Goal: Communication & Community: Answer question/provide support

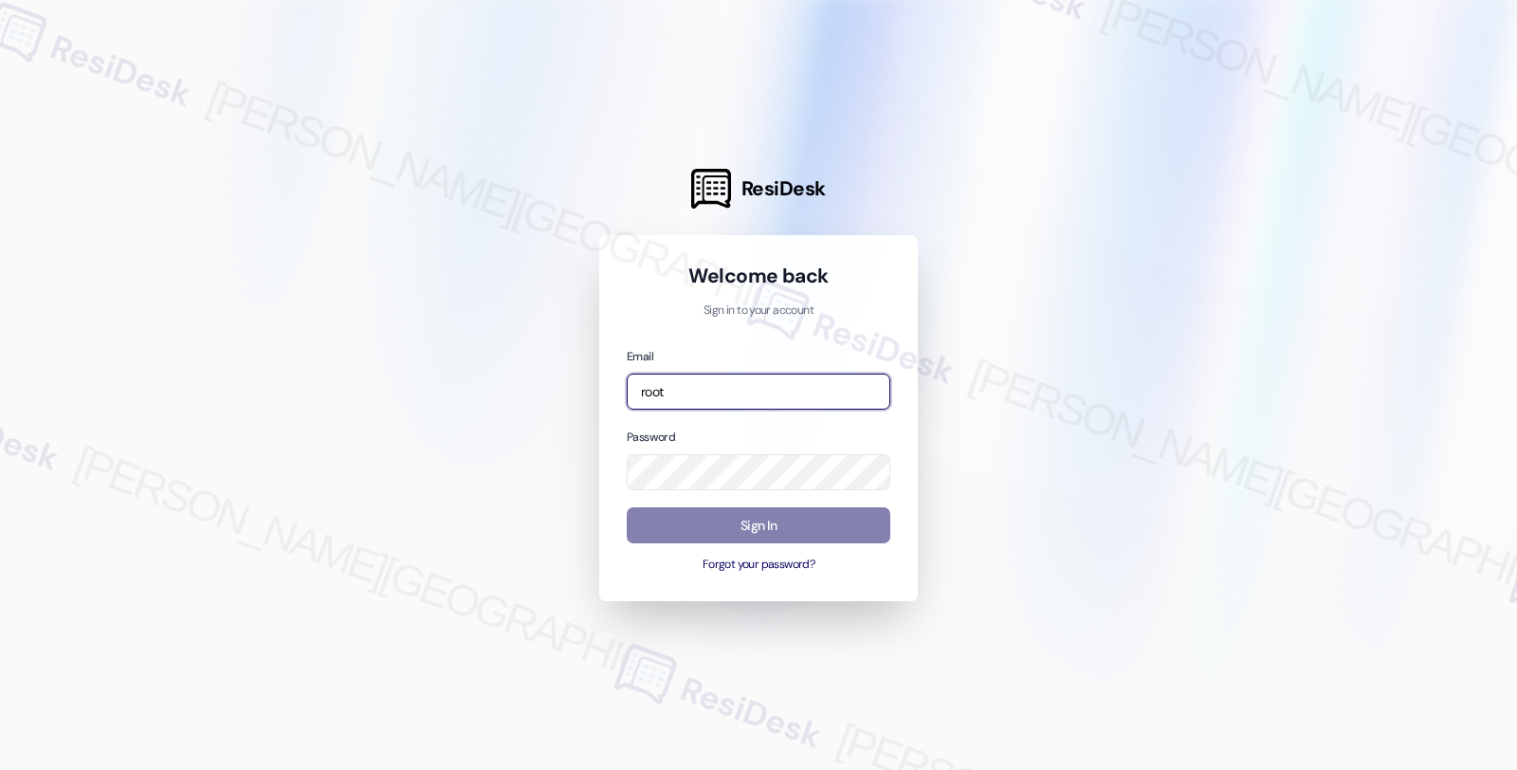
type input "automated-surveys-root_management-fides.[PERSON_NAME]@root_[DOMAIN_NAME]"
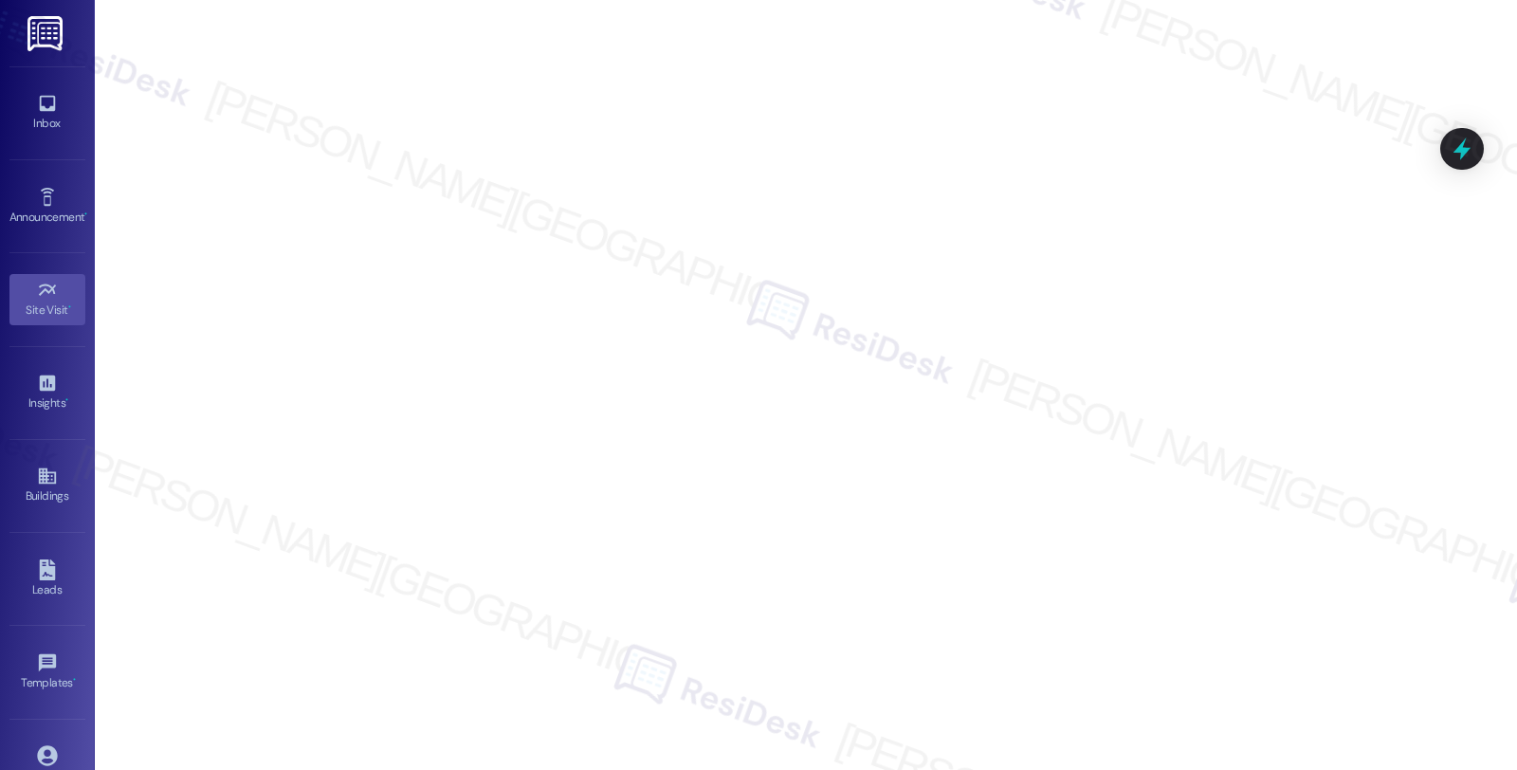
drag, startPoint x: 49, startPoint y: 119, endPoint x: 91, endPoint y: 112, distance: 42.4
click at [49, 119] on div "Inbox" at bounding box center [47, 123] width 95 height 19
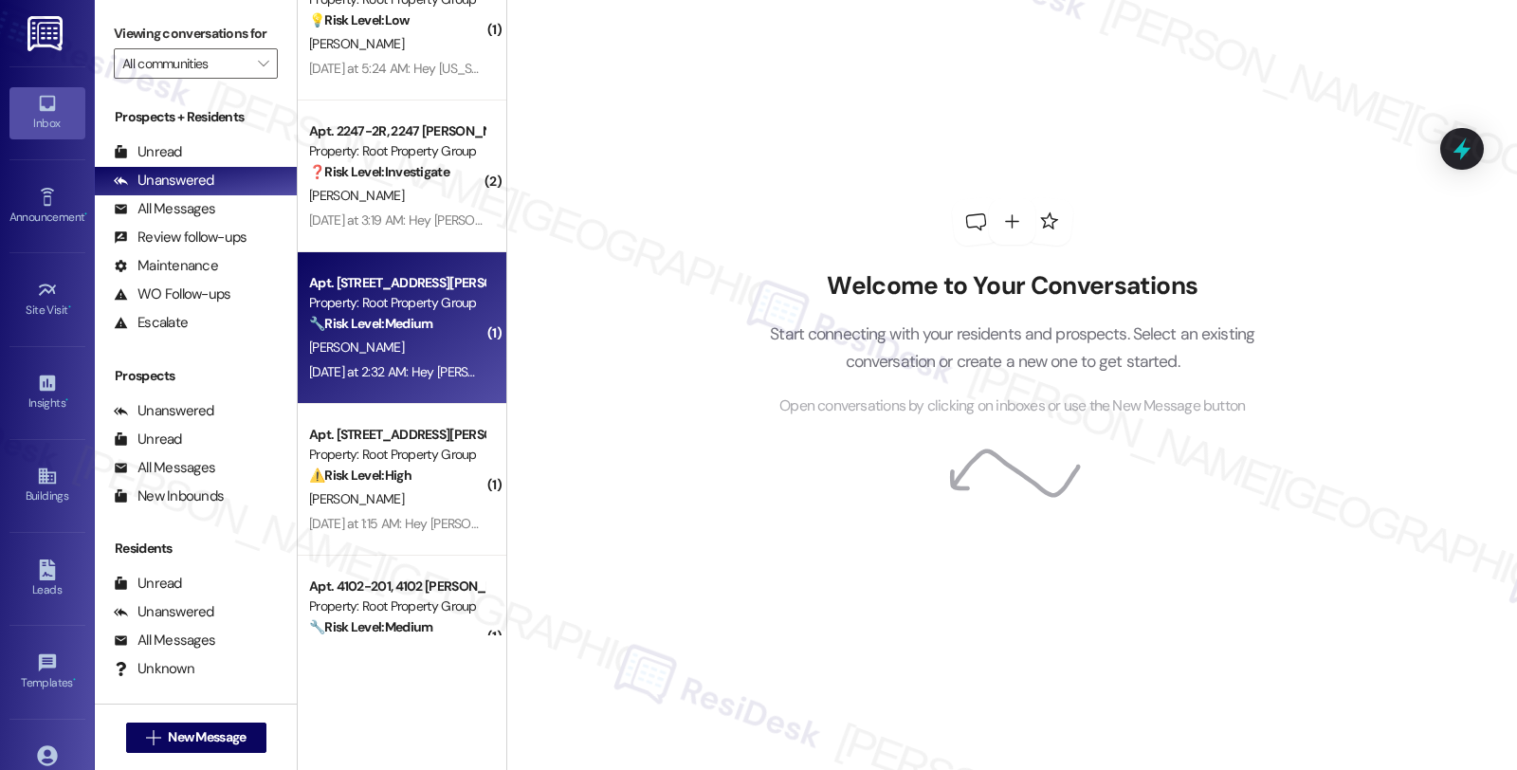
scroll to position [882, 0]
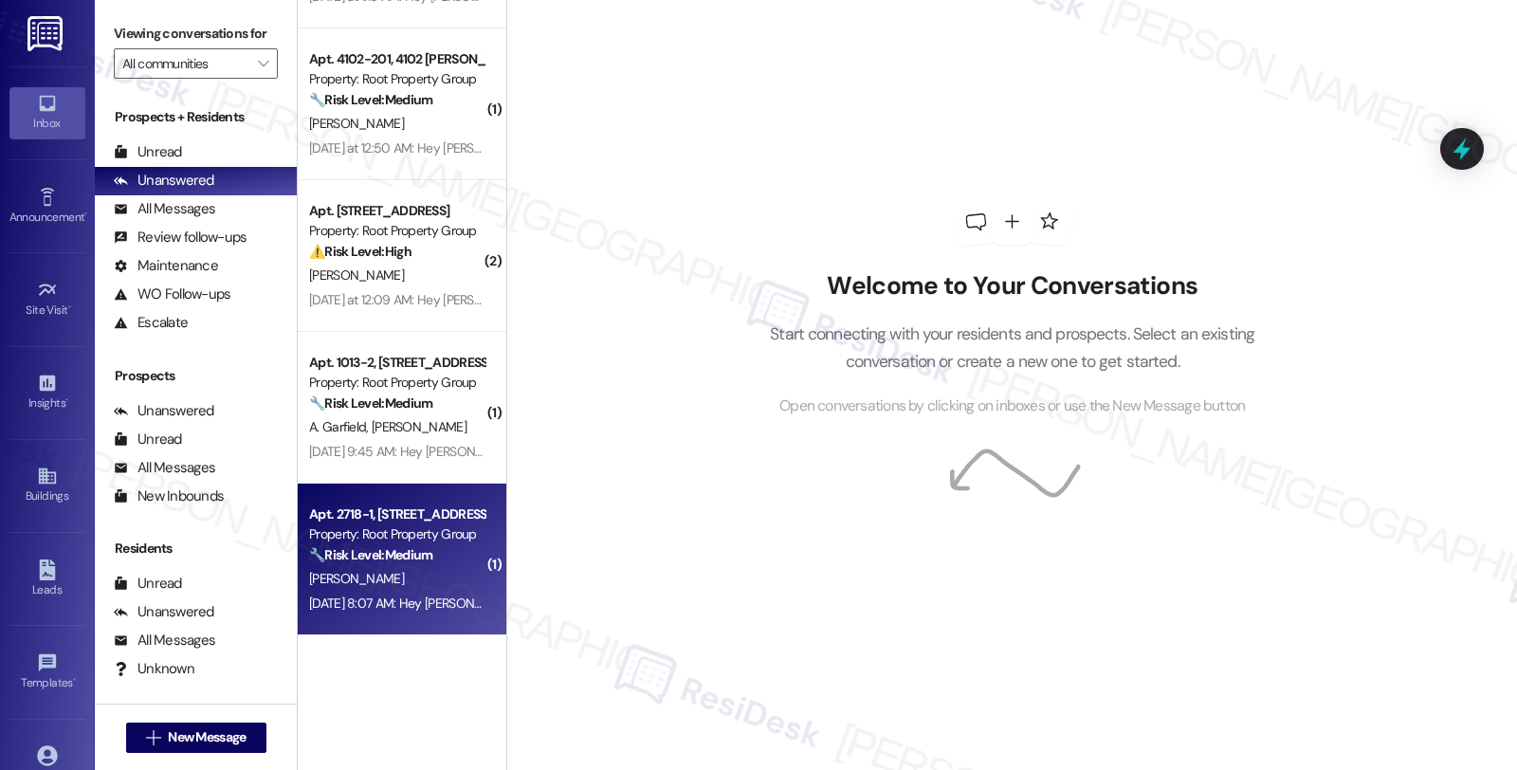
click at [427, 579] on div "[PERSON_NAME]" at bounding box center [396, 579] width 179 height 24
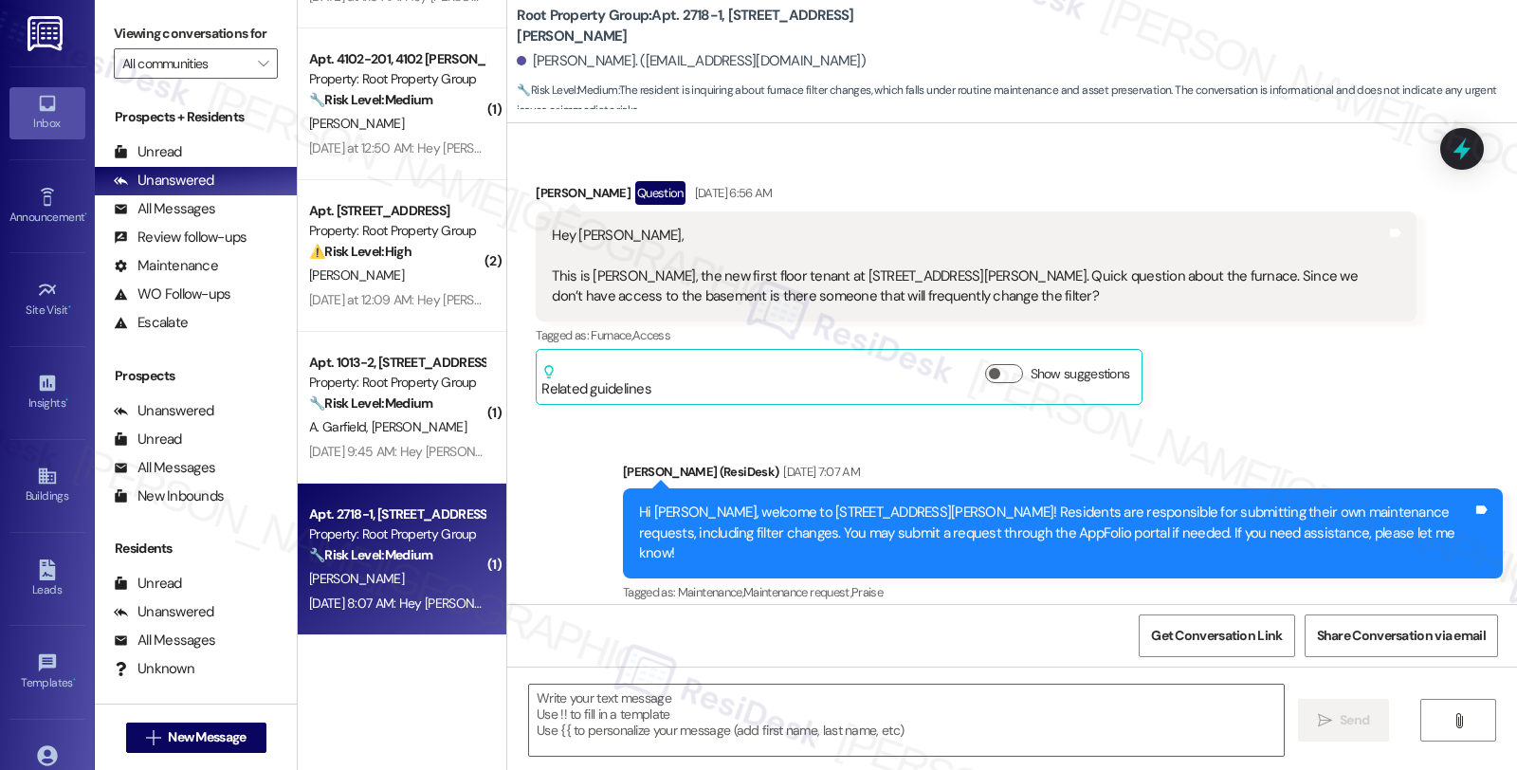
scroll to position [156, 0]
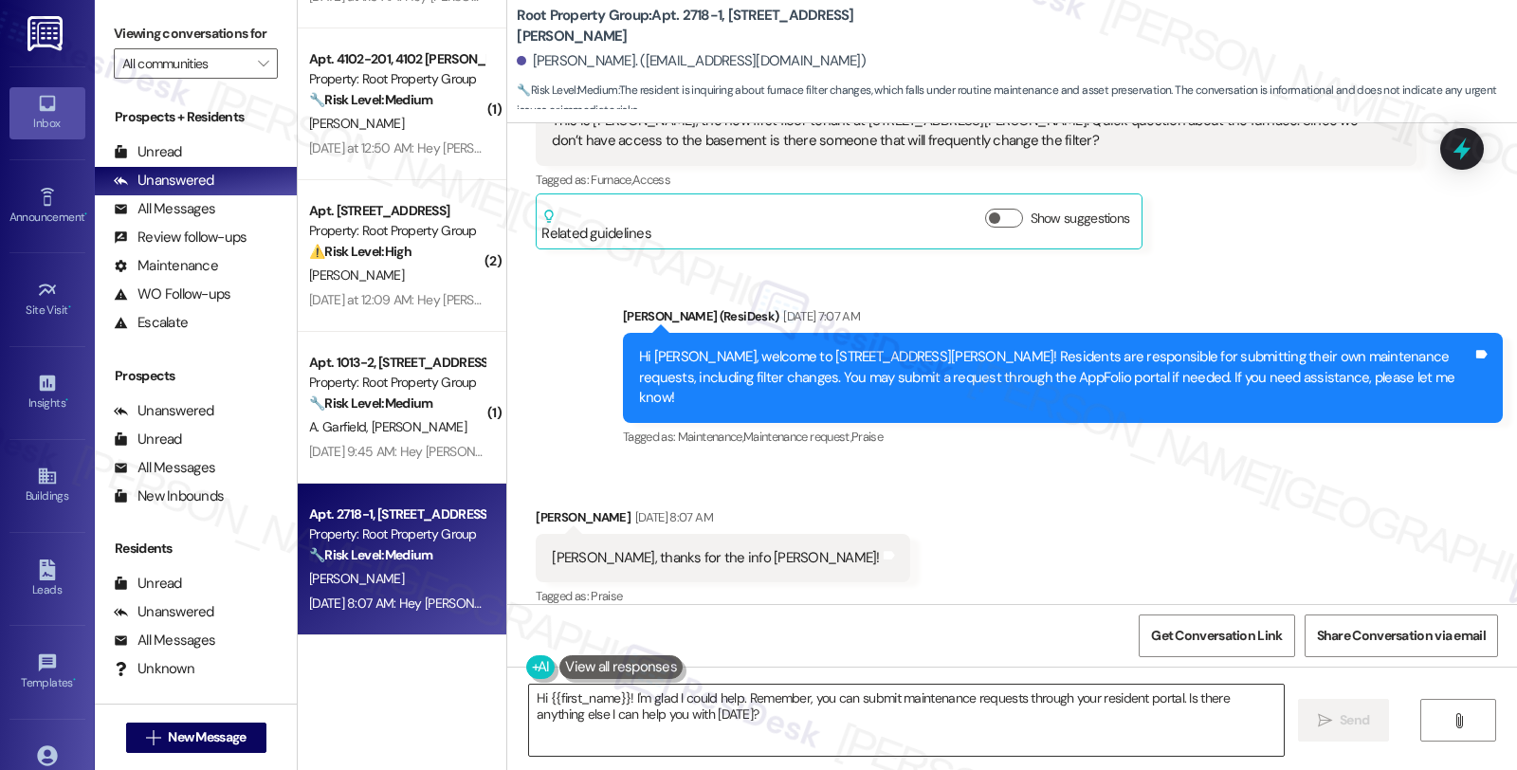
click at [617, 694] on textarea "Hi {{first_name}}! I'm glad I could help. Remember, you can submit maintenance …" at bounding box center [906, 720] width 755 height 71
click at [818, 731] on textarea "Hi {{first_name}}, you're welcome. I'm glad I could help. Remember, you can sub…" at bounding box center [906, 720] width 755 height 71
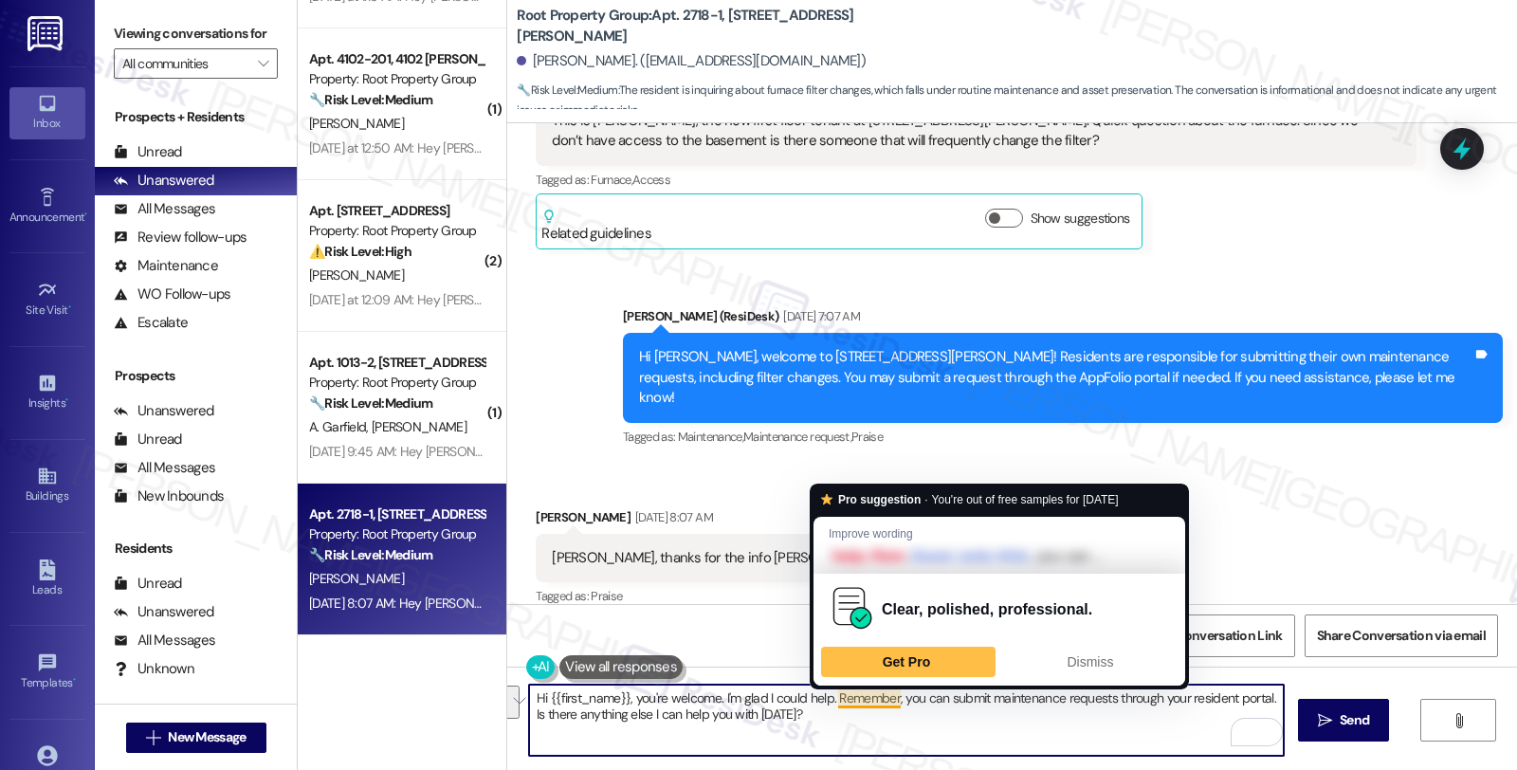
drag, startPoint x: 832, startPoint y: 705, endPoint x: 846, endPoint y: 726, distance: 26.0
click at [846, 726] on textarea "Hi {{first_name}}, you're welcome. I'm glad I could help. Remember, you can sub…" at bounding box center [906, 720] width 755 height 71
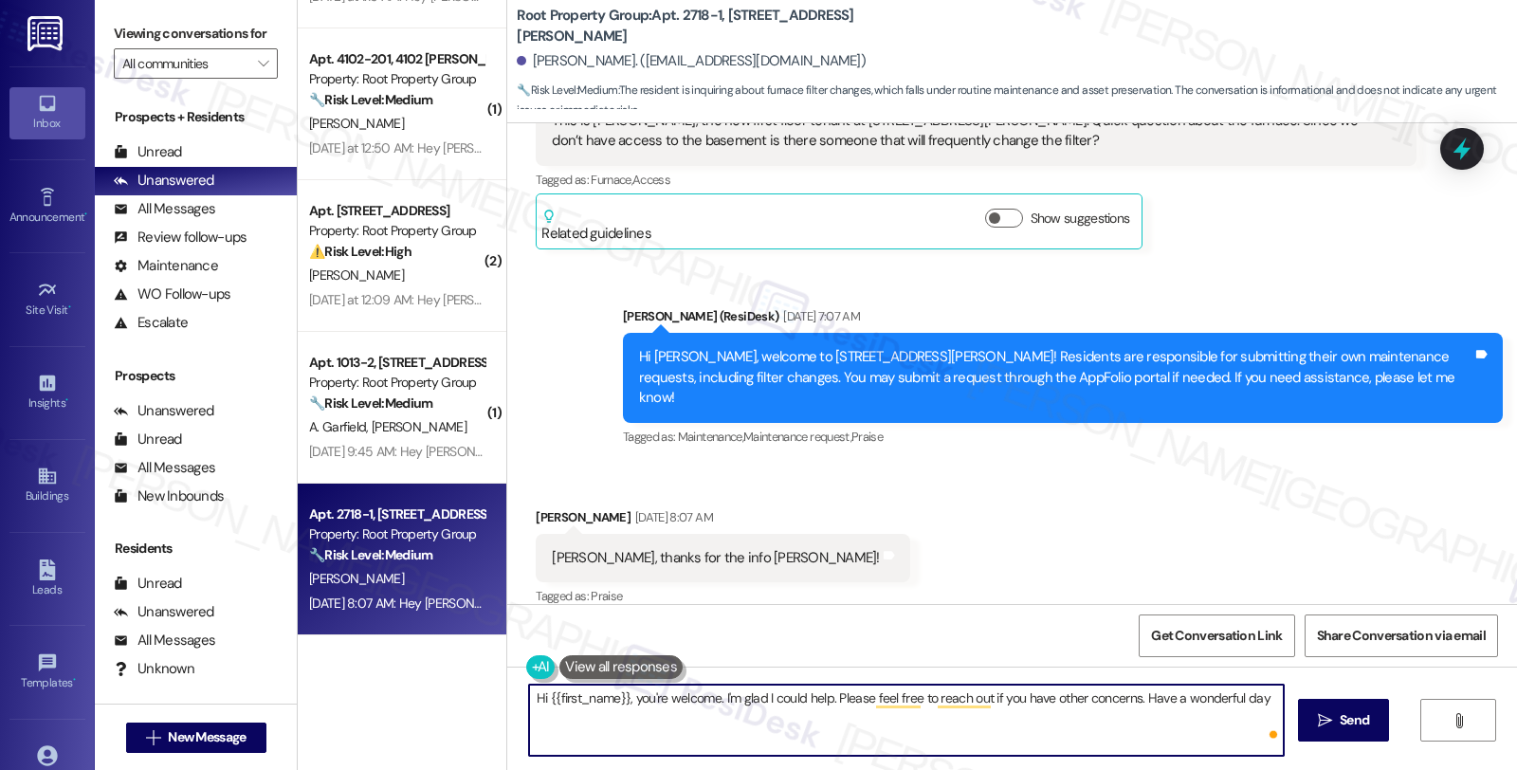
type textarea "Hi {{first_name}}, you're welcome. I'm glad I could help. Please feel free to r…"
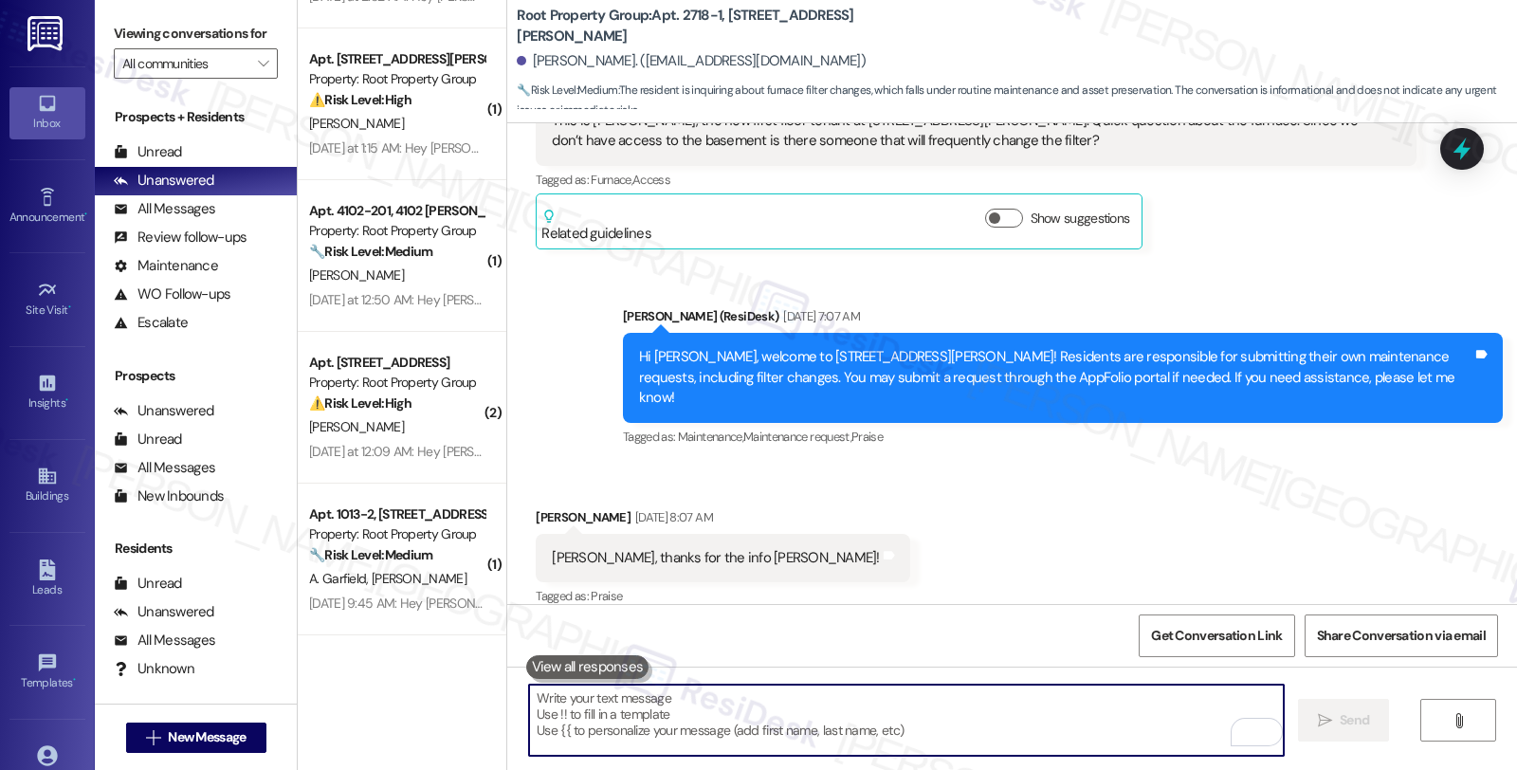
scroll to position [560, 0]
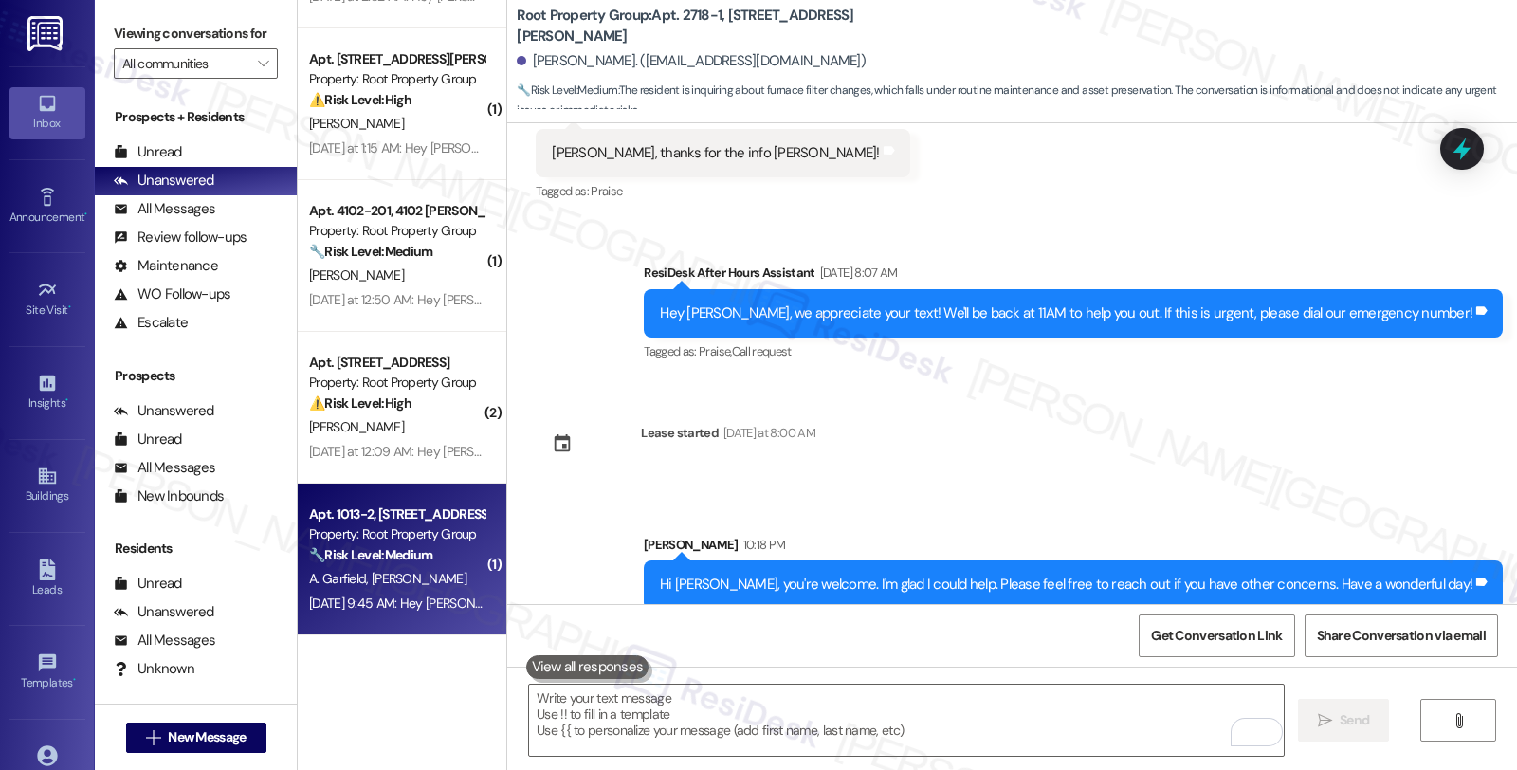
click at [409, 600] on div "[DATE] 9:45 AM: Hey [PERSON_NAME] and [US_STATE], we appreciate your text! We'l…" at bounding box center [774, 603] width 931 height 17
type textarea "Fetching suggested responses. Please feel free to read through the conversation…"
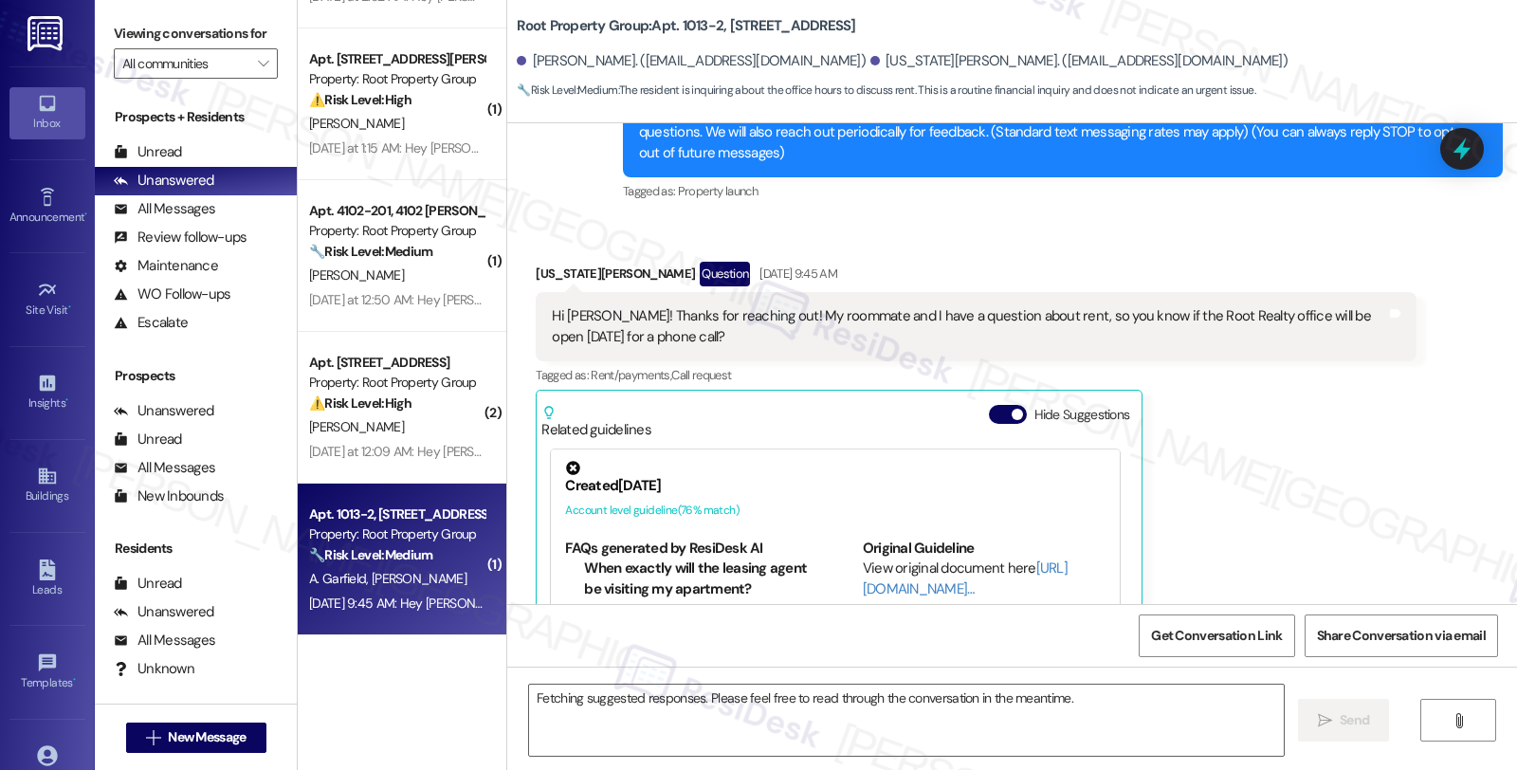
scroll to position [432, 0]
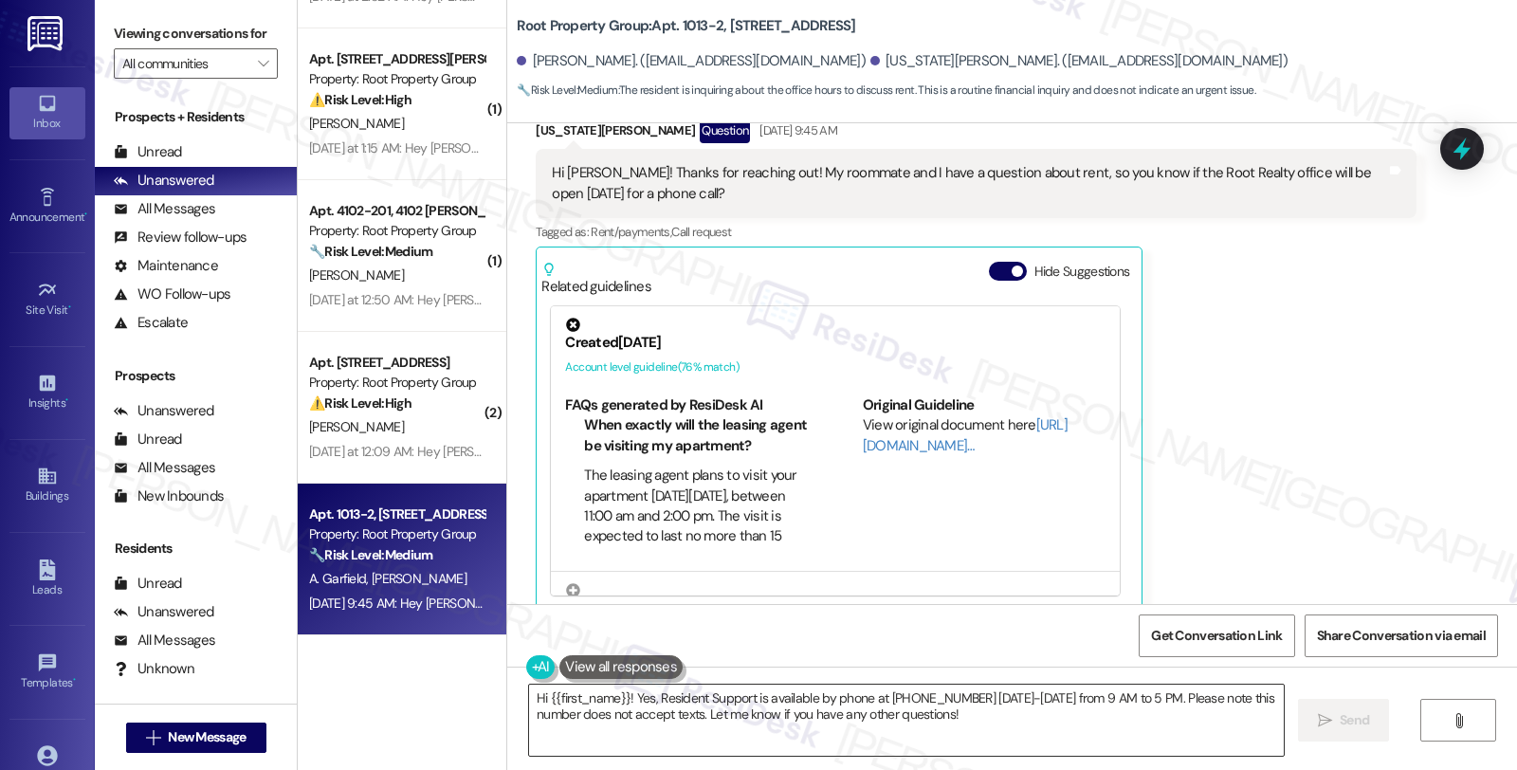
click at [941, 696] on textarea "Hi {{first_name}}! Yes, Resident Support is available by phone at [PHONE_NUMBER…" at bounding box center [906, 720] width 755 height 71
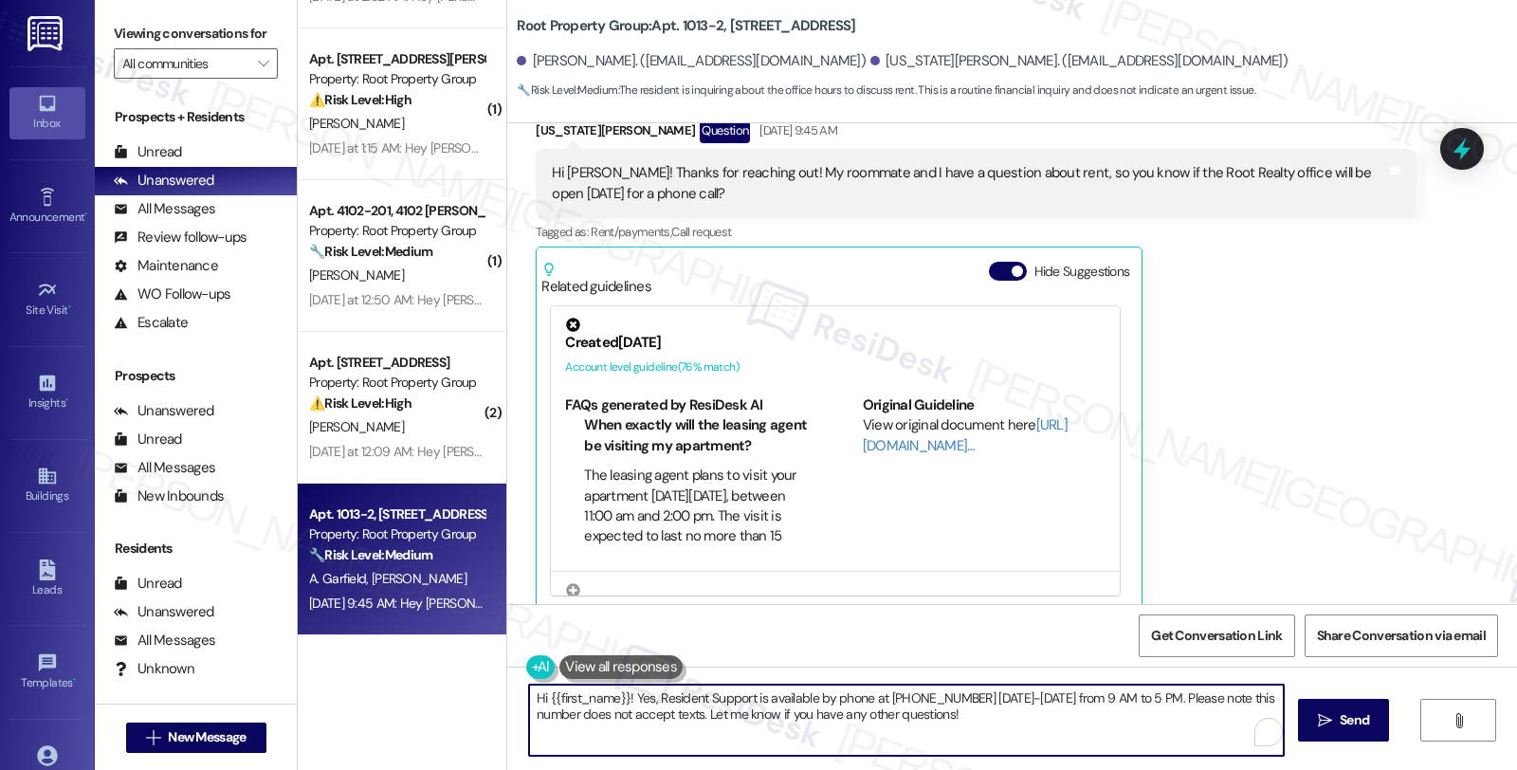
click at [941, 696] on textarea "Hi {{first_name}}! Yes, Resident Support is available by phone at [PHONE_NUMBER…" at bounding box center [906, 720] width 755 height 71
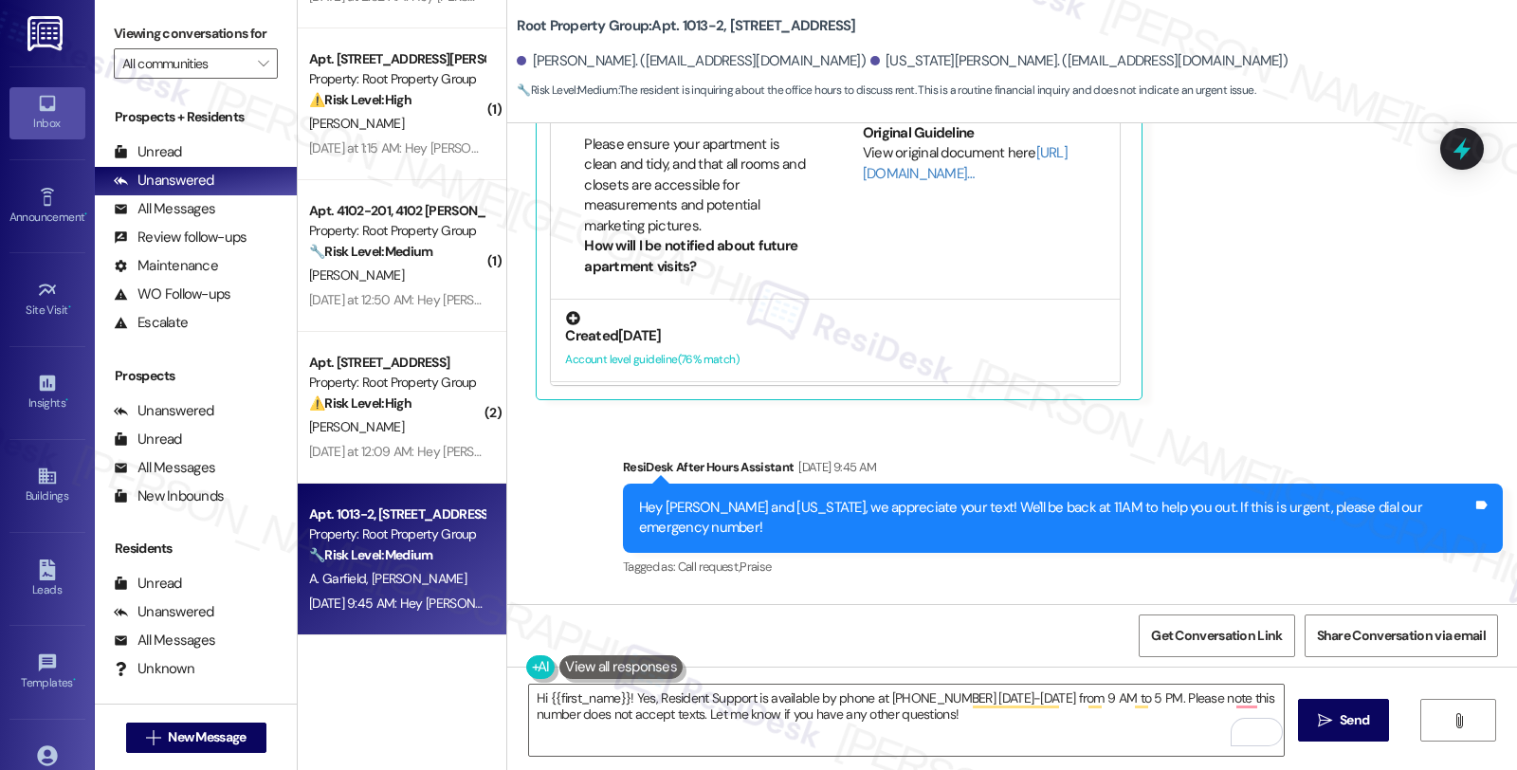
scroll to position [105, 0]
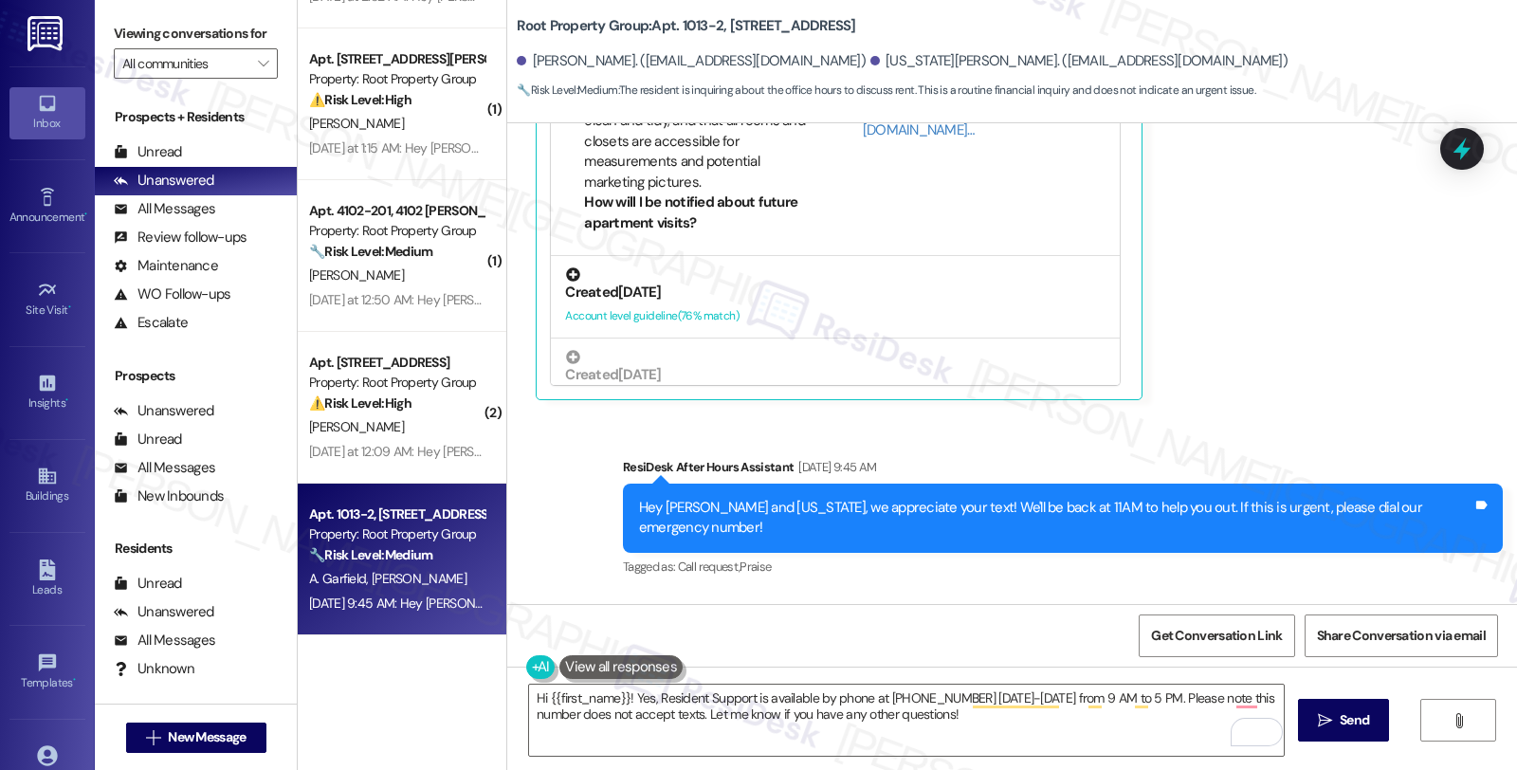
click at [709, 306] on div "Account level guideline ( 76 % match)" at bounding box center [835, 316] width 541 height 20
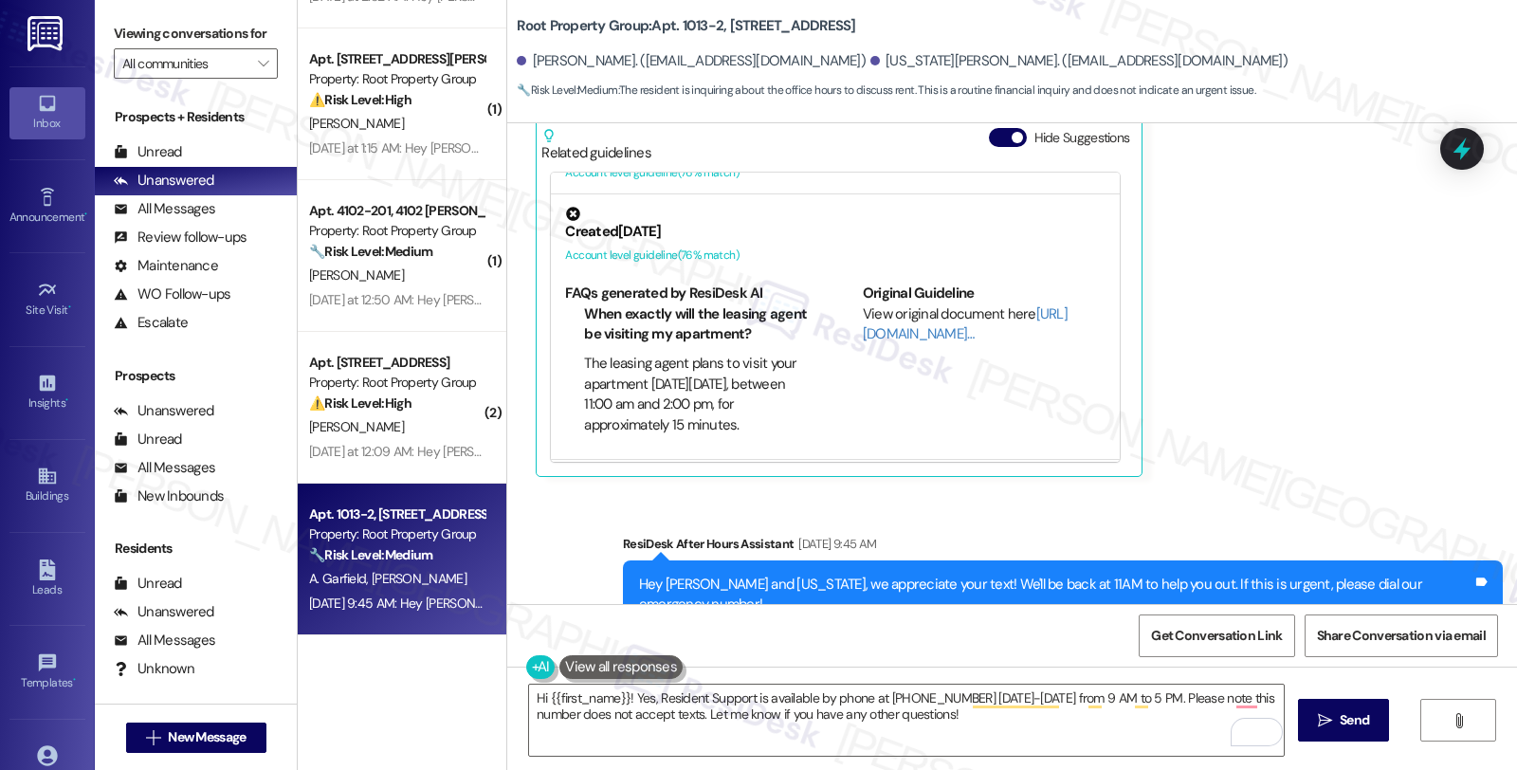
scroll to position [211, 0]
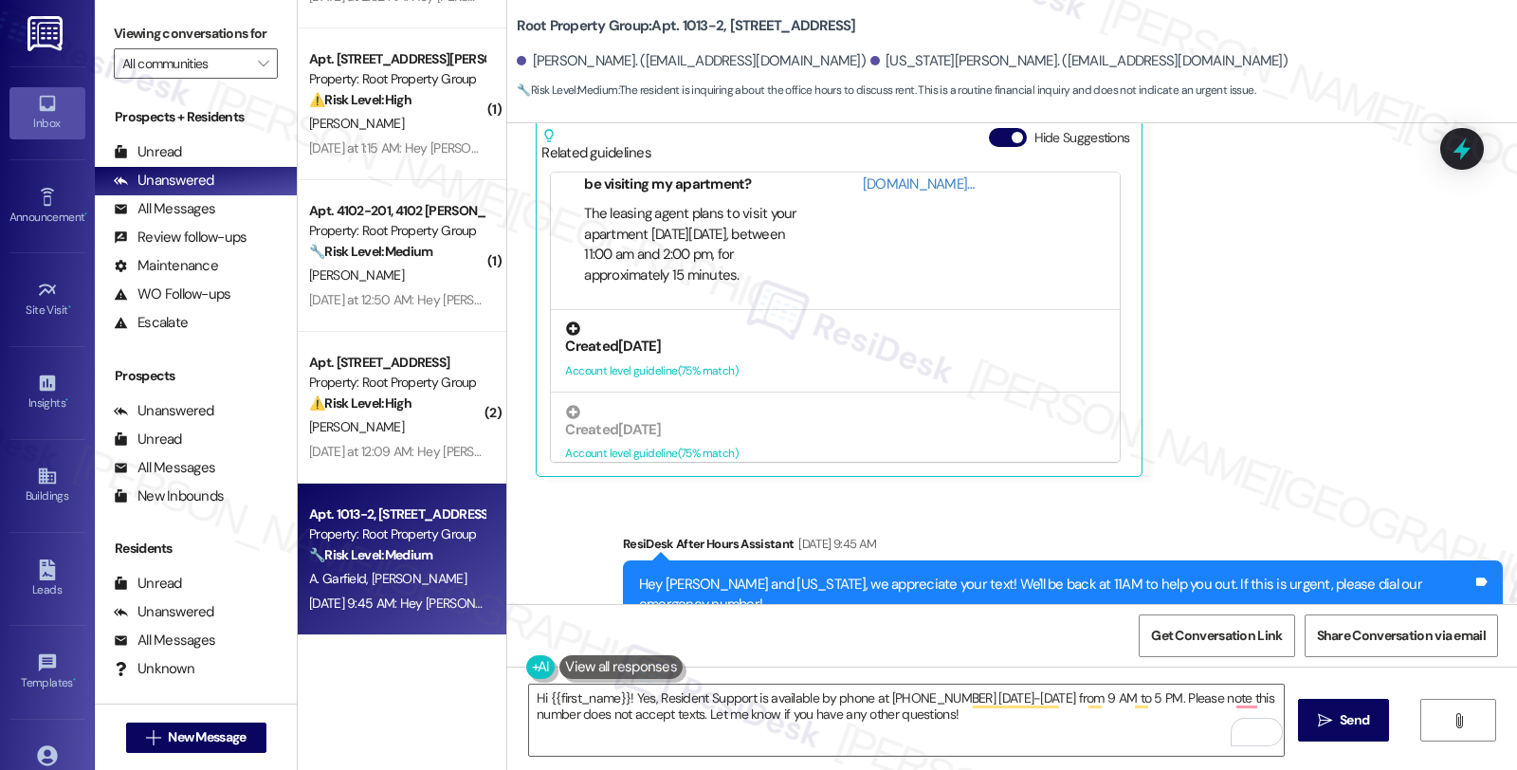
click at [809, 361] on div "Account level guideline ( 75 % match)" at bounding box center [835, 371] width 541 height 20
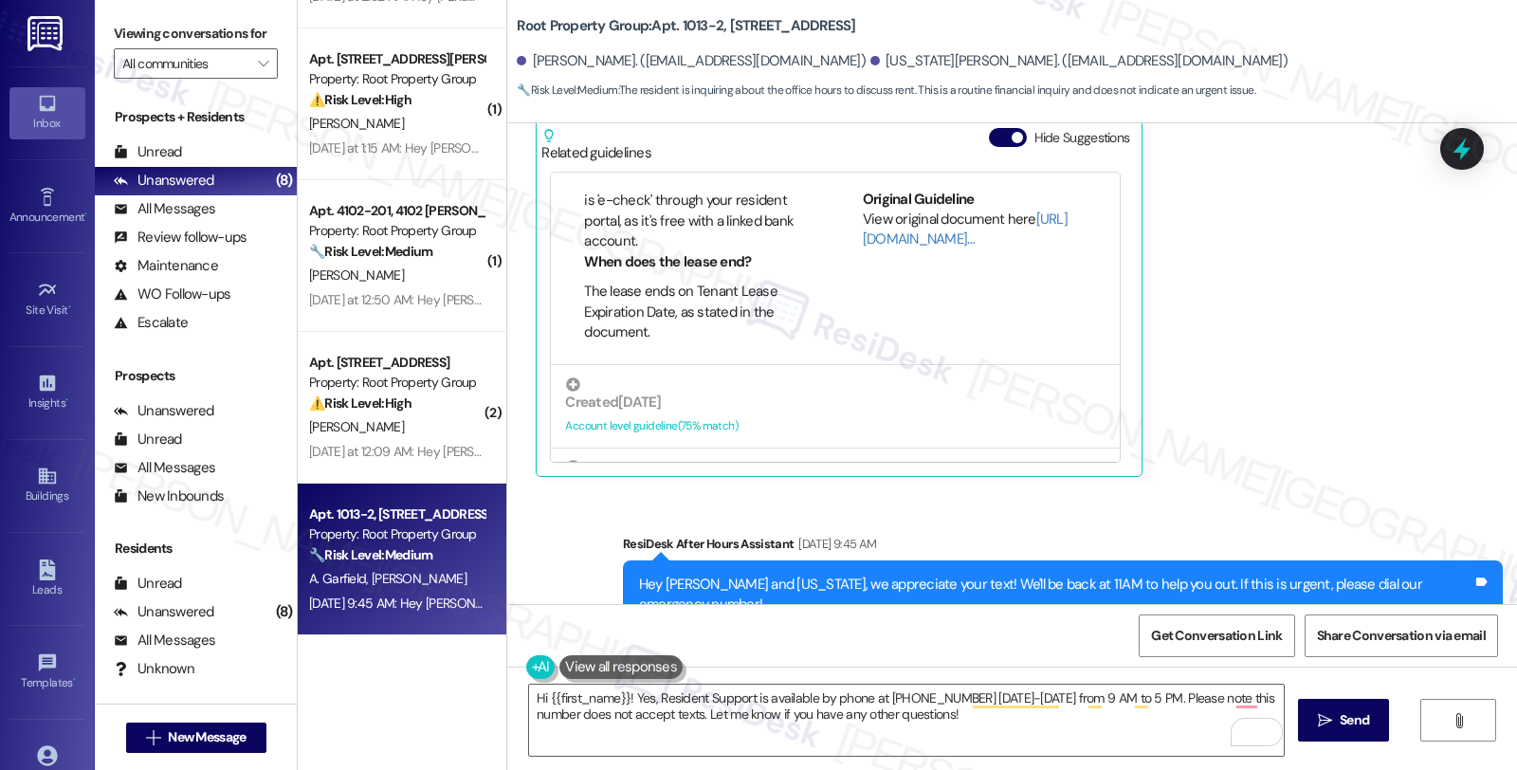
scroll to position [1169, 0]
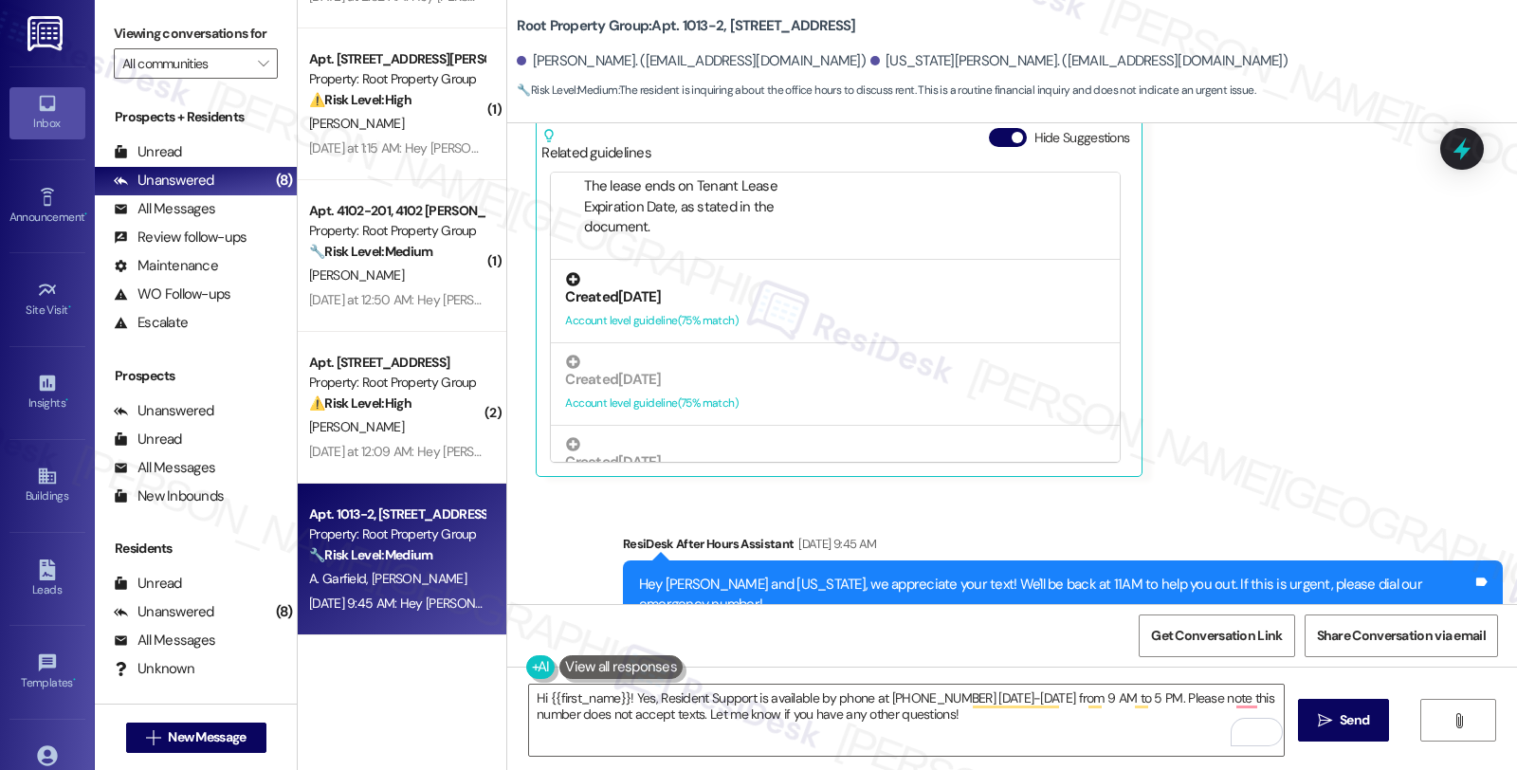
click at [744, 287] on div "Created [DATE]" at bounding box center [835, 297] width 541 height 20
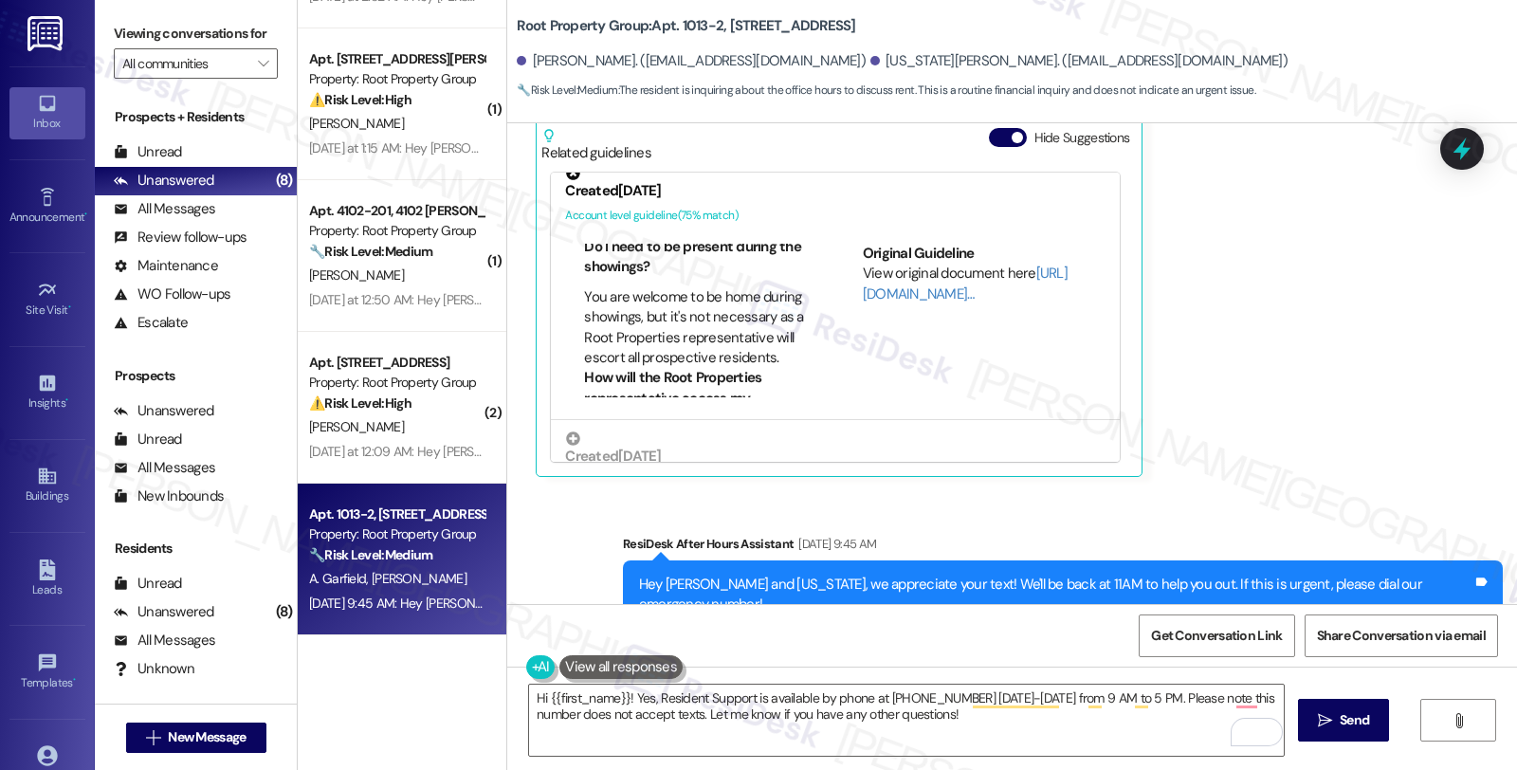
scroll to position [737, 0]
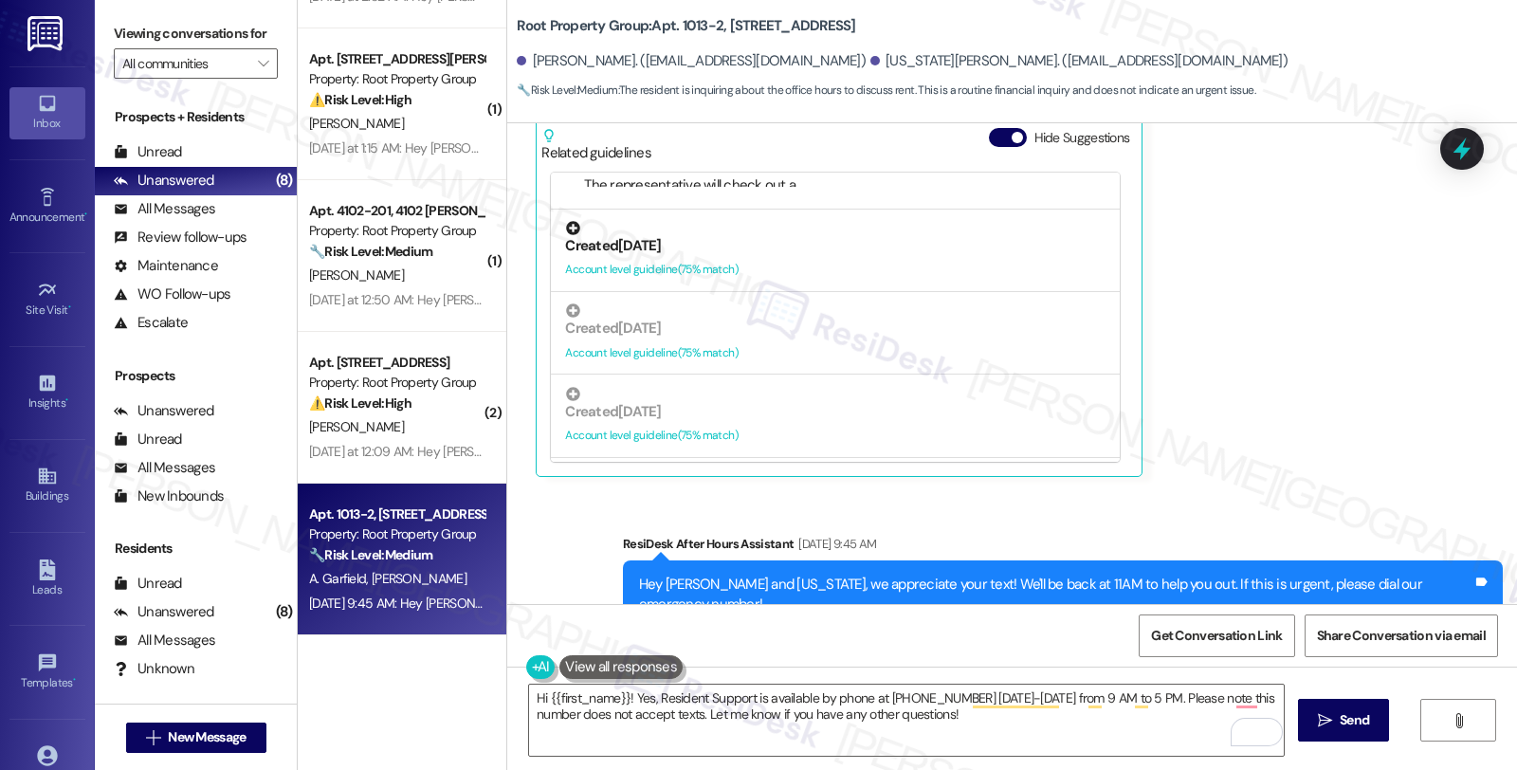
click at [689, 260] on div "Account level guideline ( 75 % match)" at bounding box center [835, 270] width 541 height 20
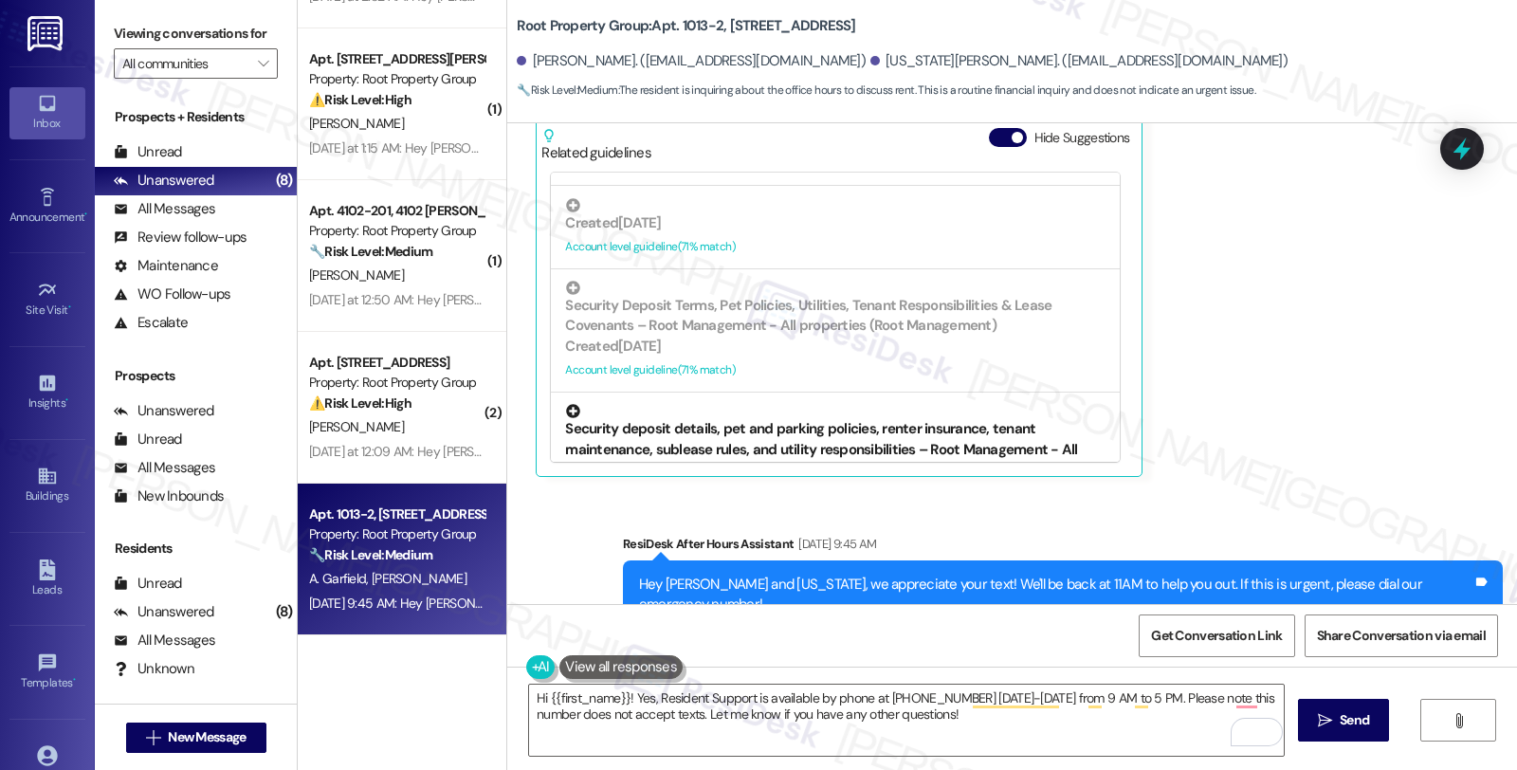
scroll to position [1980, 0]
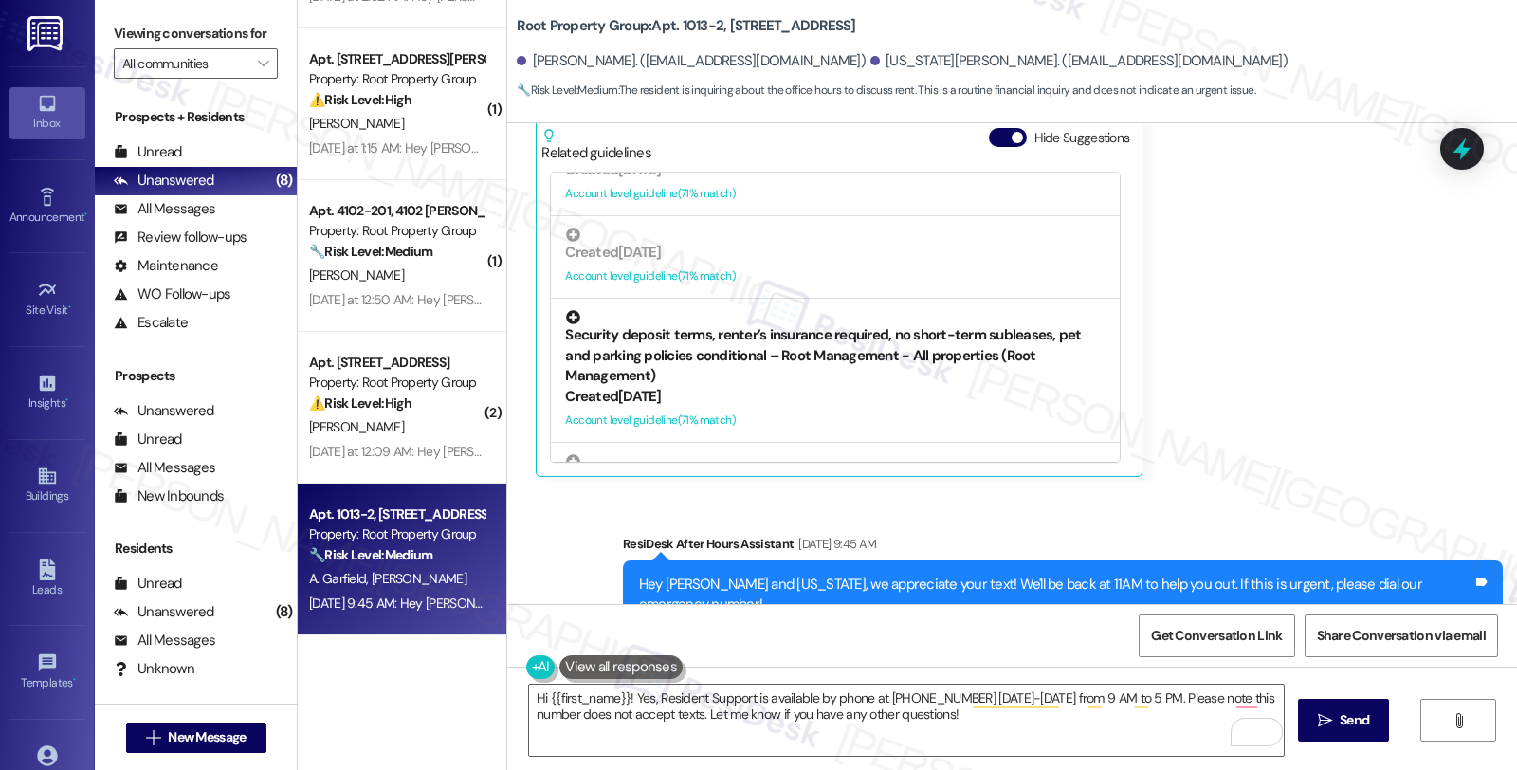
click at [838, 387] on div "Created [DATE]" at bounding box center [835, 397] width 541 height 20
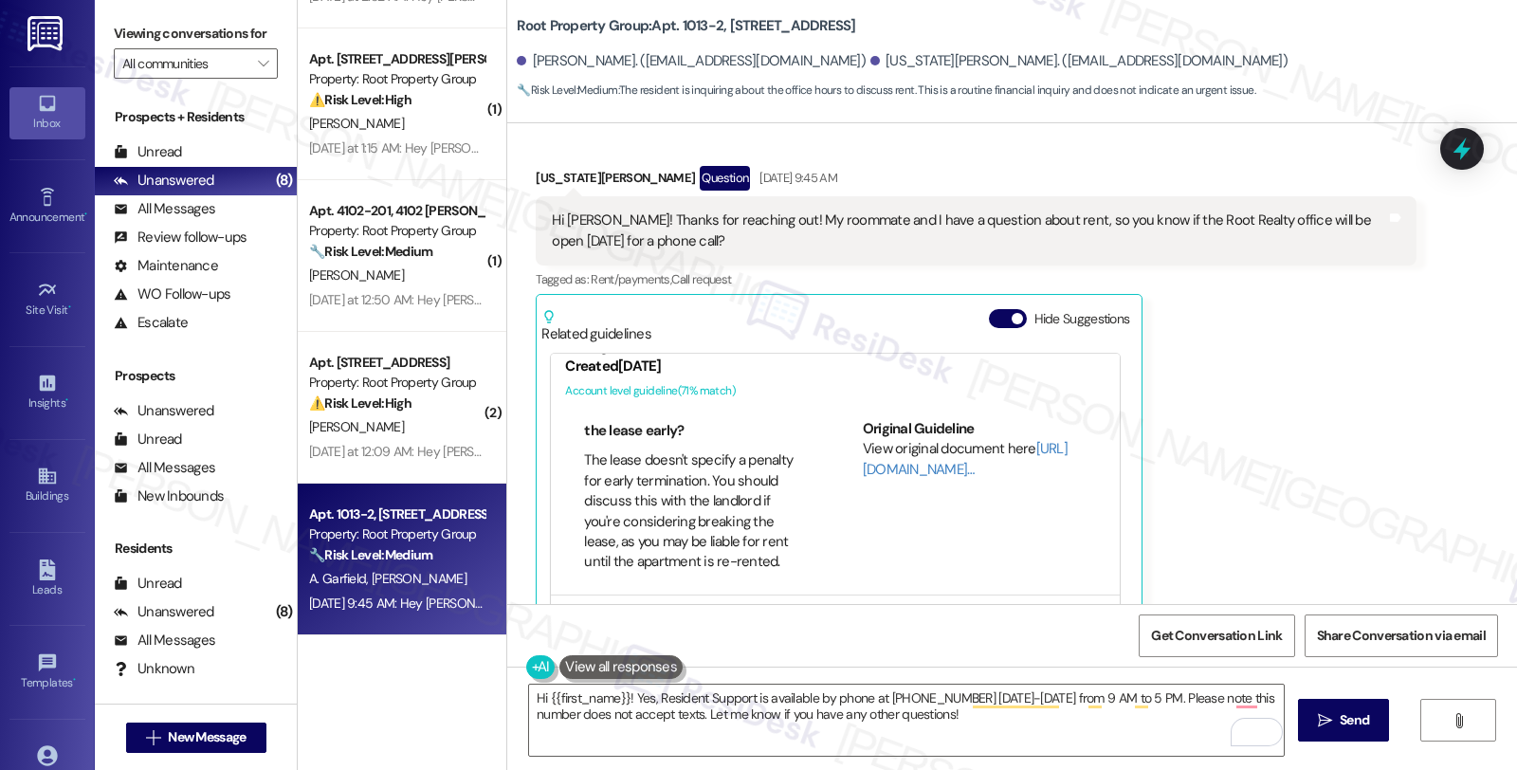
scroll to position [356, 0]
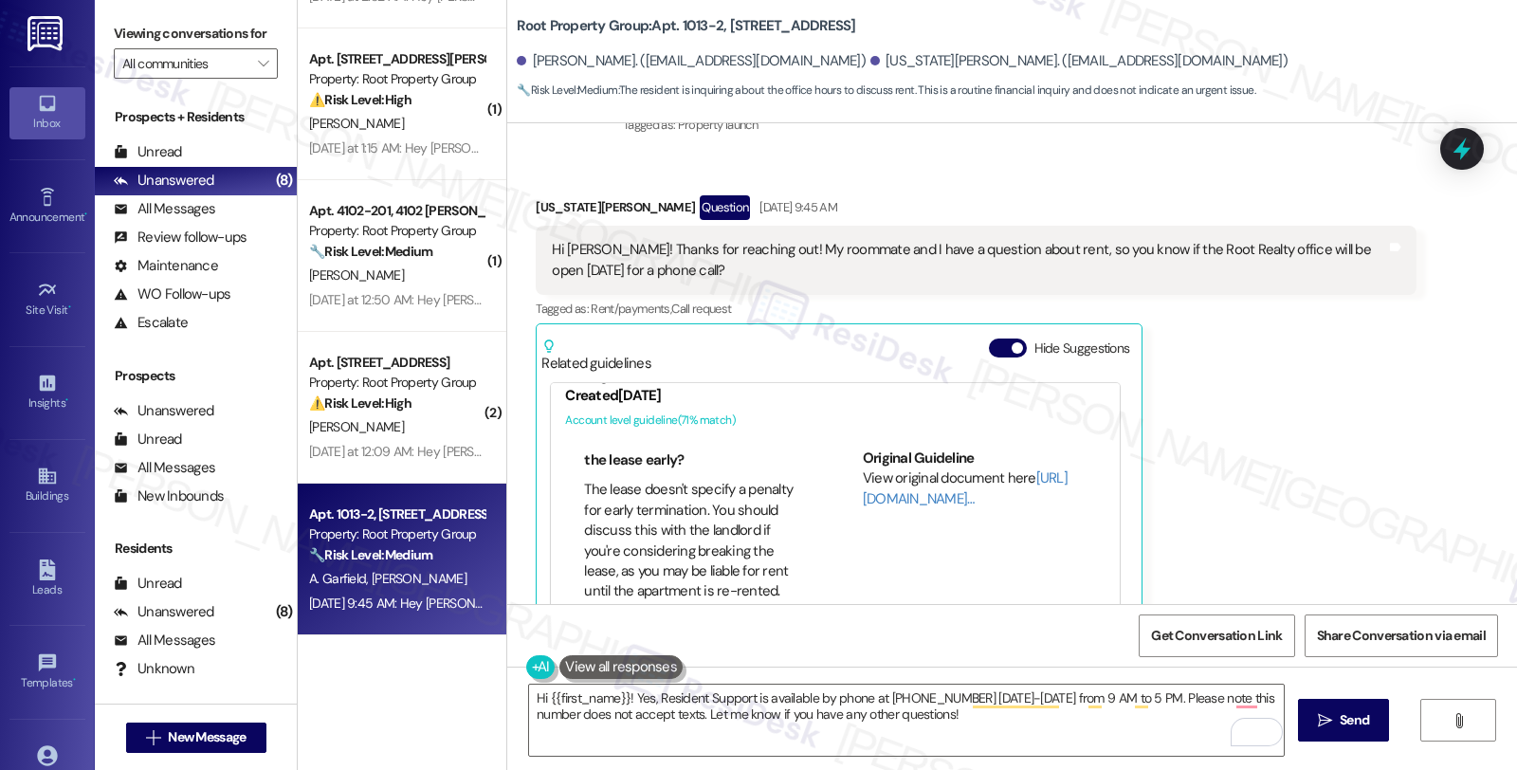
click at [536, 195] on div "[US_STATE][PERSON_NAME] Question [DATE] 9:45 AM" at bounding box center [976, 210] width 880 height 30
copy div "[US_STATE]"
click at [537, 697] on textarea "Hi {{first_name}}! Yes, Resident Support is available by phone at [PHONE_NUMBER…" at bounding box center [906, 720] width 755 height 71
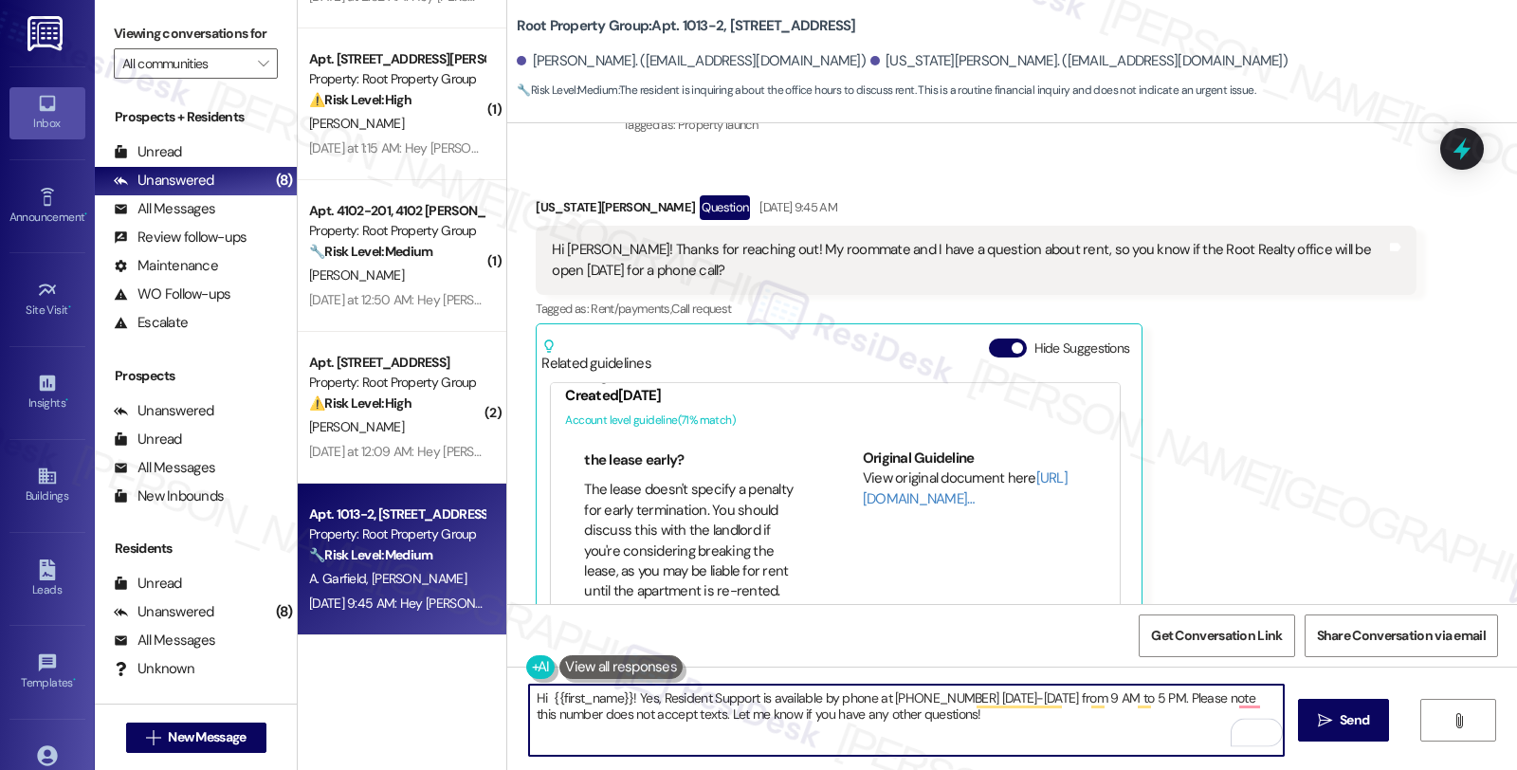
paste textarea "[US_STATE]"
click at [539, 696] on textarea "Hi [US_STATE] {{first_name}}! Yes, Resident Support is available by phone at [P…" at bounding box center [906, 720] width 755 height 71
click at [577, 692] on textarea "Hi [US_STATE] {{first_name}}! Yes, Resident Support is available by phone at [P…" at bounding box center [906, 720] width 755 height 71
click at [583, 699] on textarea "Hi [US_STATE], thanks for reacgingout, {{first_name}}! Yes, Resident Support is…" at bounding box center [906, 720] width 755 height 71
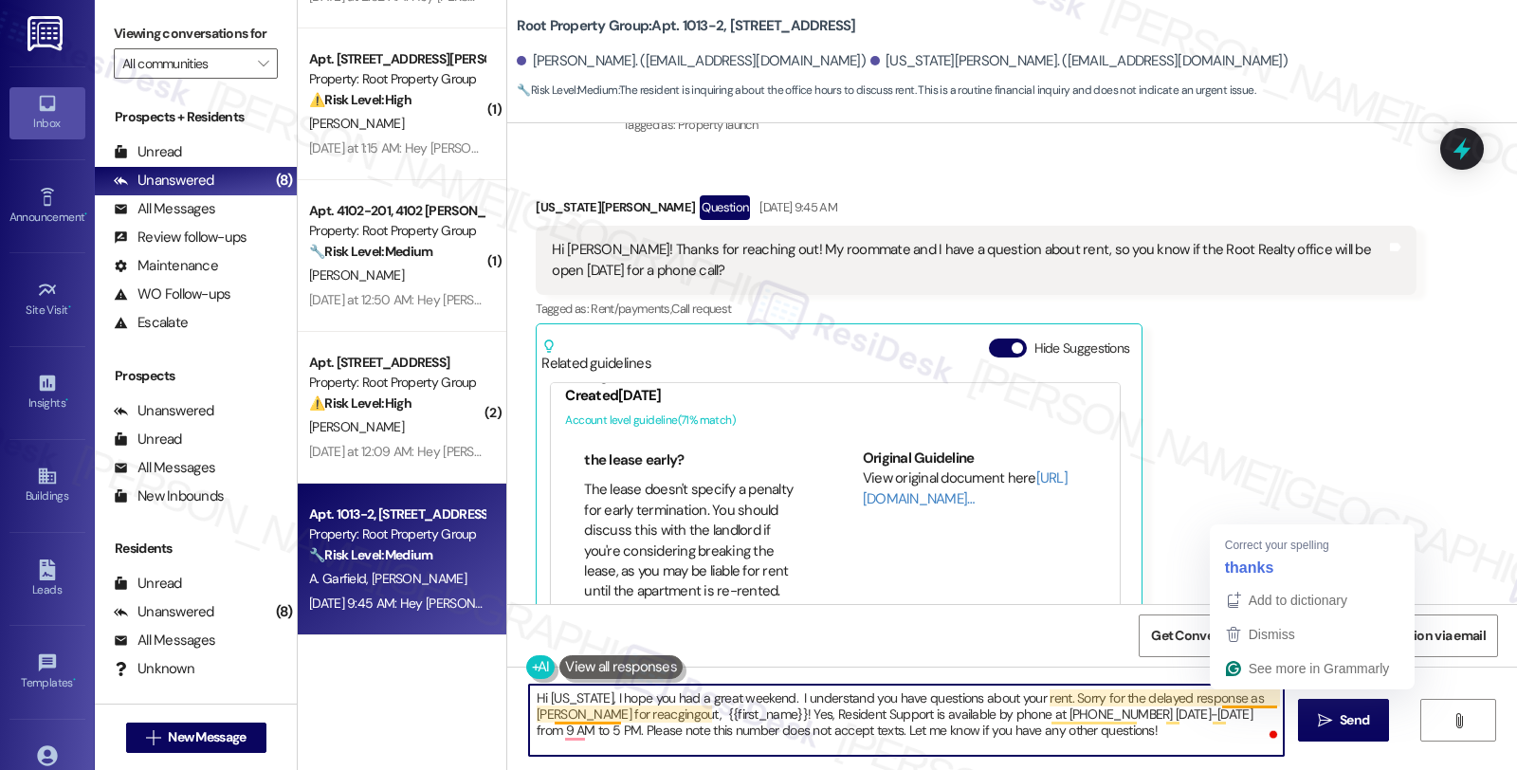
click at [1223, 699] on textarea "Hi [US_STATE], I hope you had a great weekend. I understand you have questions …" at bounding box center [906, 720] width 755 height 71
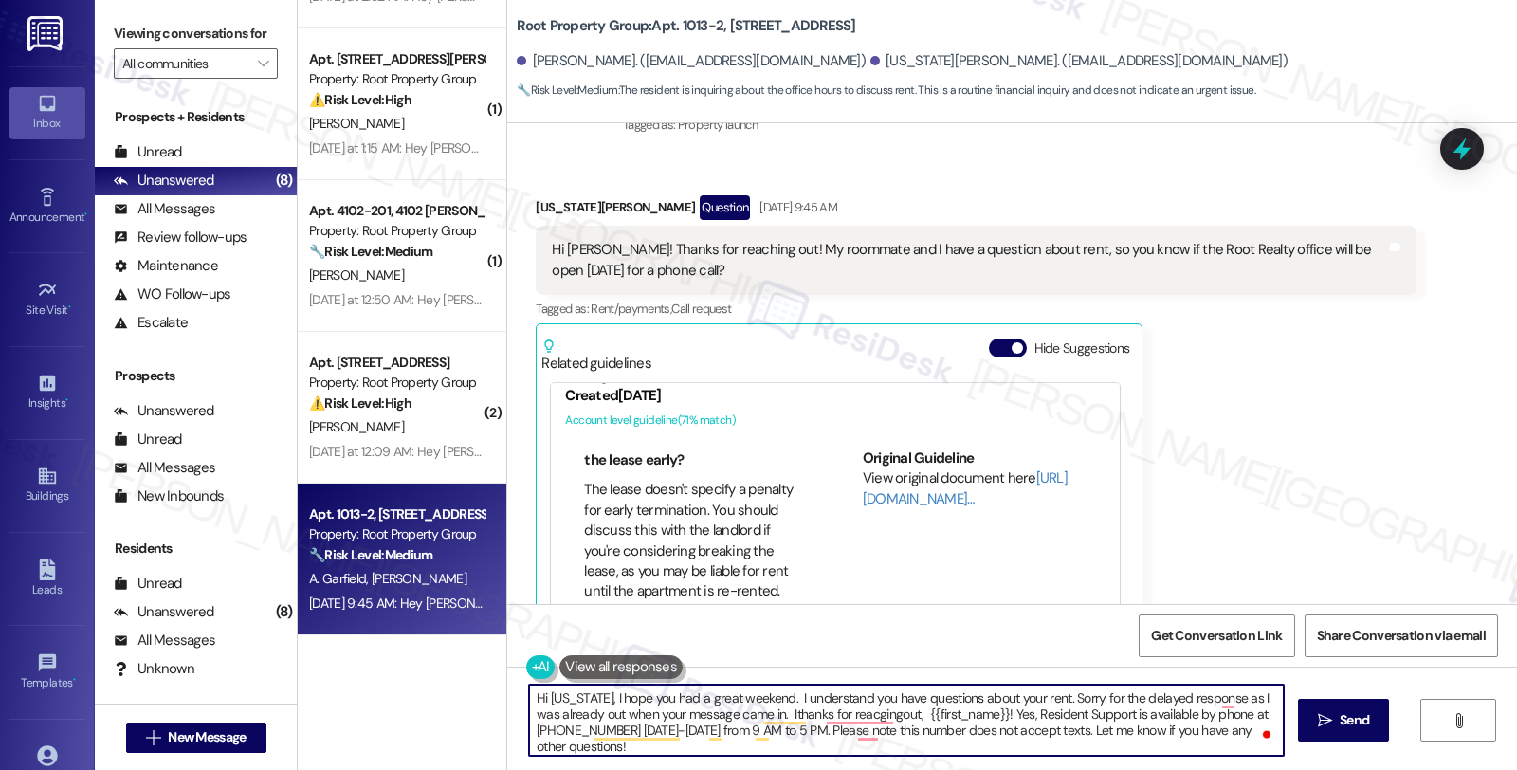
click at [589, 721] on textarea "Hi [US_STATE], I hope you had a great weekend. I understand you have questions …" at bounding box center [906, 720] width 755 height 71
click at [994, 714] on textarea "Hi [US_STATE], I hope you had a great weekend. I understand you have questions …" at bounding box center [906, 720] width 755 height 71
drag, startPoint x: 1125, startPoint y: 714, endPoint x: 1132, endPoint y: 728, distance: 16.1
click at [1132, 728] on textarea "Hi [US_STATE], I hope you had a great weekend. I understand you have questions …" at bounding box center [906, 720] width 755 height 71
click at [717, 738] on textarea "Hi [US_STATE], I hope you had a great weekend. I understand you have questions …" at bounding box center [906, 720] width 755 height 71
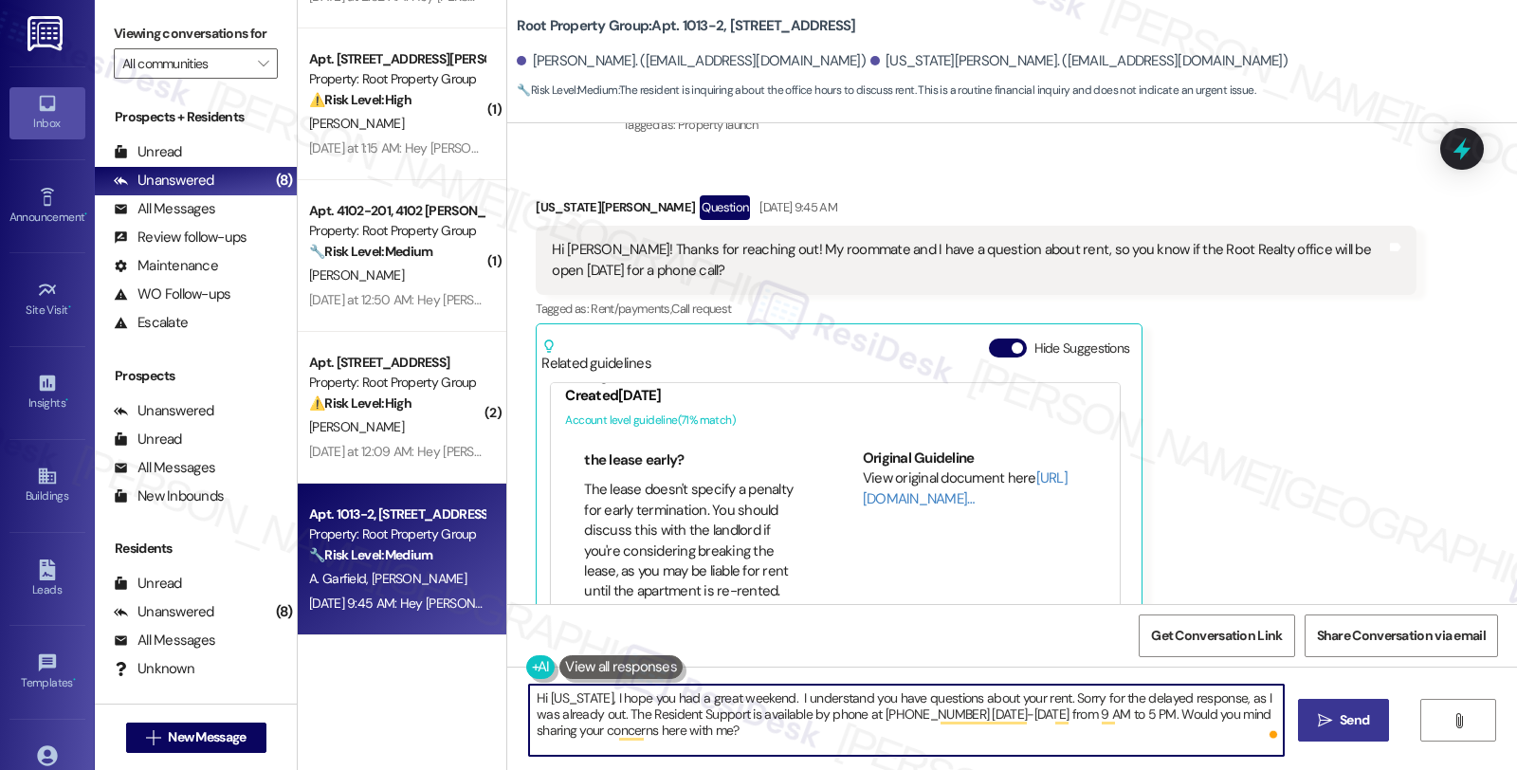
type textarea "Hi [US_STATE], I hope you had a great weekend. I understand you have questions …"
click at [1351, 722] on span "Send" at bounding box center [1354, 720] width 29 height 20
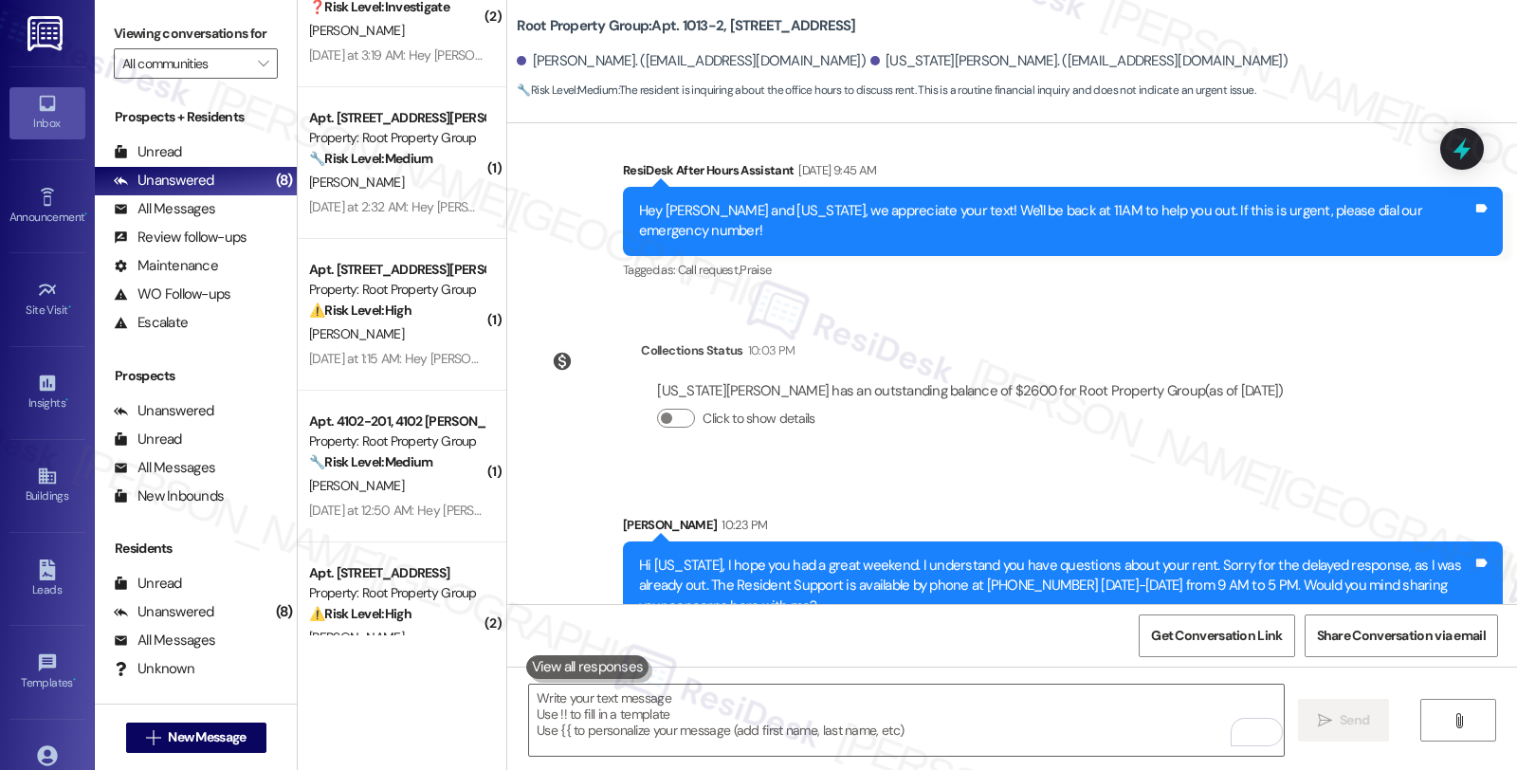
scroll to position [730, 0]
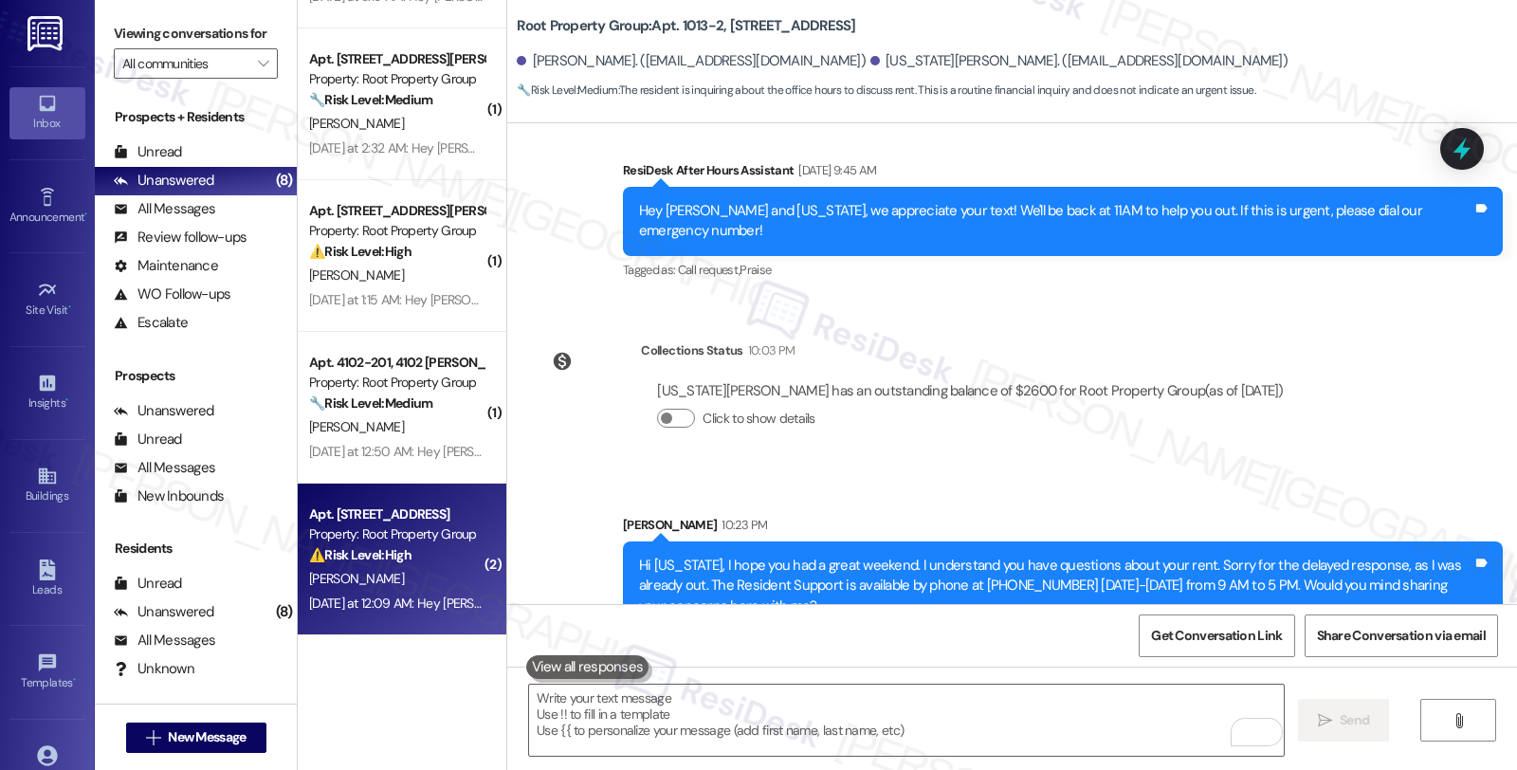
click at [392, 586] on div "[PERSON_NAME]" at bounding box center [396, 579] width 179 height 24
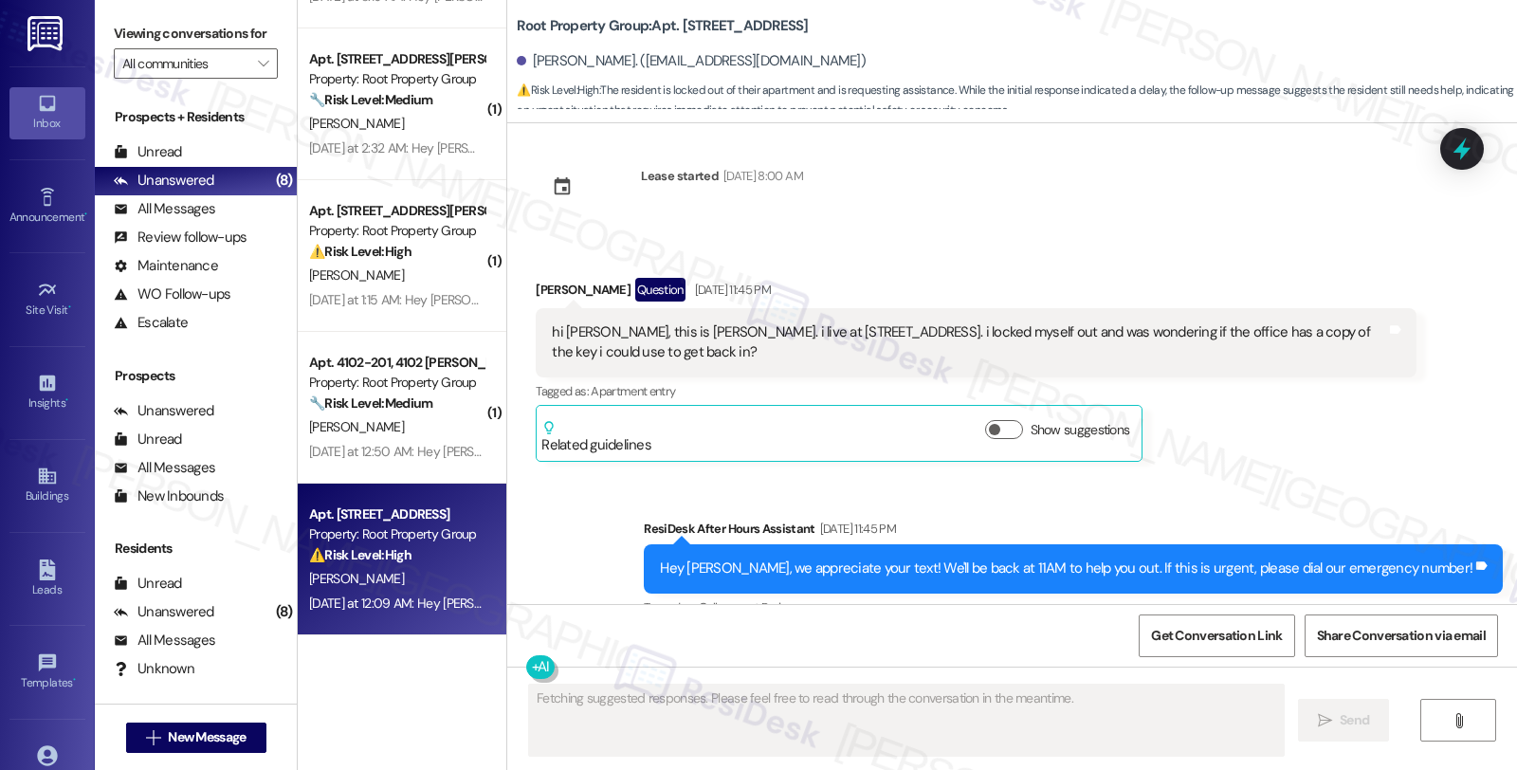
scroll to position [0, 0]
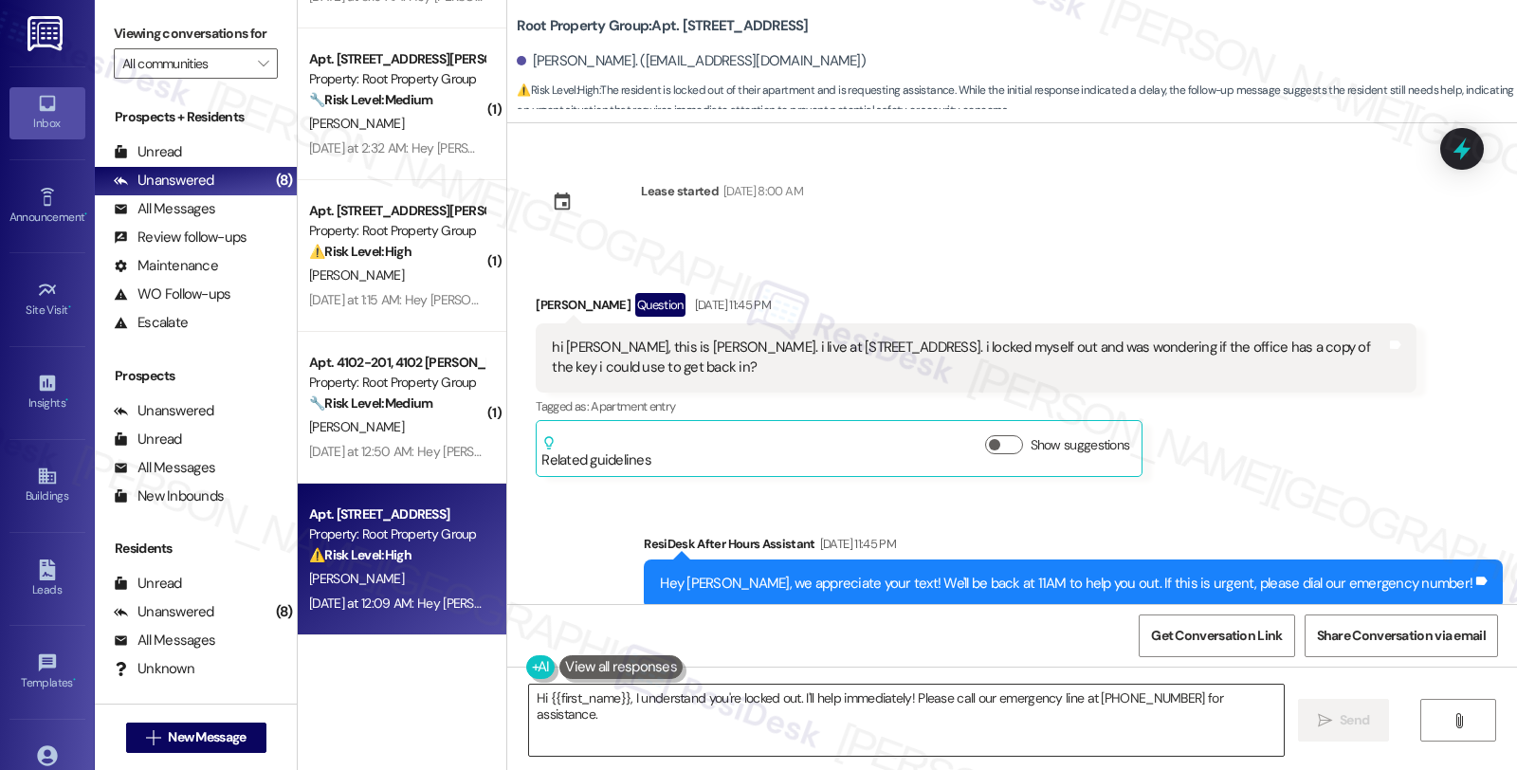
click at [621, 695] on textarea "Hi {{first_name}}, I understand you're locked out. I'll help immediately! Pleas…" at bounding box center [906, 720] width 755 height 71
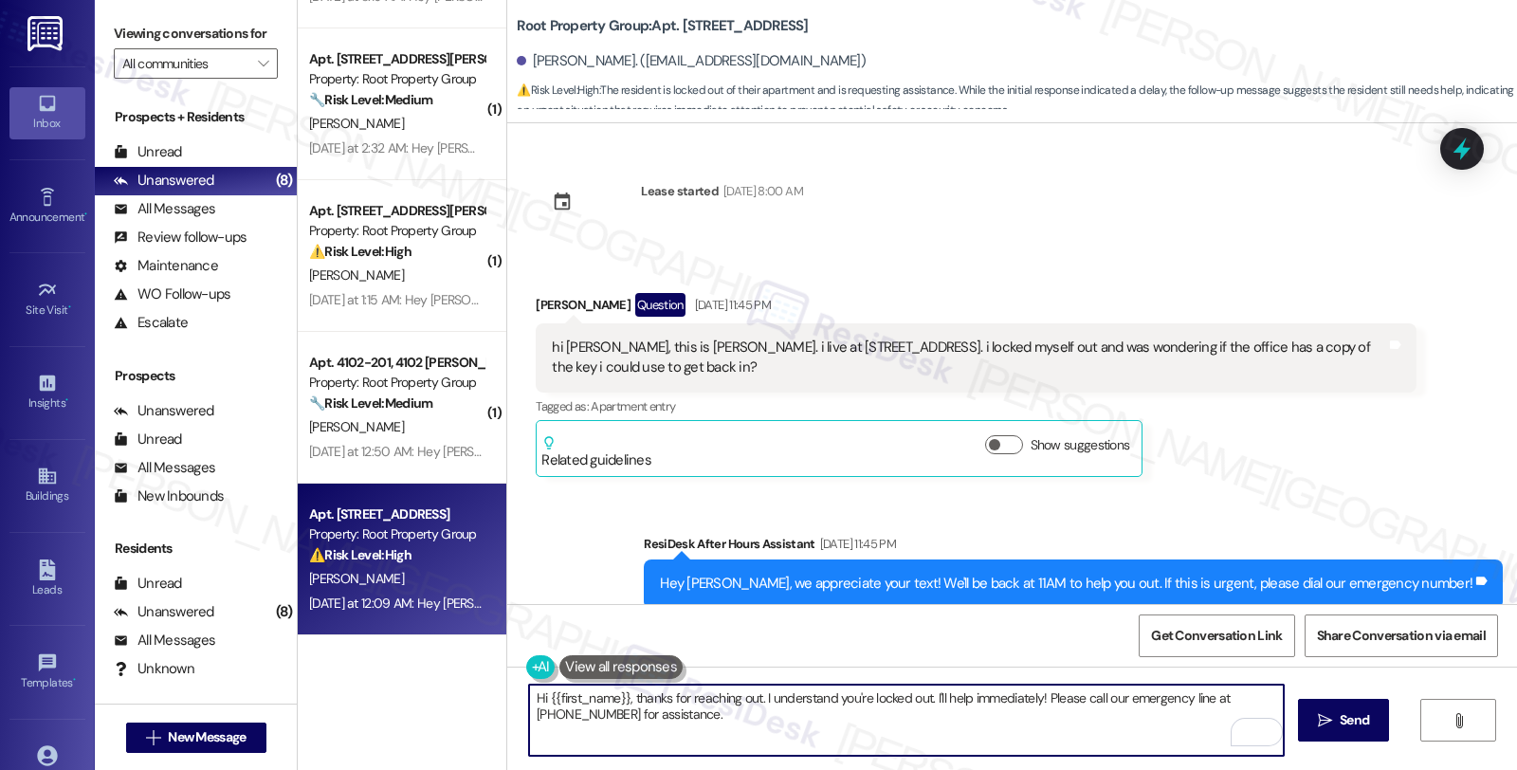
click at [925, 700] on textarea "Hi {{first_name}}, thanks for reaching out. I understand you're locked out. I'l…" at bounding box center [906, 720] width 755 height 71
type textarea "Hi {{first_name}}, thanks for reaching out. I understand you're locked out. Sor…"
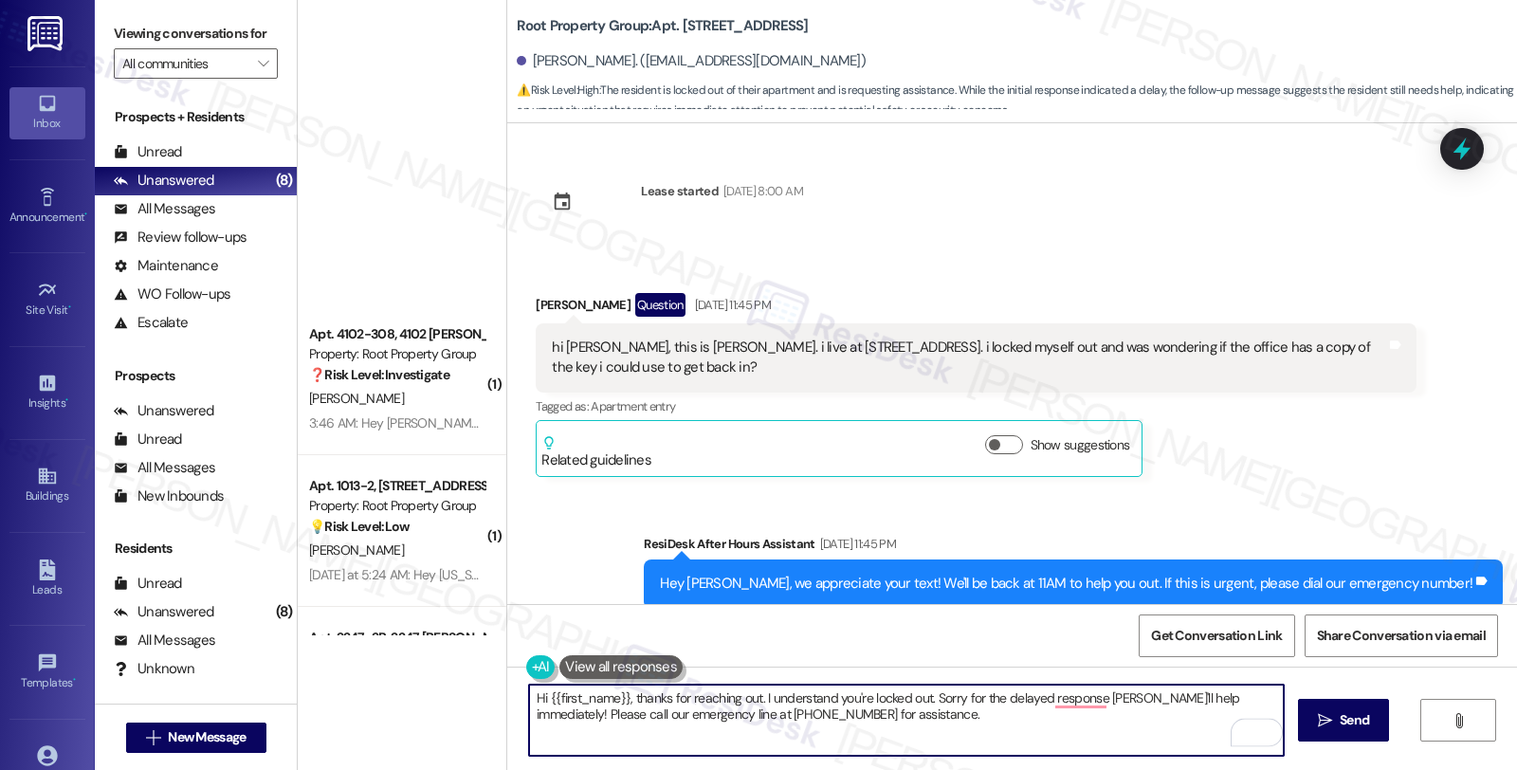
scroll to position [730, 0]
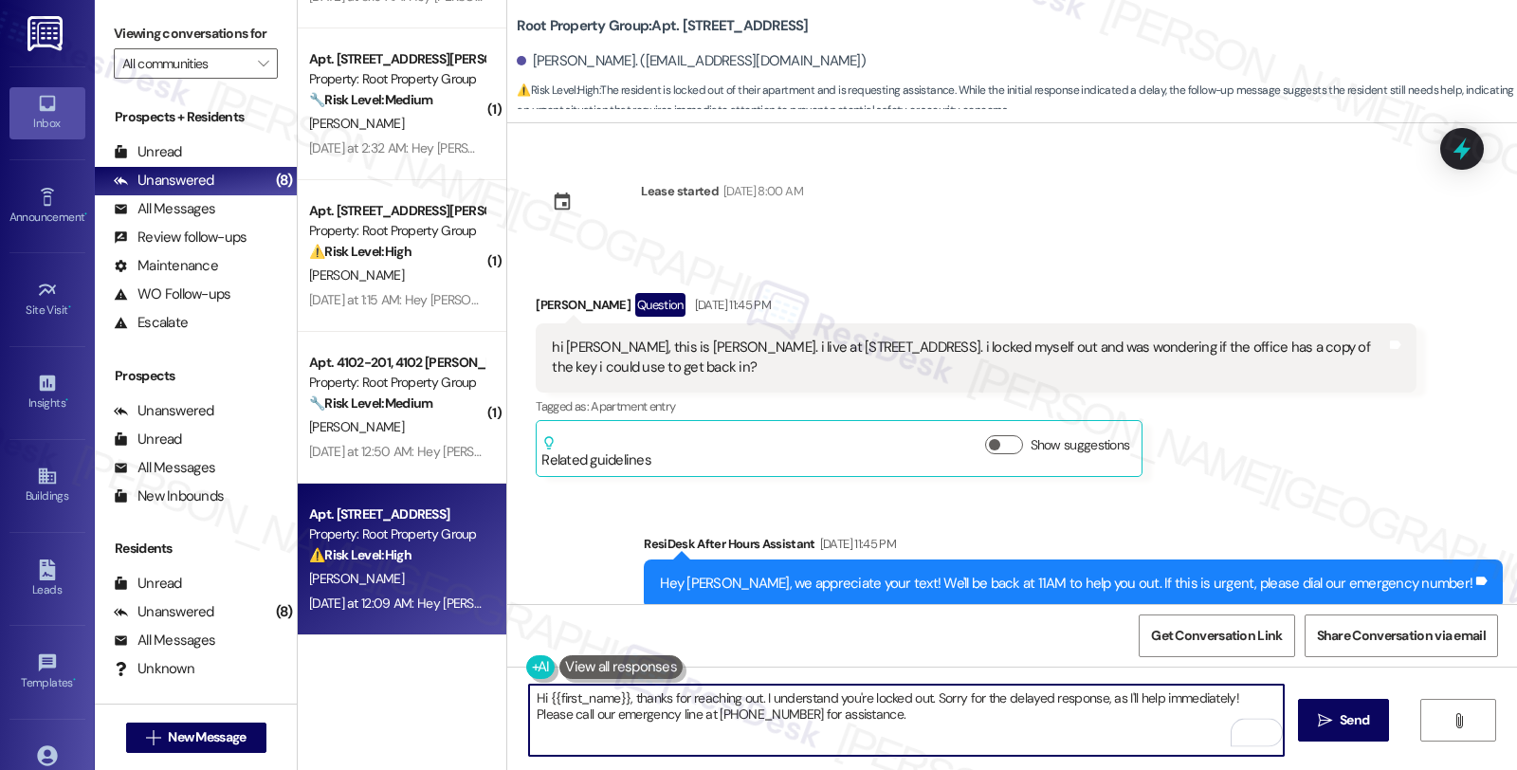
click at [1110, 695] on textarea "Hi {{first_name}}, thanks for reaching out. I understand you're locked out. Sor…" at bounding box center [906, 720] width 755 height 71
click at [1217, 695] on textarea "Hi {{first_name}}, thanks for reaching out. I understand you're locked out. Sor…" at bounding box center [906, 720] width 755 height 71
drag, startPoint x: 599, startPoint y: 719, endPoint x: 1200, endPoint y: 719, distance: 600.3
click at [1200, 719] on textarea "Hi {{first_name}}, thanks for reaching out. I understand you're locked out. Sor…" at bounding box center [906, 720] width 755 height 71
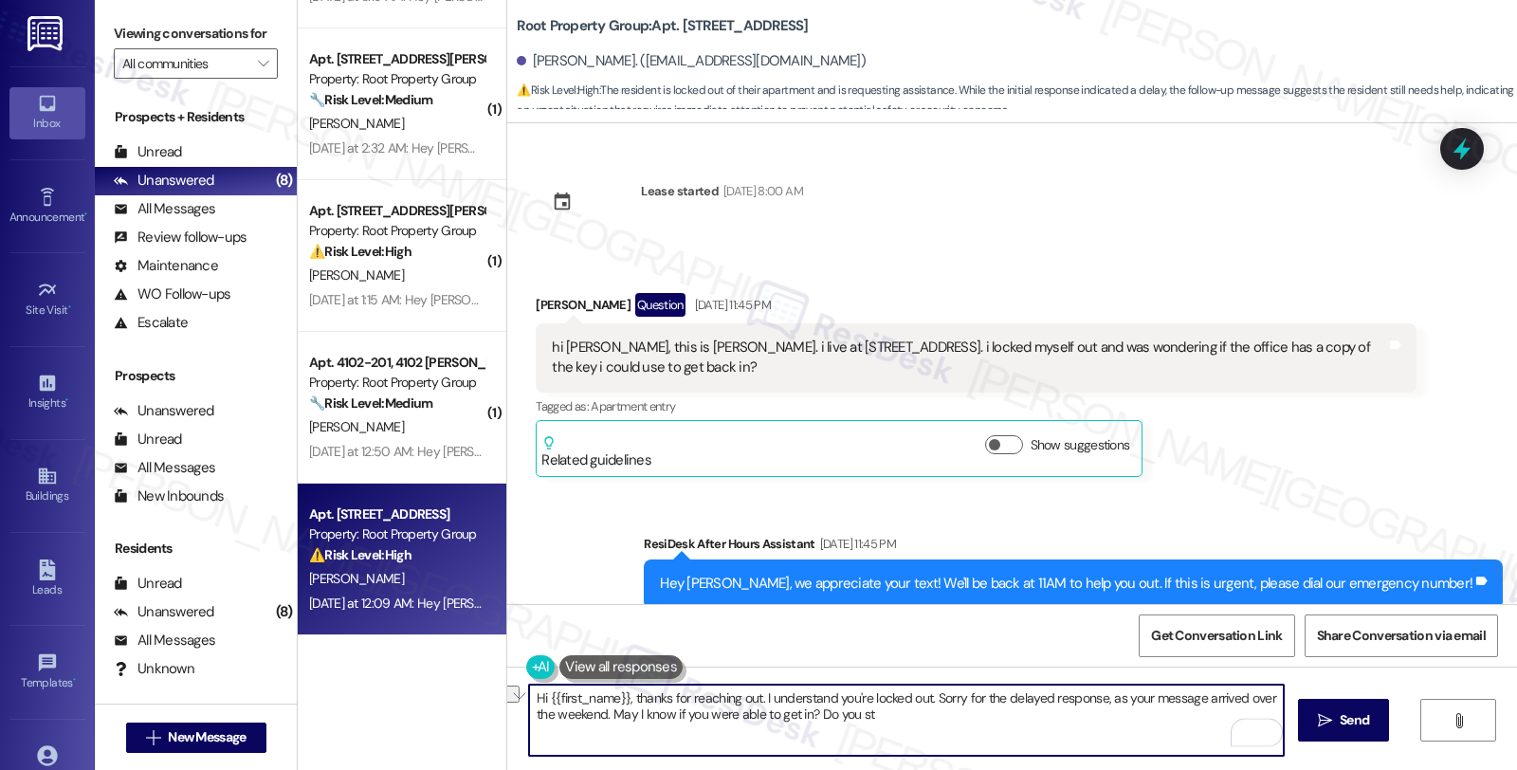
drag, startPoint x: 797, startPoint y: 714, endPoint x: 1055, endPoint y: 714, distance: 258.0
click at [1055, 714] on textarea "Hi {{first_name}}, thanks for reaching out. I understand you're locked out. Sor…" at bounding box center [906, 720] width 755 height 71
type textarea "Hi {{first_name}}, thanks for reaching out. I understand you're locked out. Sor…"
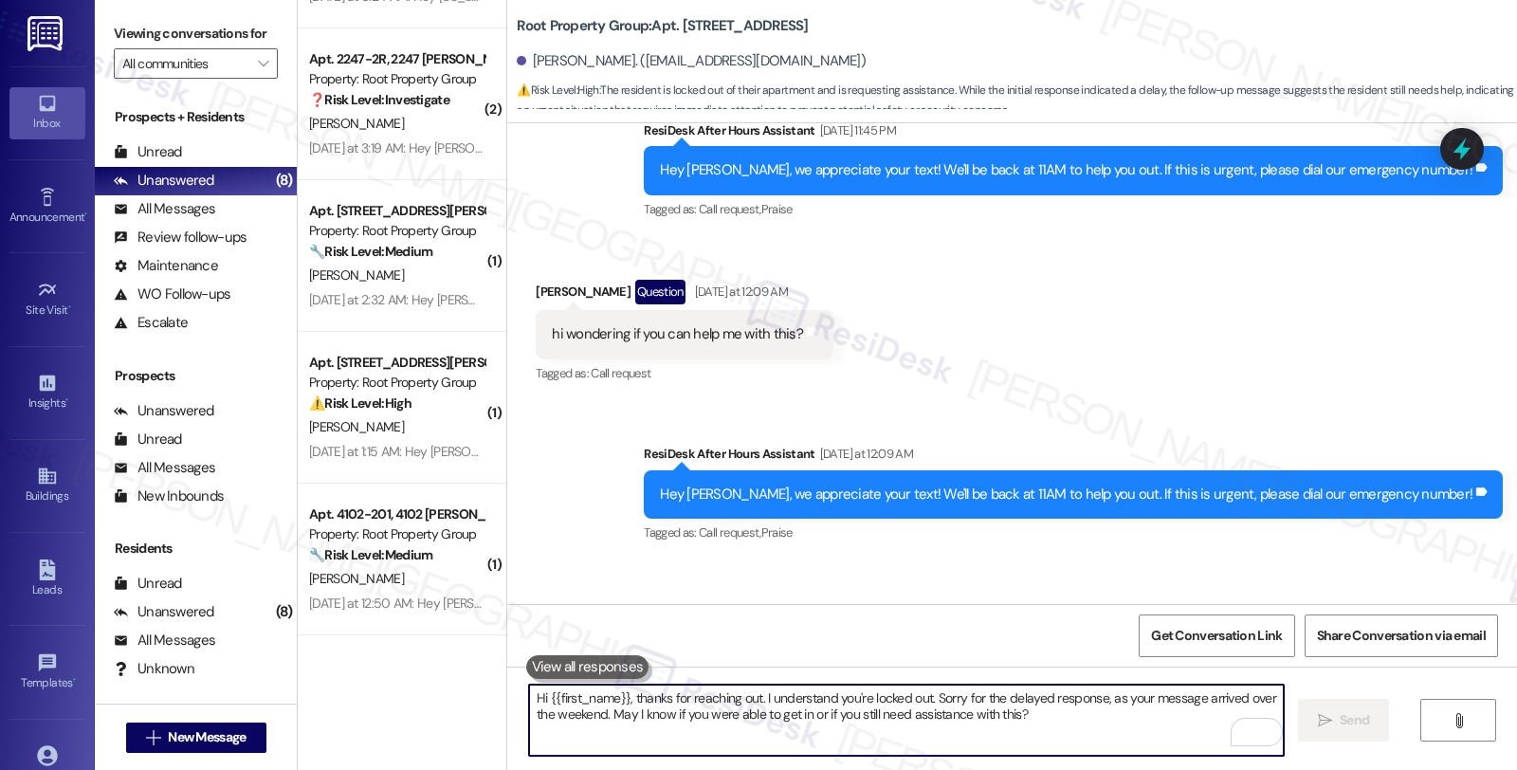
scroll to position [524, 0]
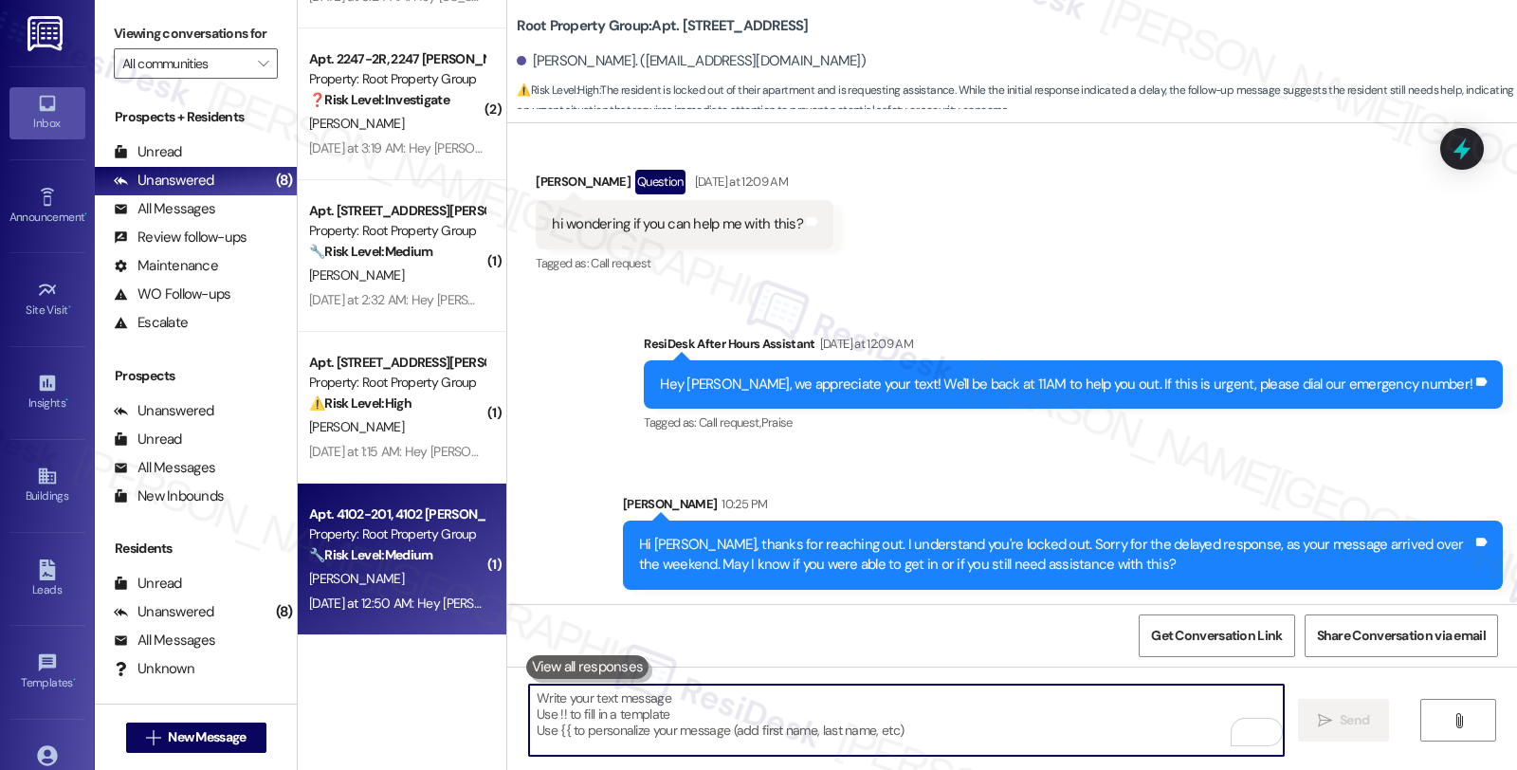
click at [346, 561] on strong "🔧 Risk Level: Medium" at bounding box center [370, 554] width 123 height 17
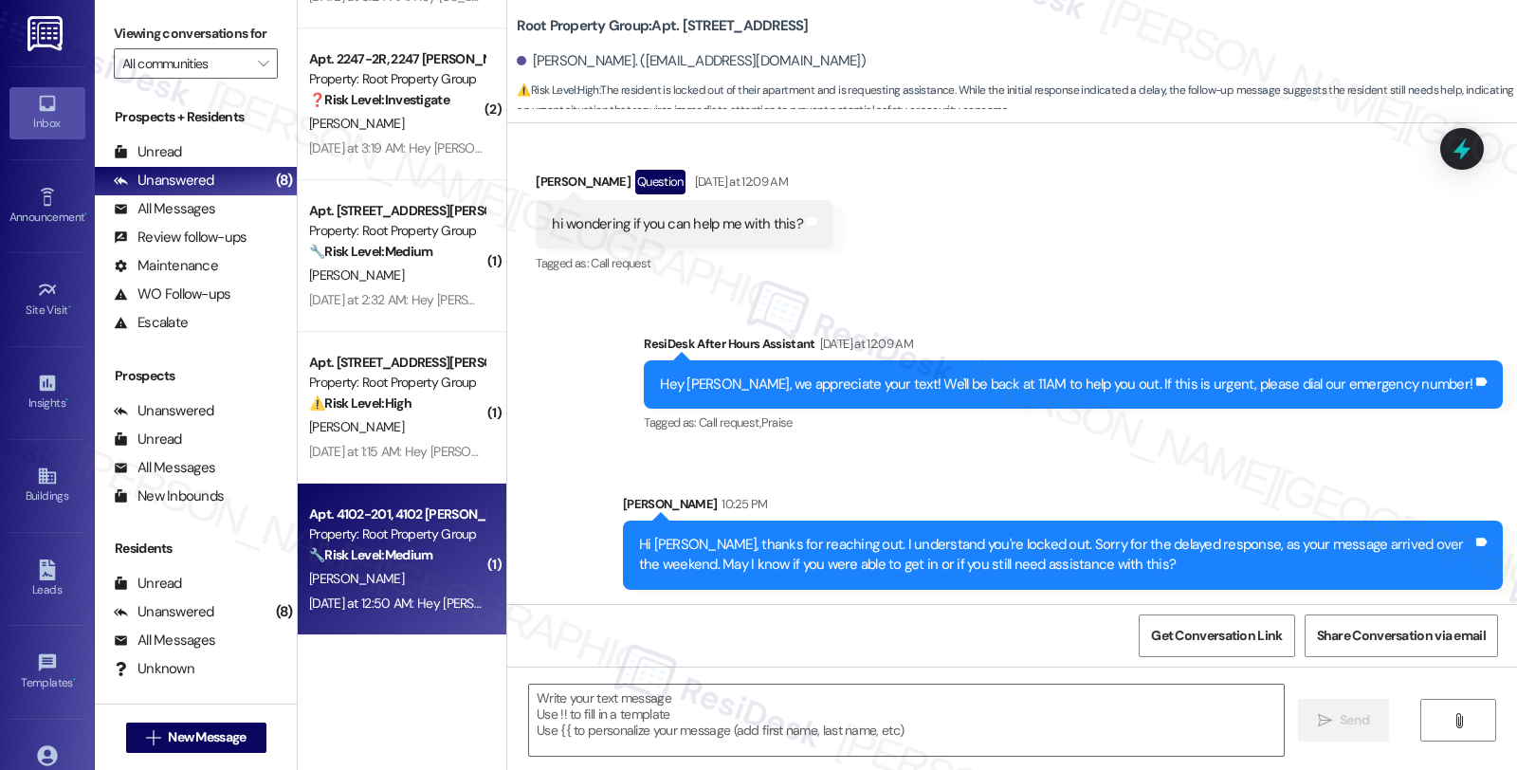
type textarea "Fetching suggested responses. Please feel free to read through the conversation…"
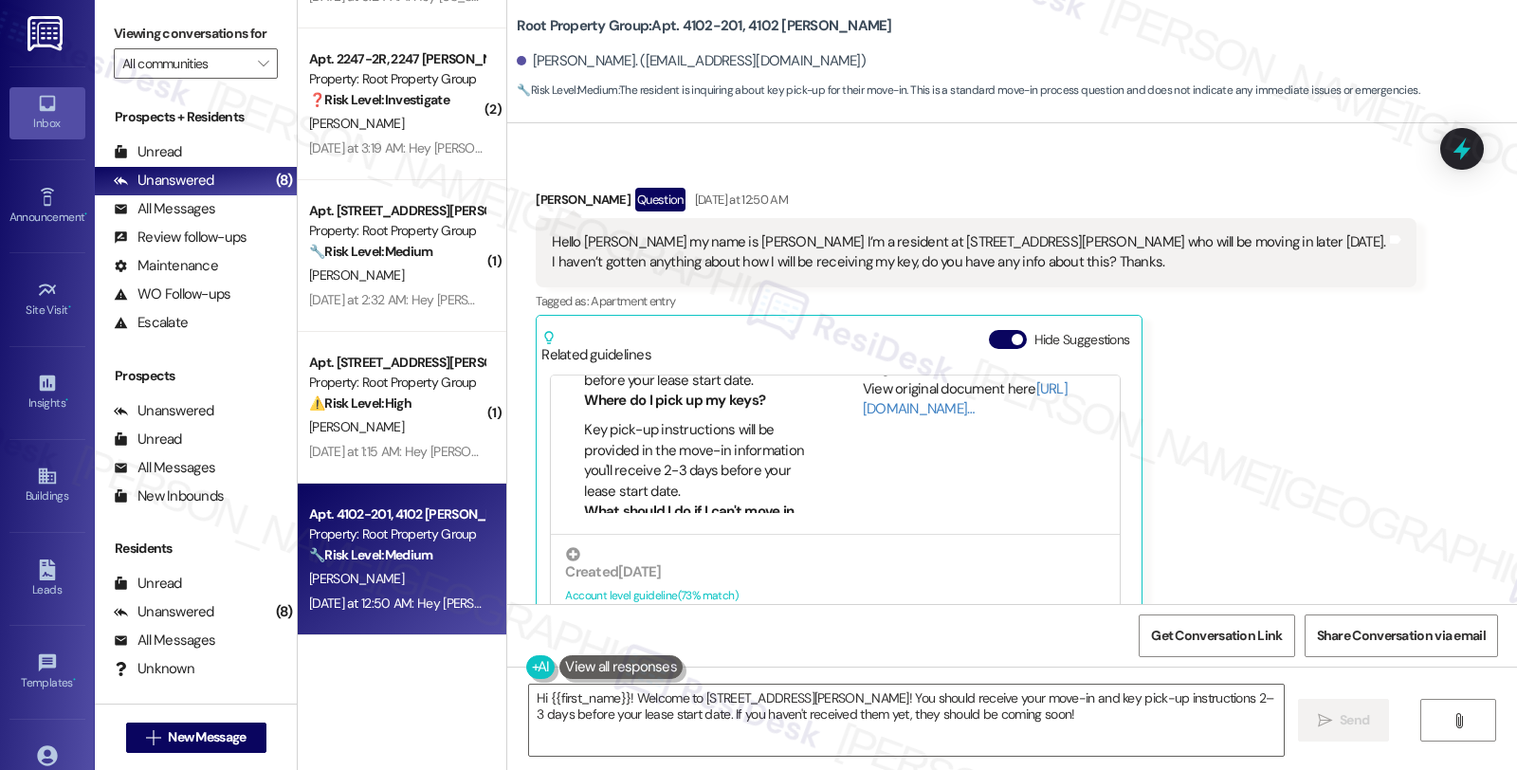
scroll to position [0, 0]
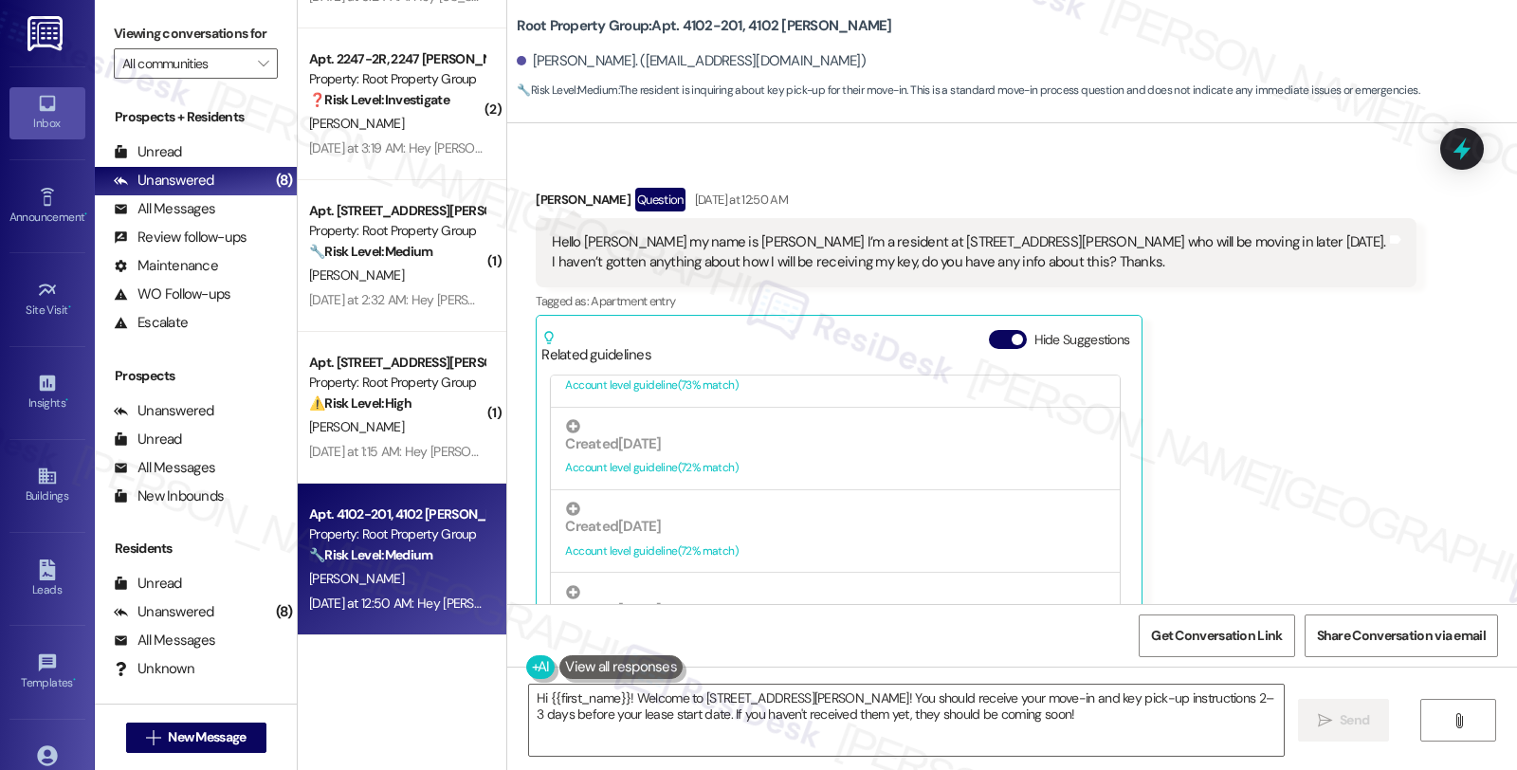
click at [819, 395] on div "Created 18 days ago Account level guideline ( 73 % match)" at bounding box center [835, 364] width 569 height 83
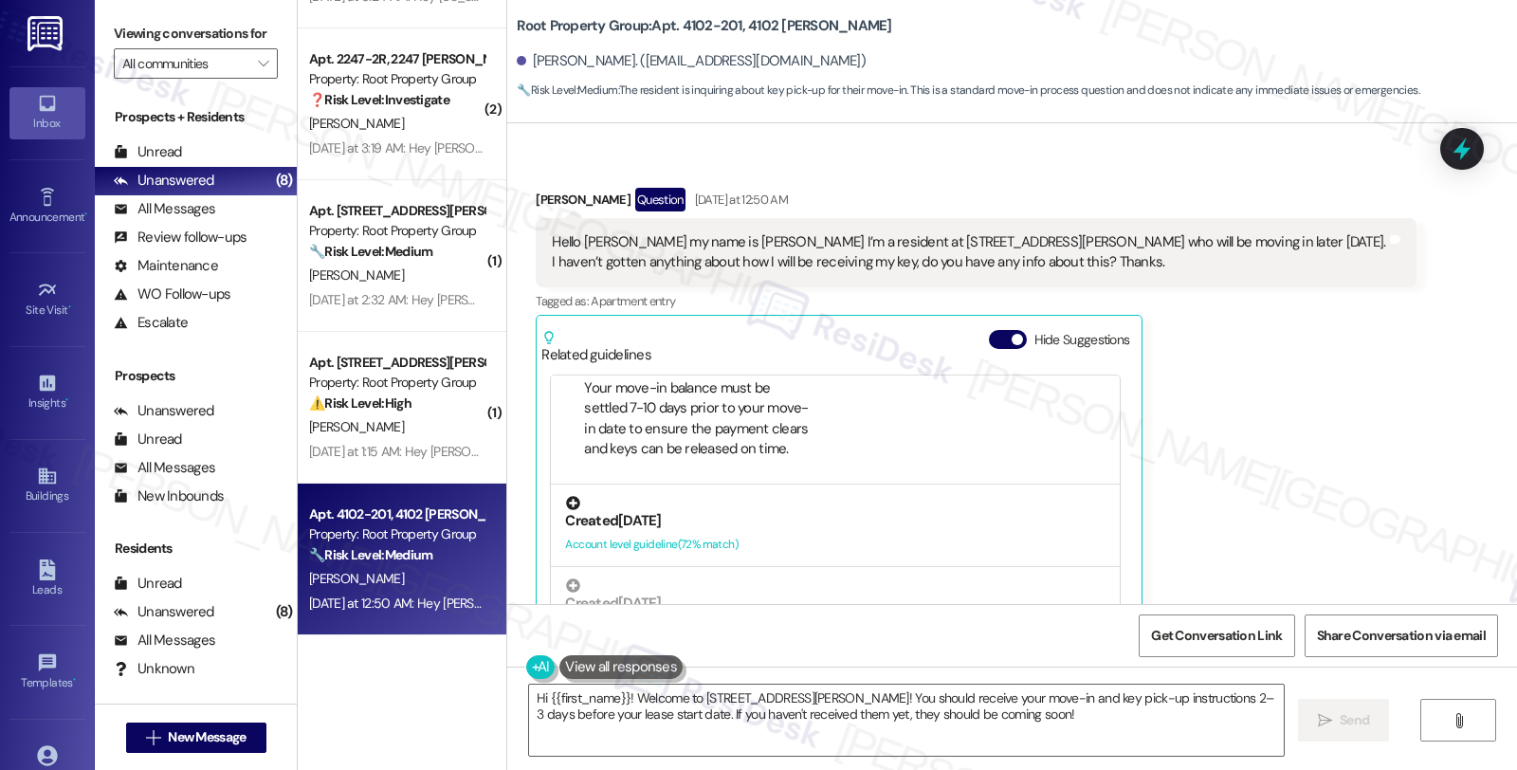
click at [755, 516] on div "Created [DATE]" at bounding box center [835, 521] width 541 height 20
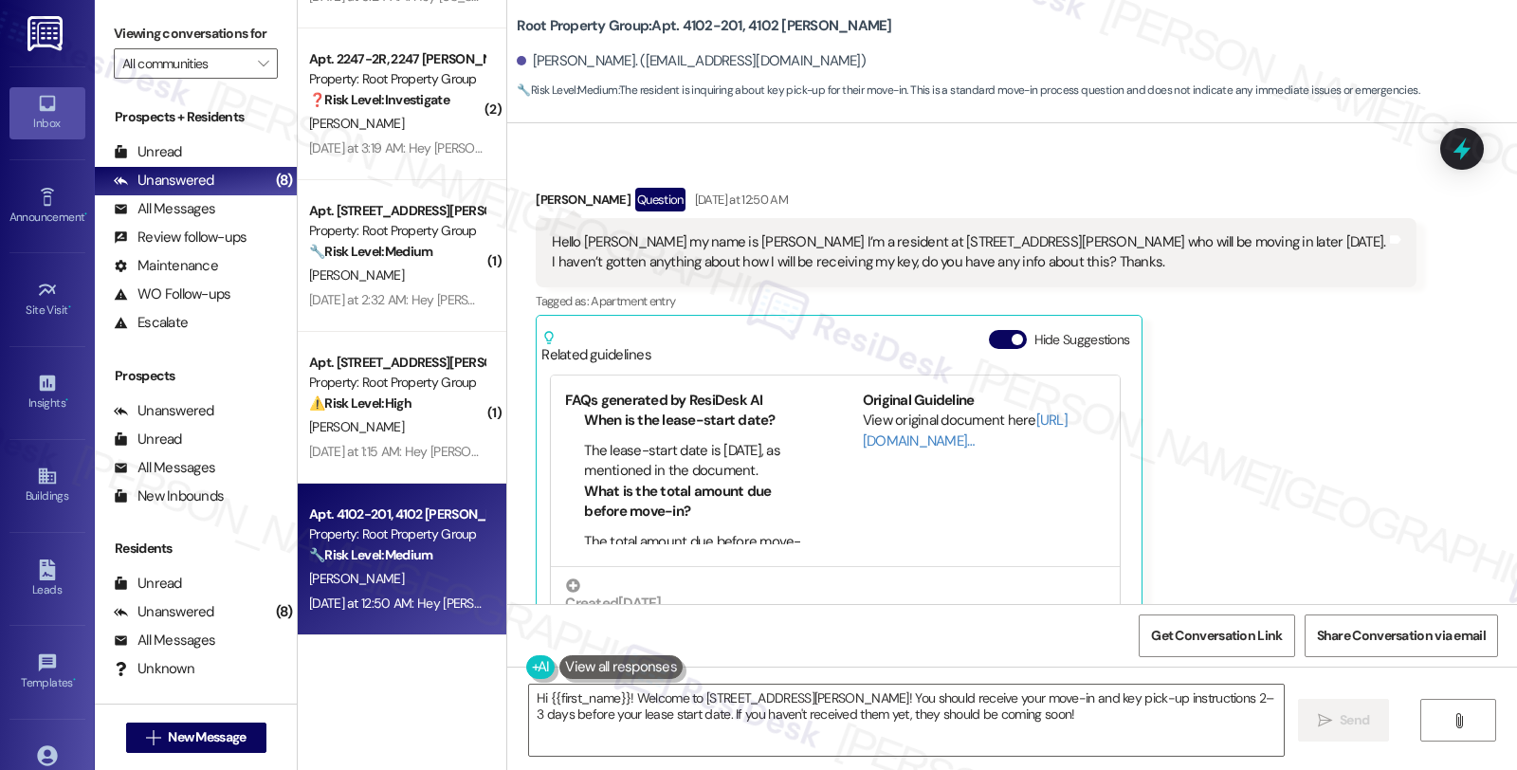
scroll to position [55, 0]
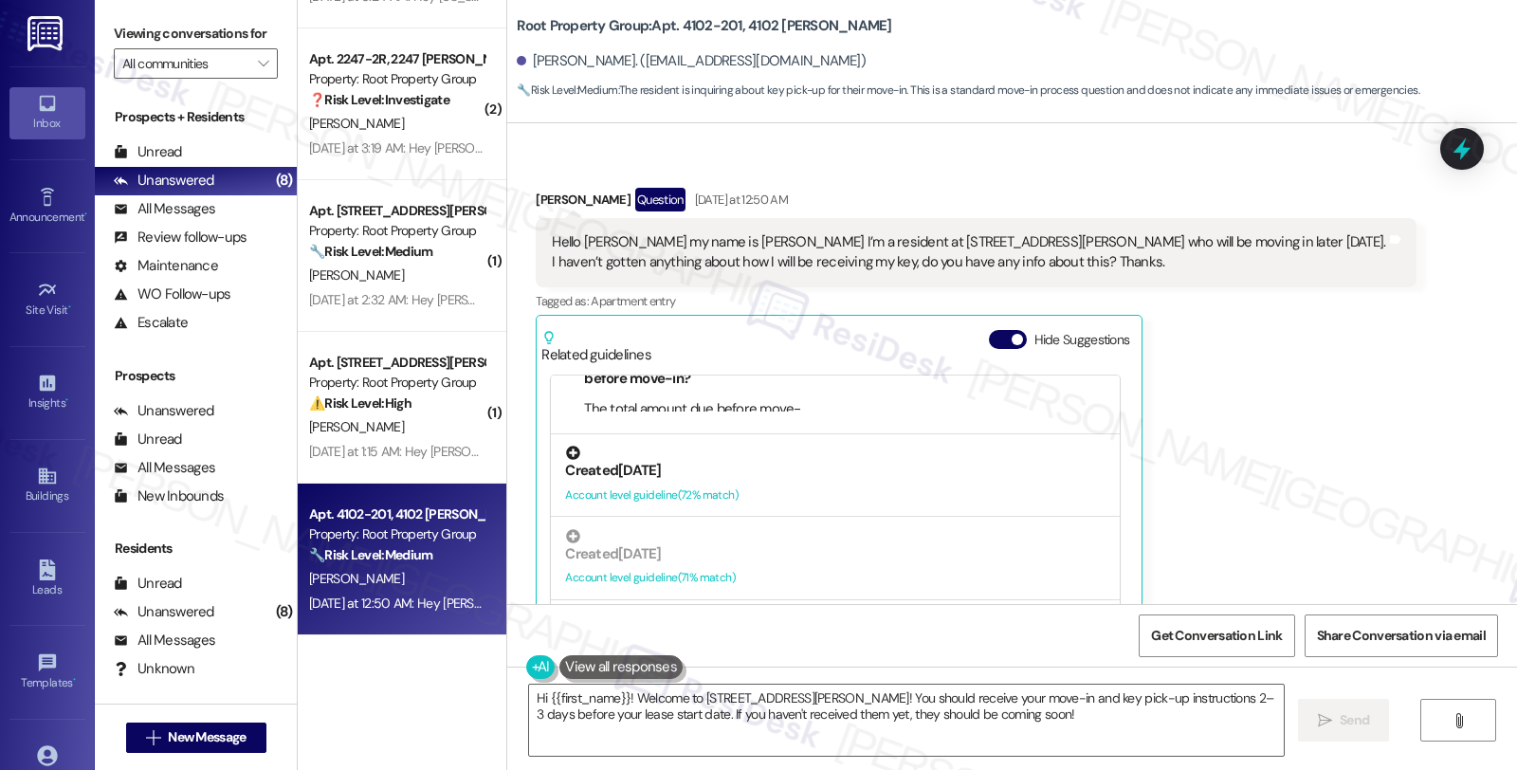
click at [749, 449] on div at bounding box center [835, 453] width 541 height 14
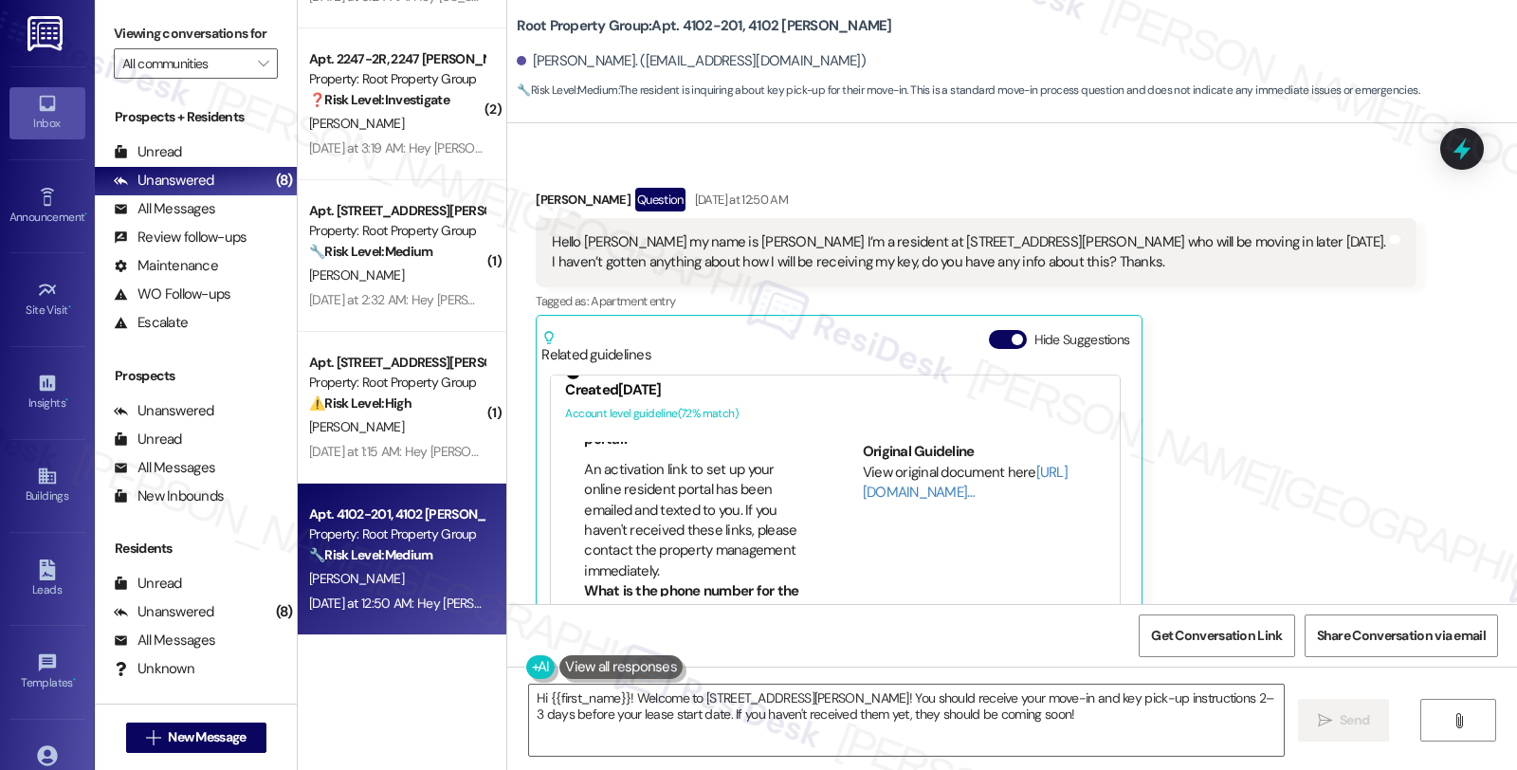
scroll to position [505, 0]
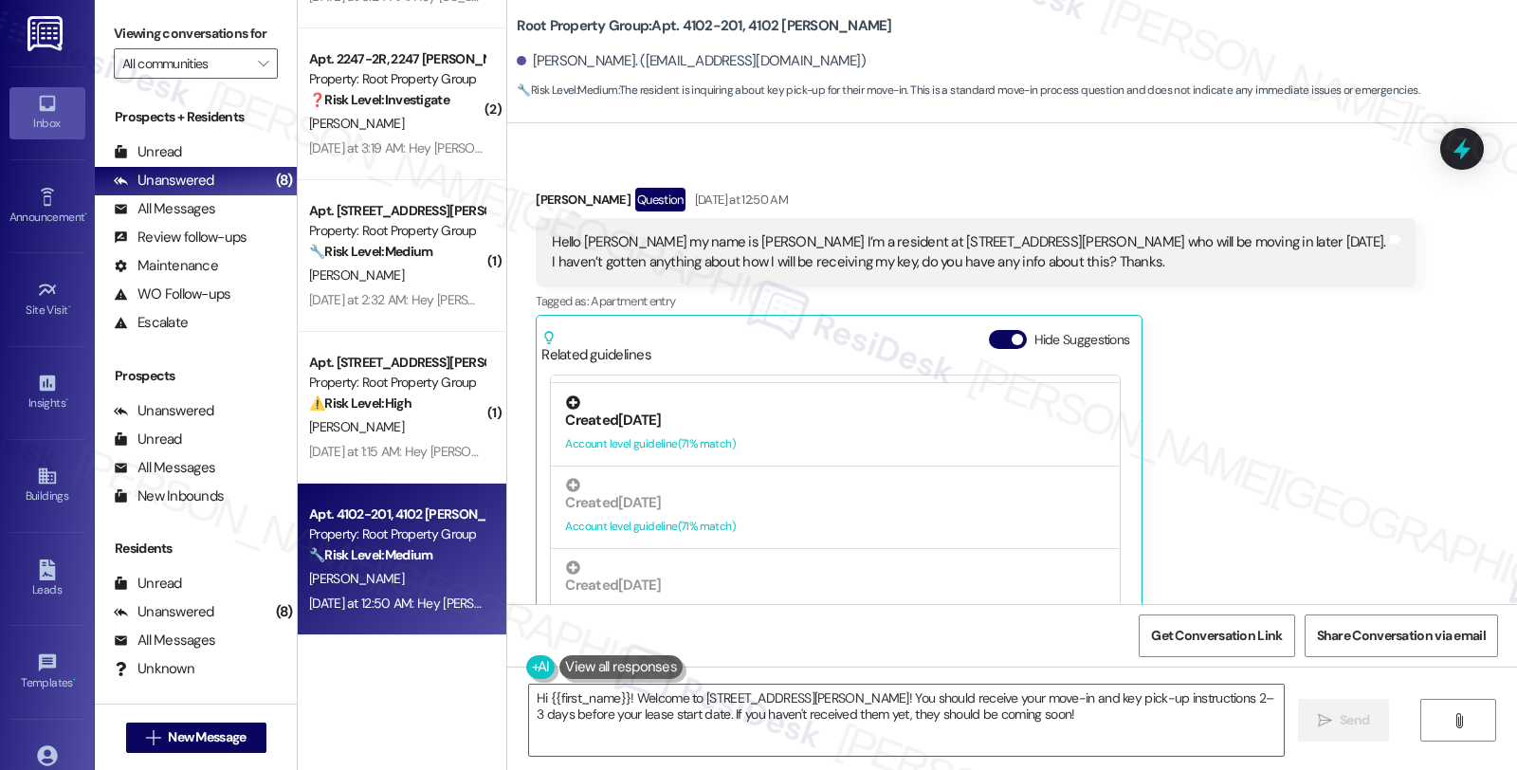
click at [737, 442] on div "Account level guideline ( 71 % match)" at bounding box center [835, 444] width 541 height 20
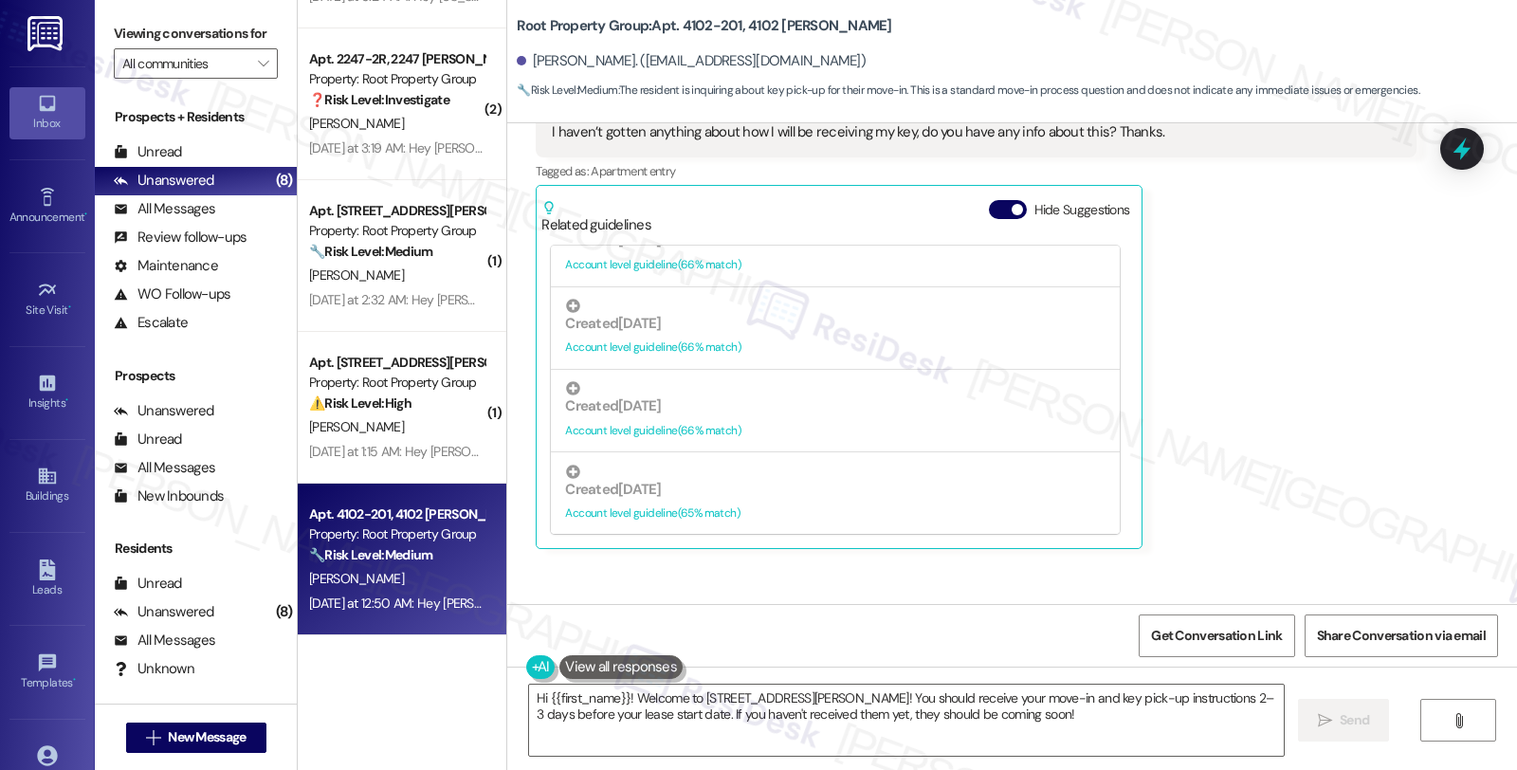
scroll to position [355, 0]
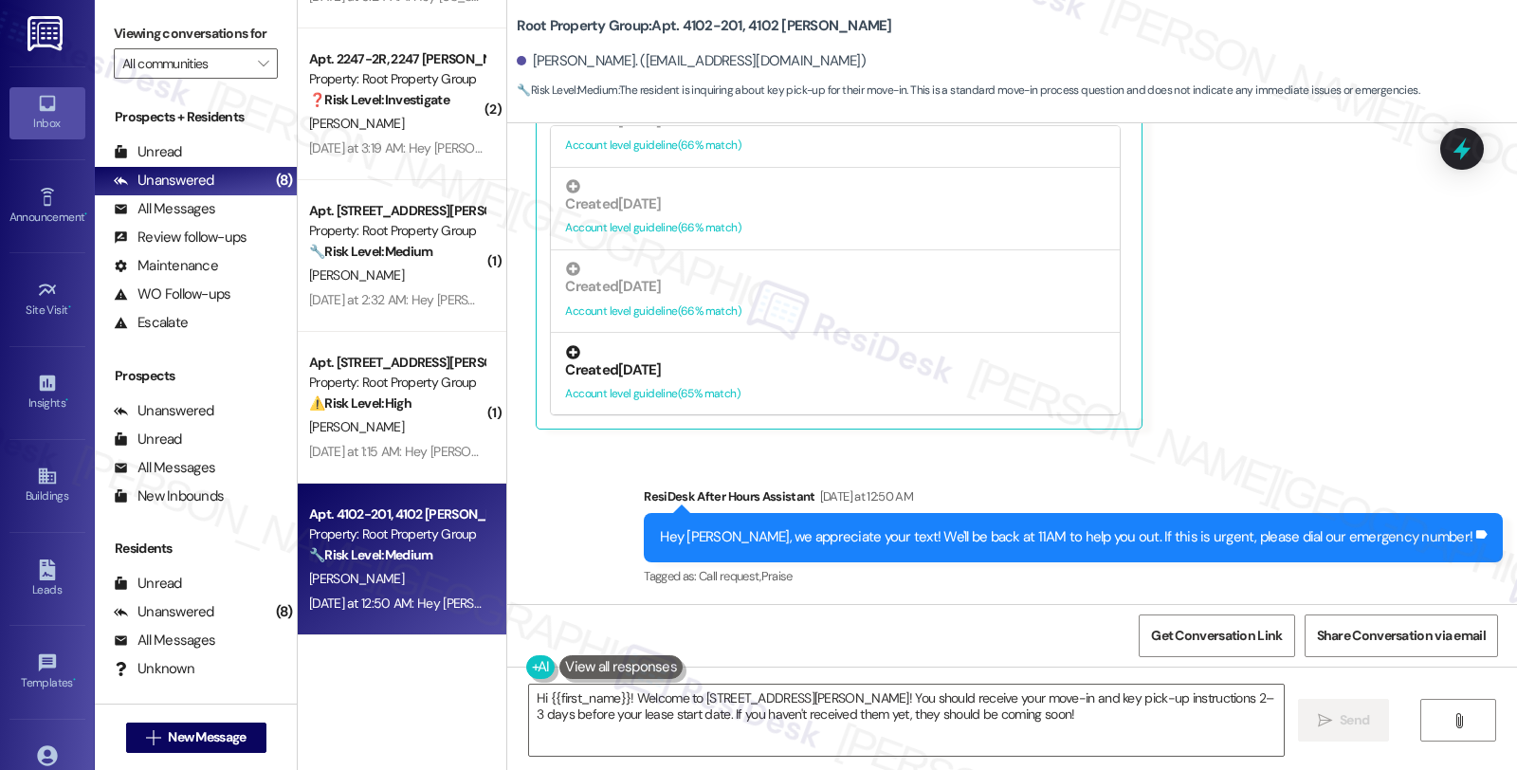
click at [769, 379] on div "Created [DATE]" at bounding box center [835, 370] width 541 height 20
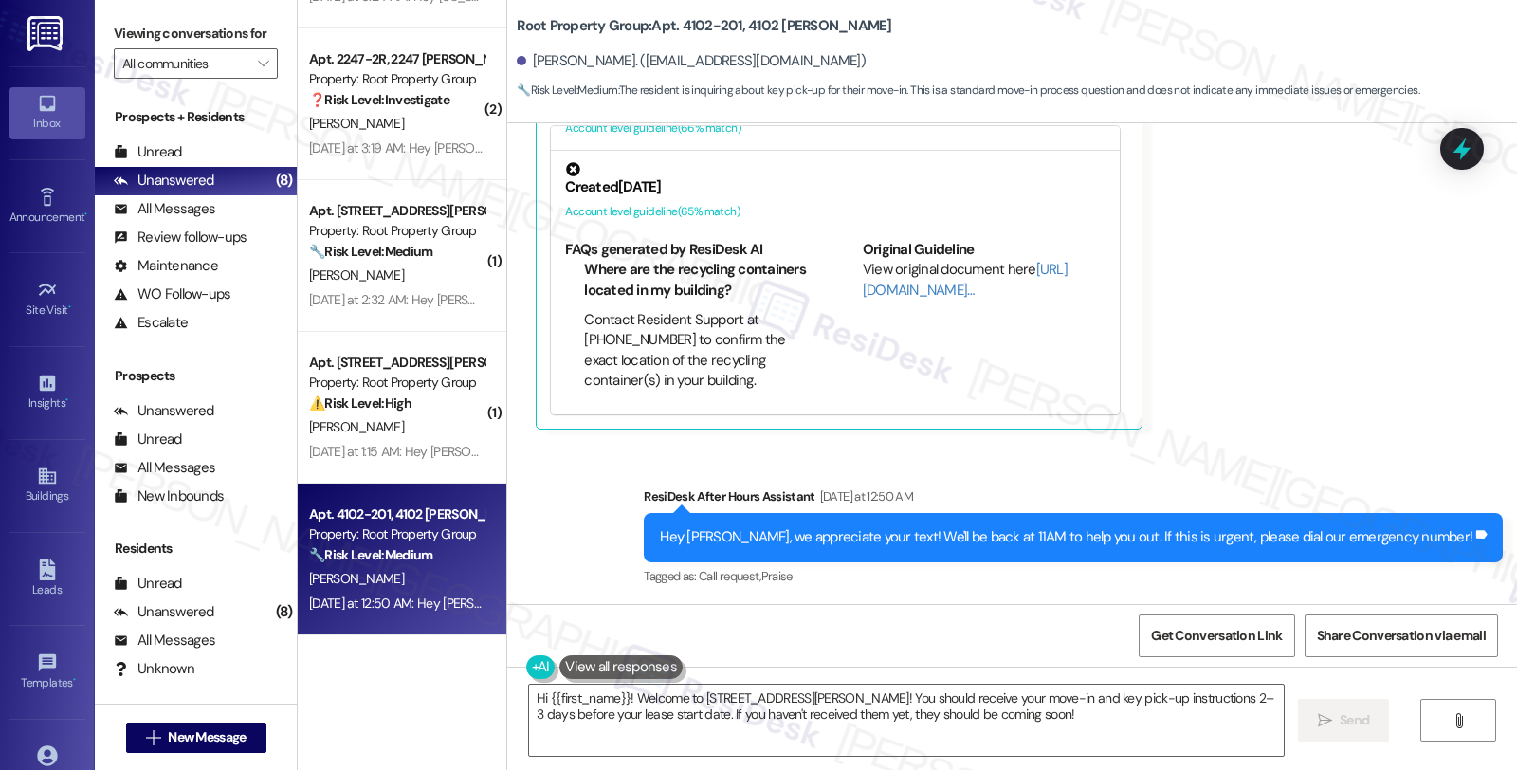
scroll to position [3475, 0]
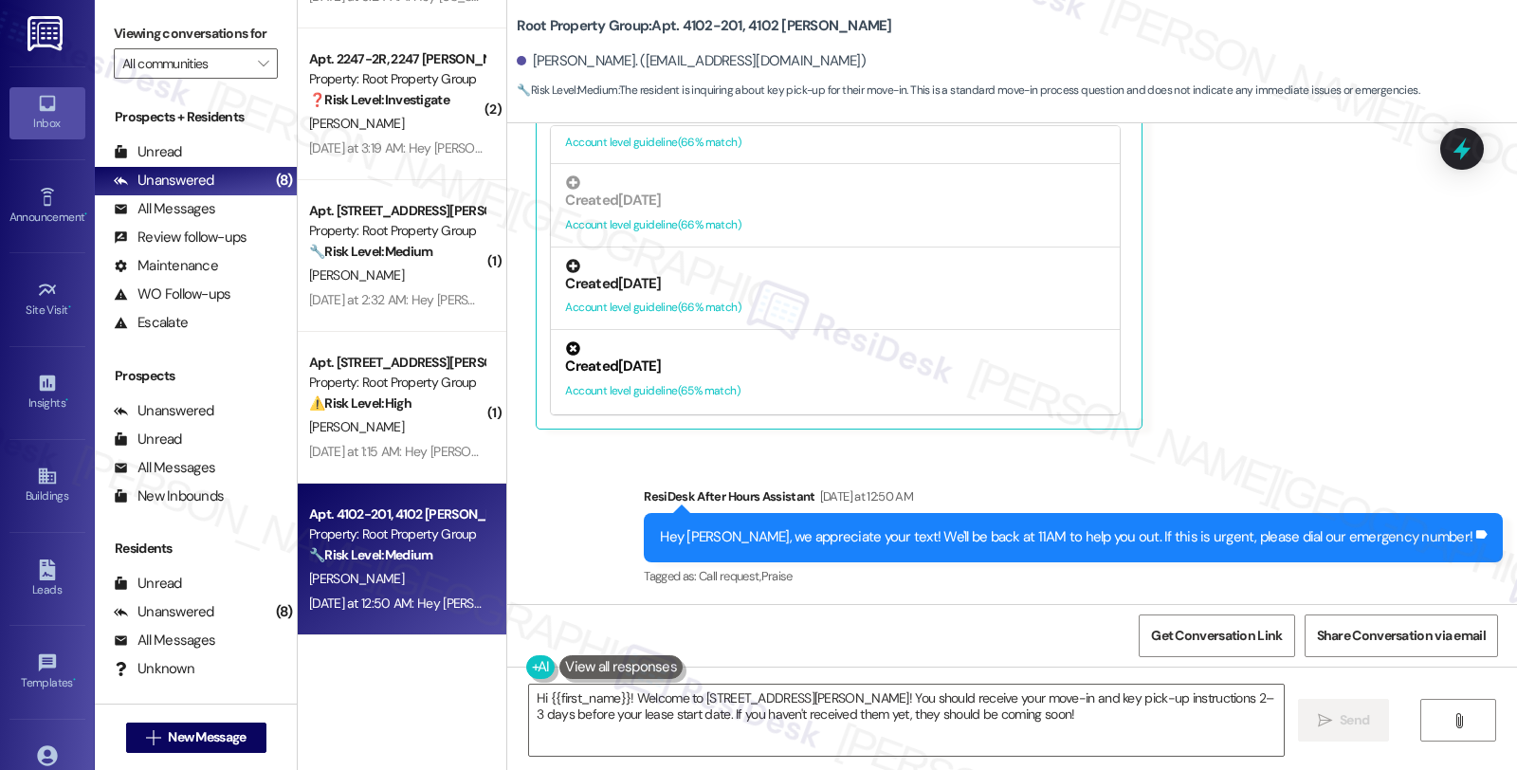
click at [746, 287] on div "Created [DATE]" at bounding box center [835, 284] width 541 height 20
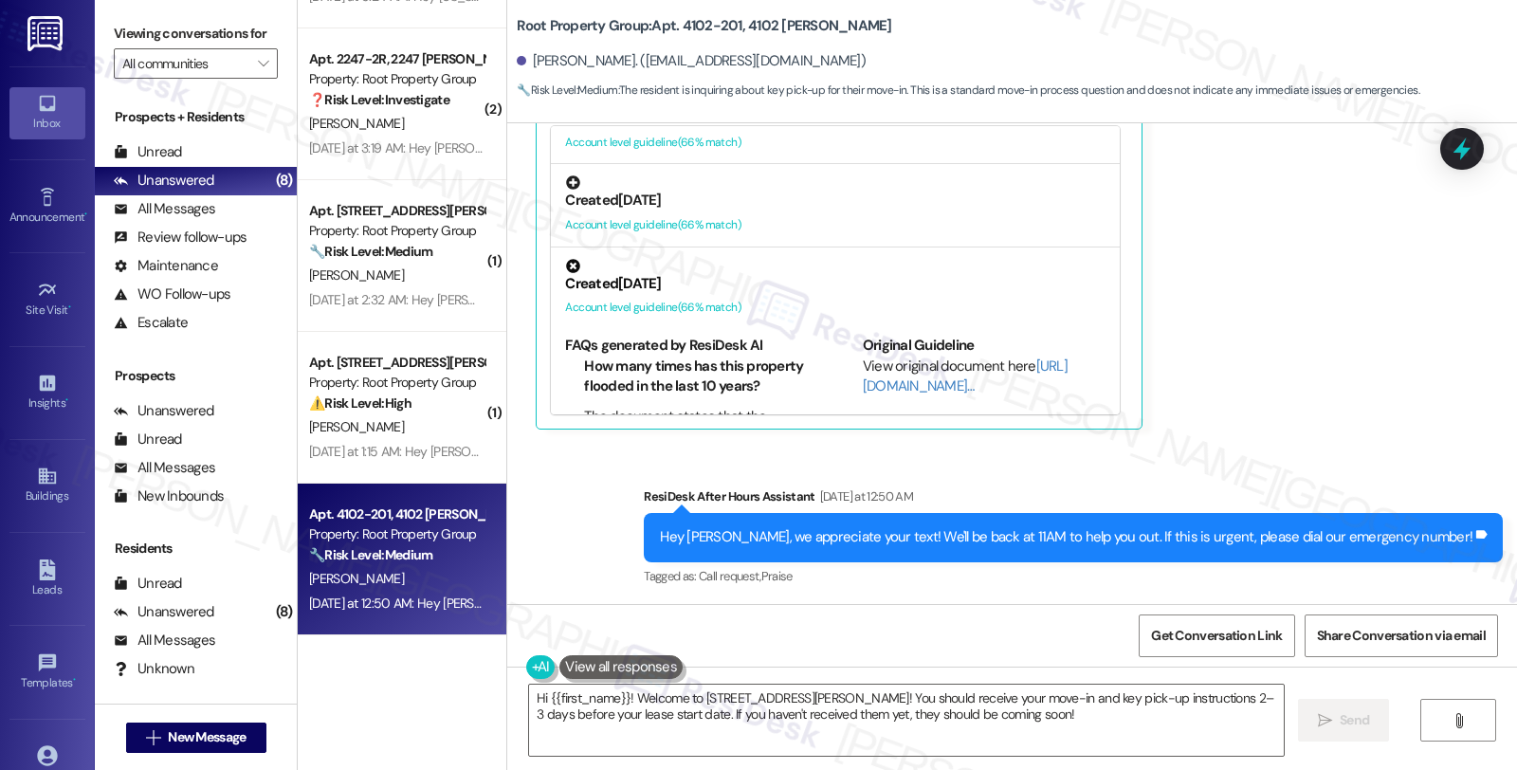
click at [787, 200] on div "Created [DATE]" at bounding box center [835, 201] width 541 height 20
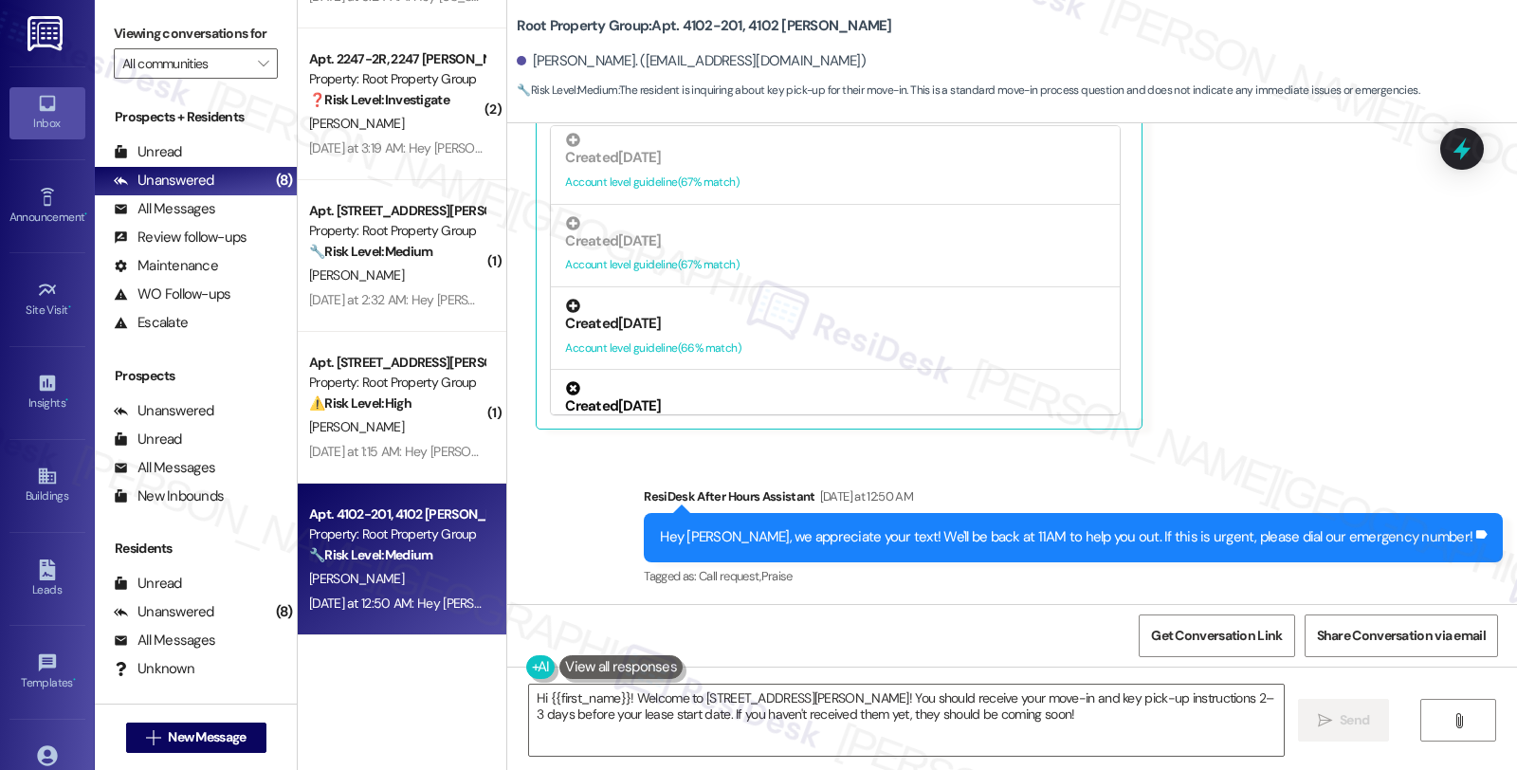
scroll to position [3264, 0]
click at [688, 325] on div "Created [DATE]" at bounding box center [835, 329] width 541 height 20
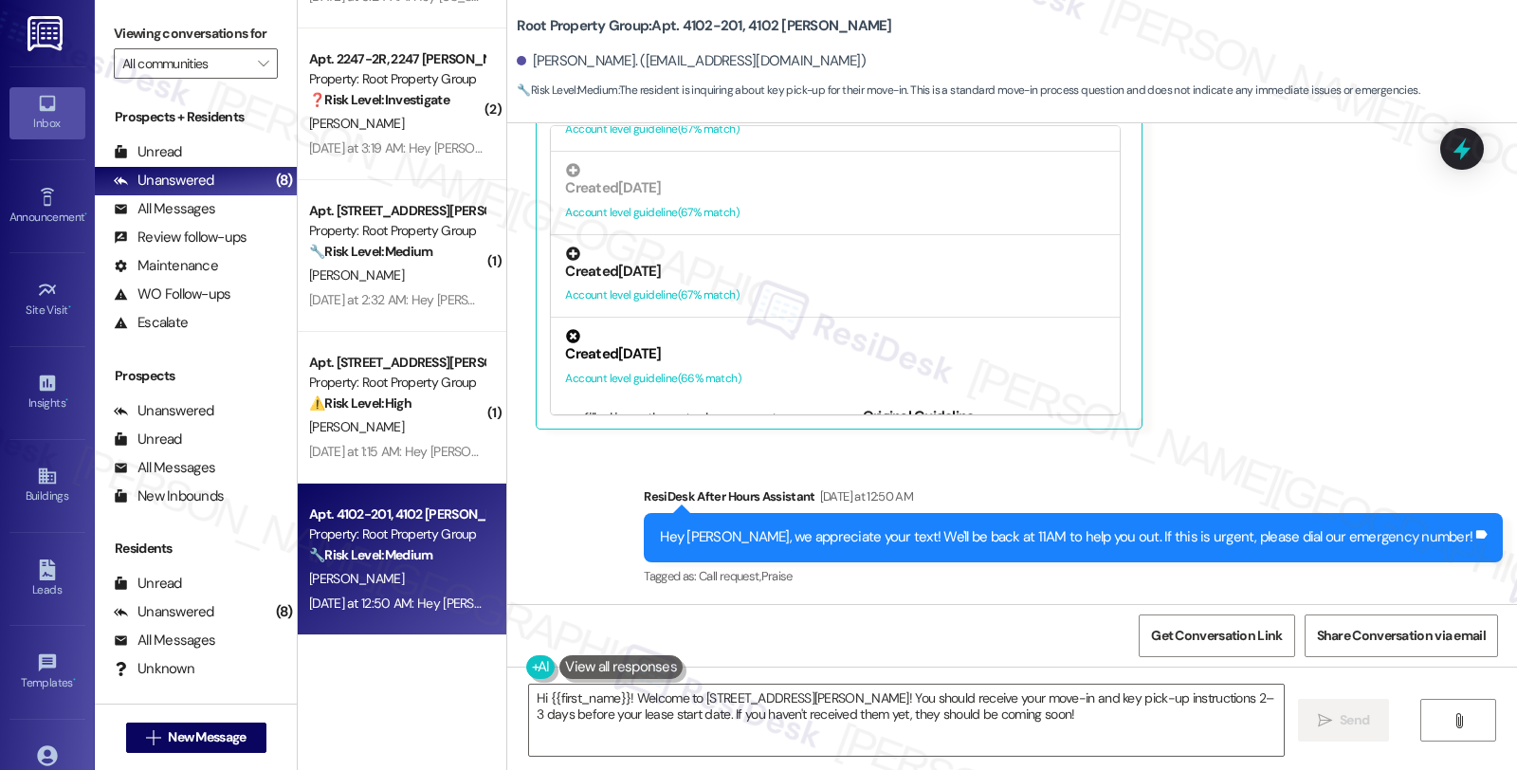
scroll to position [3190, 0]
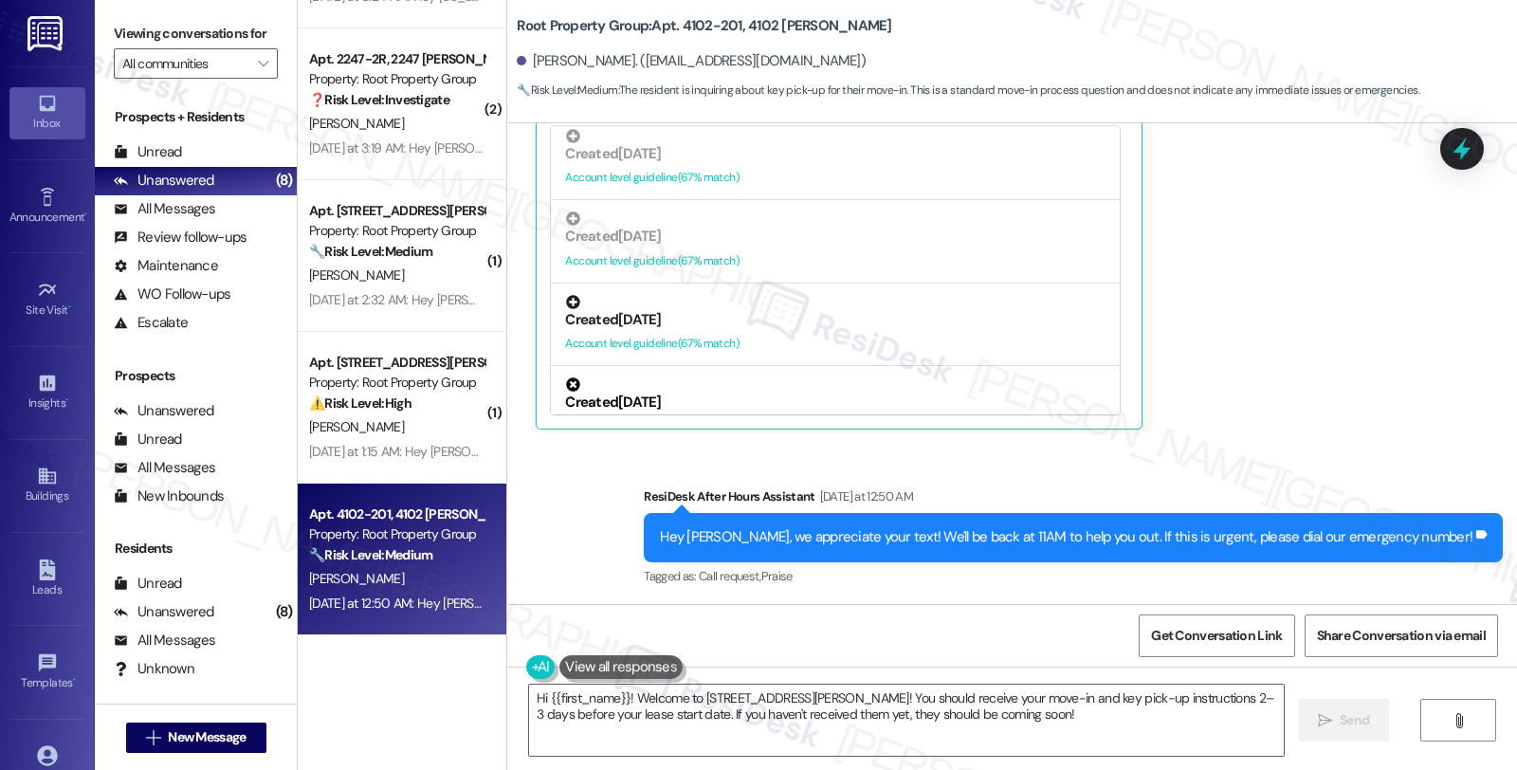
click at [689, 317] on div "Created [DATE]" at bounding box center [835, 320] width 541 height 20
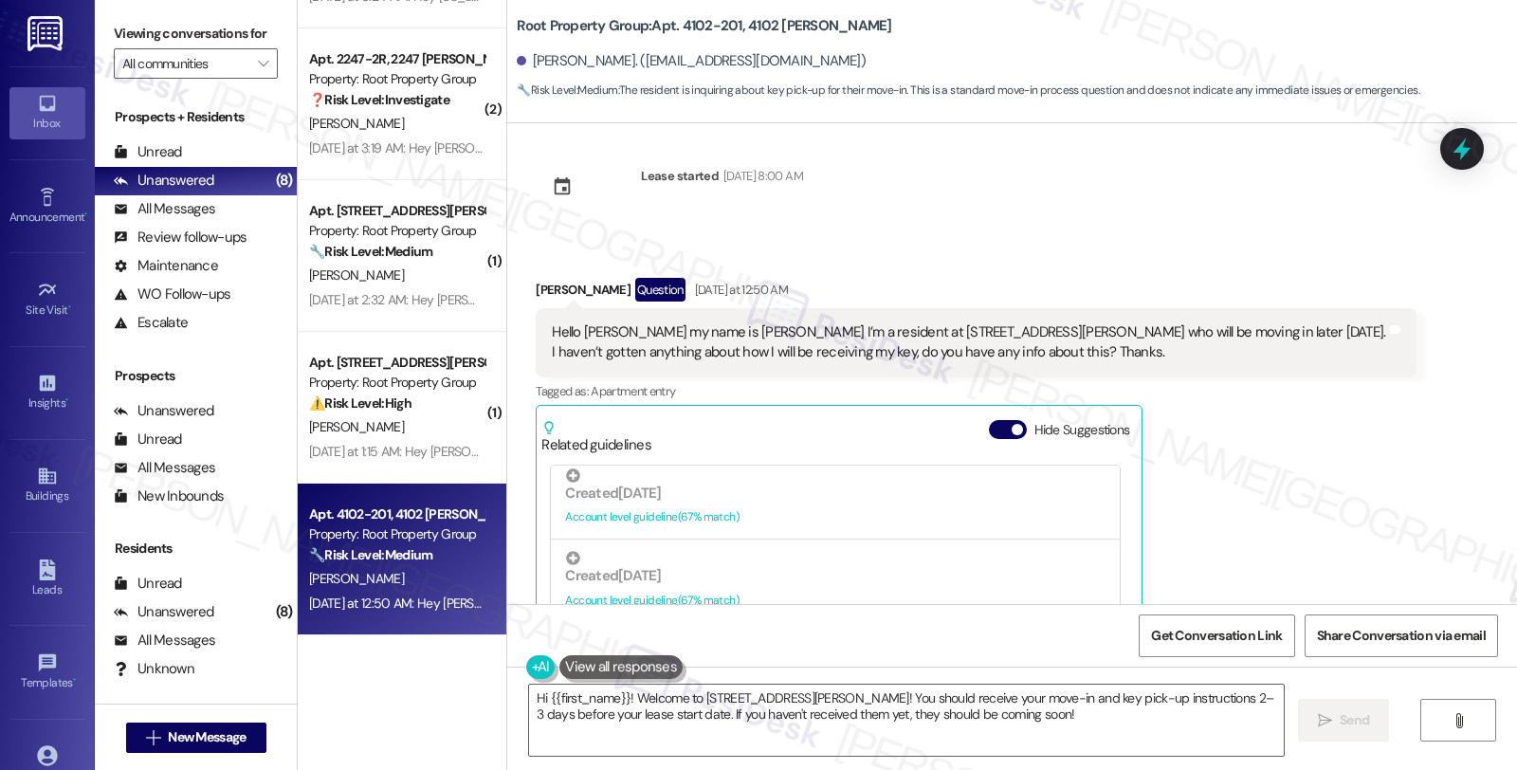
scroll to position [0, 0]
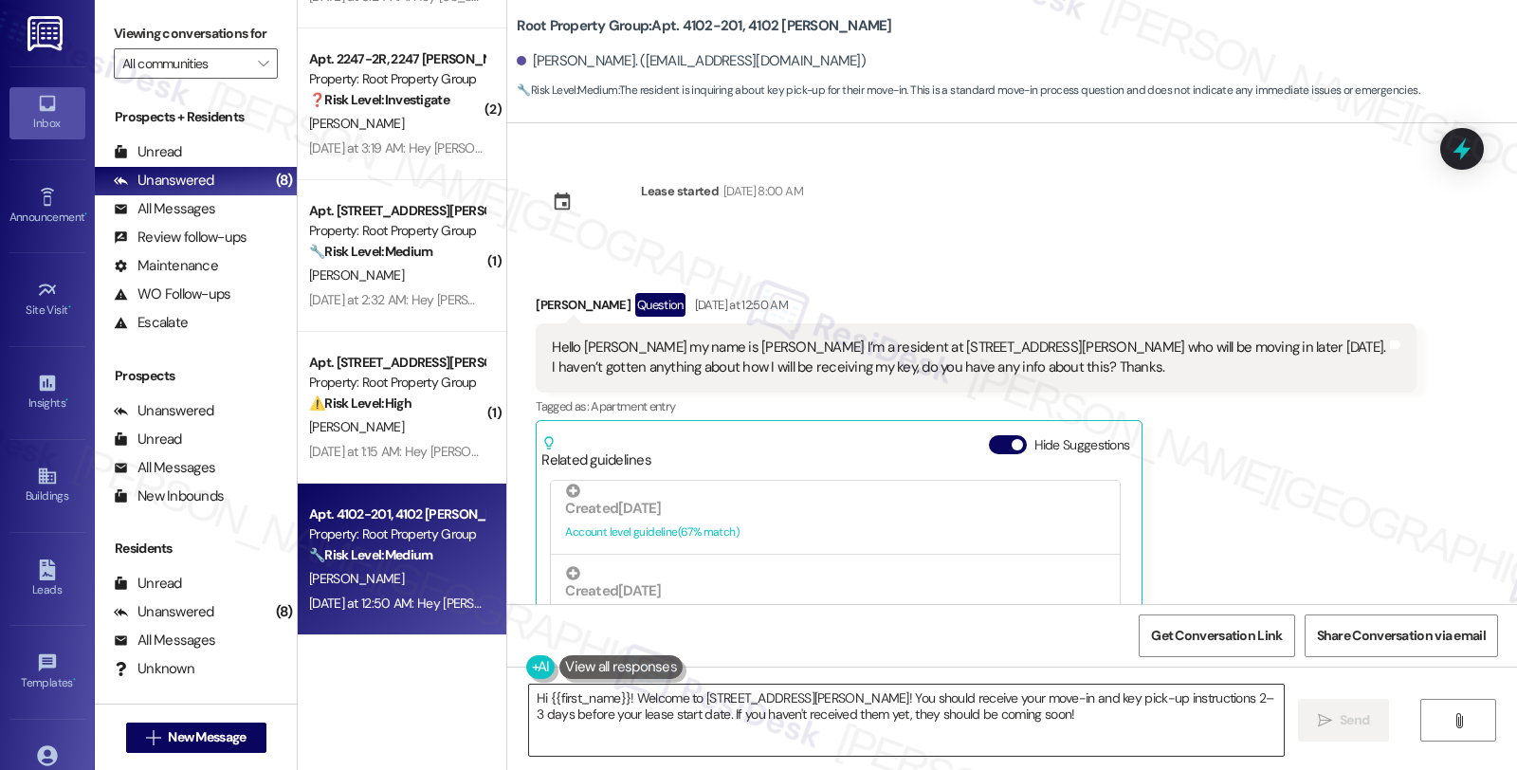
click at [616, 698] on textarea "Hi {{first_name}}! Welcome to 4102 N Sheridan! You should receive your move-in …" at bounding box center [906, 720] width 755 height 71
click at [1342, 433] on div "Tucker Van Regenmorter Question Yesterday at 12:50 AM Hello Sarah my name is Tu…" at bounding box center [976, 538] width 880 height 491
click at [1358, 519] on div "Tucker Van Regenmorter Question Yesterday at 12:50 AM Hello Sarah my name is Tu…" at bounding box center [976, 538] width 880 height 491
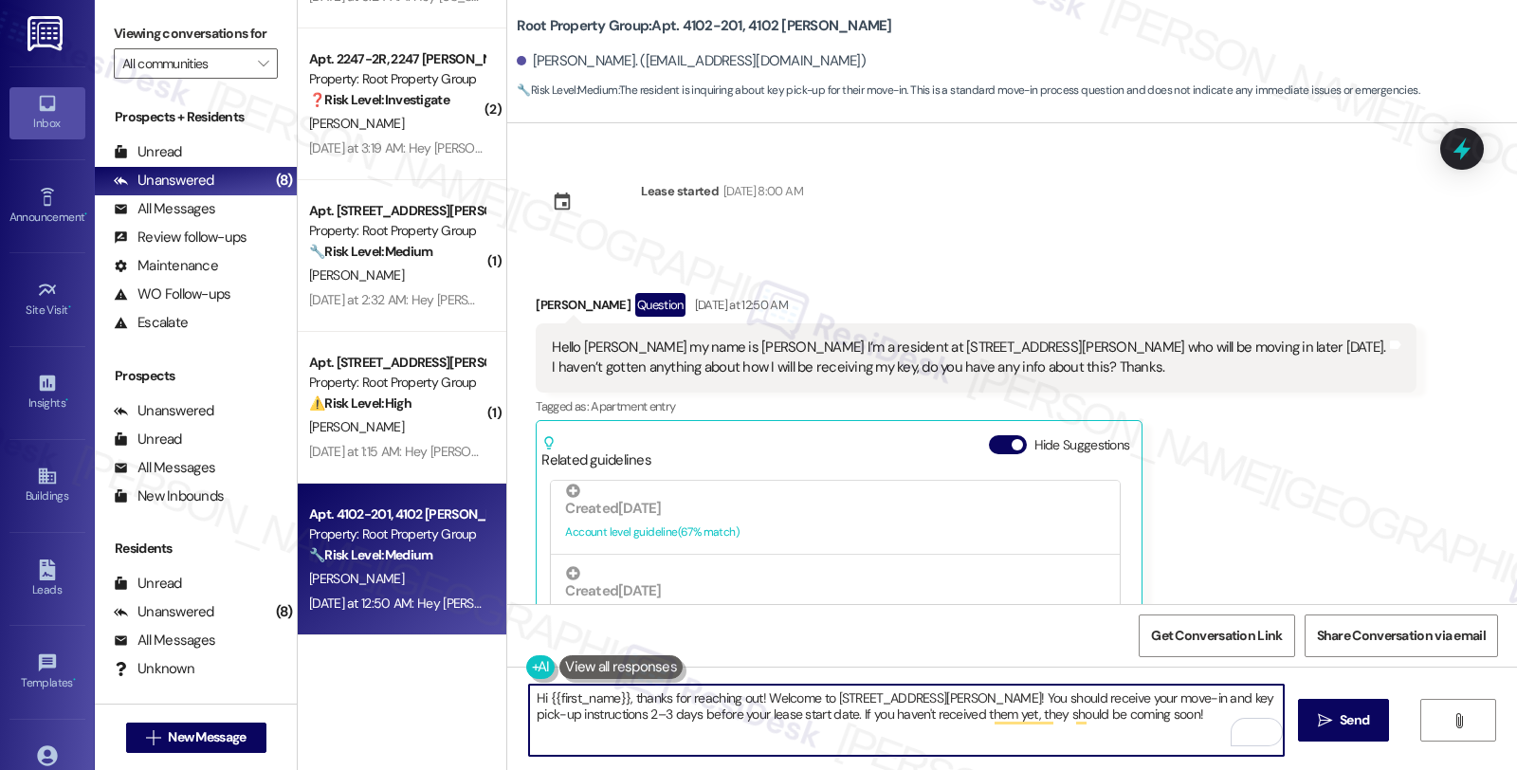
click at [827, 693] on textarea "Hi {{first_name}}, thanks for reaching out! Welcome to 4102 N Sheridan! You sho…" at bounding box center [906, 720] width 755 height 71
click at [750, 696] on textarea "Hi {{first_name}}, thanks for reaching out! Welcome to the community! 4102 N Sh…" at bounding box center [906, 720] width 755 height 71
click at [934, 690] on textarea "Hi {{first_name}}, thanks for reaching out and welcome to the community! 4102 N…" at bounding box center [906, 720] width 755 height 71
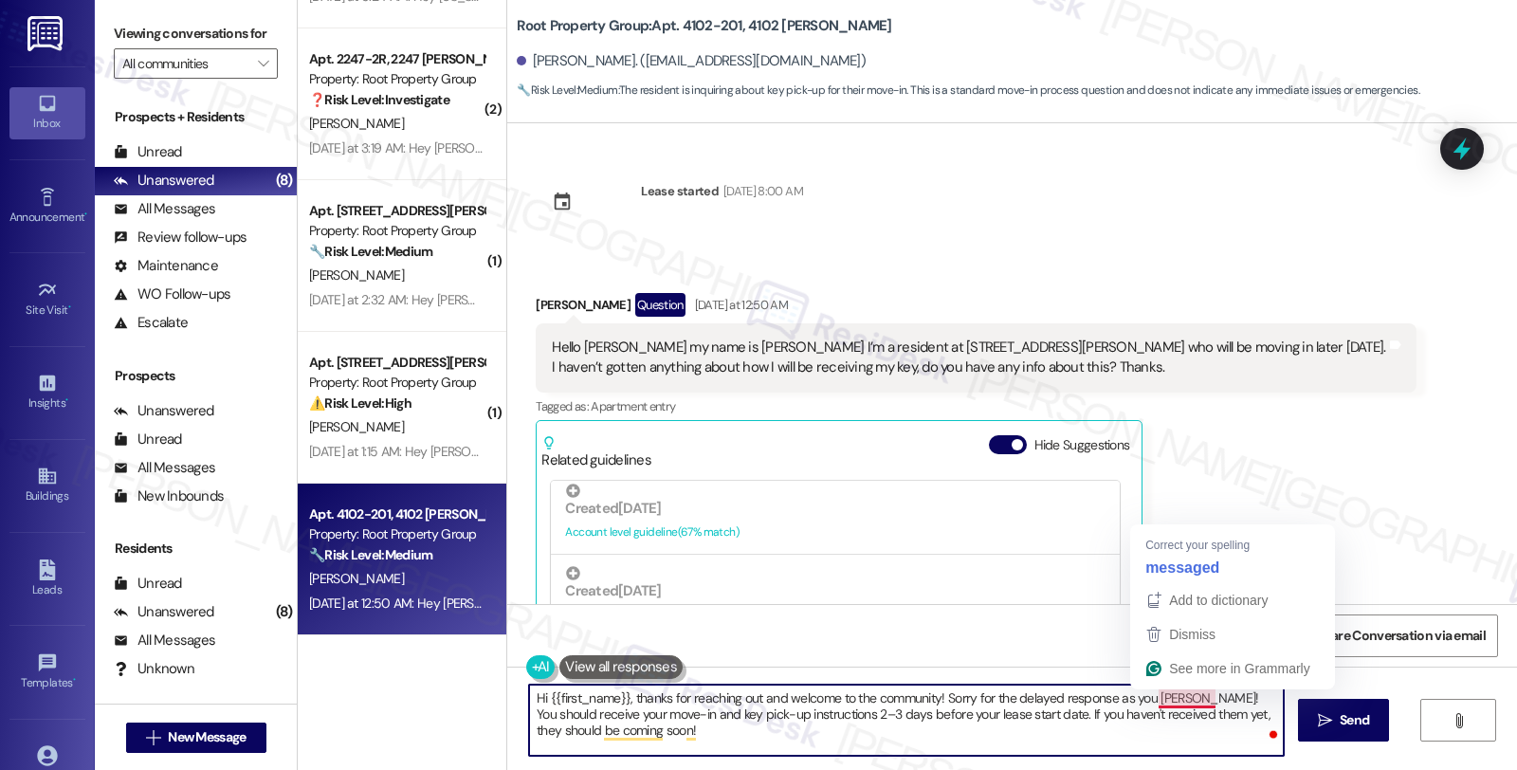
click at [1188, 695] on textarea "Hi {{first_name}}, thanks for reaching out and welcome to the community! Sorry …" at bounding box center [906, 720] width 755 height 71
click at [1186, 695] on textarea "Hi {{first_name}}, thanks for reaching out and welcome to the community! Sorry …" at bounding box center [906, 720] width 755 height 71
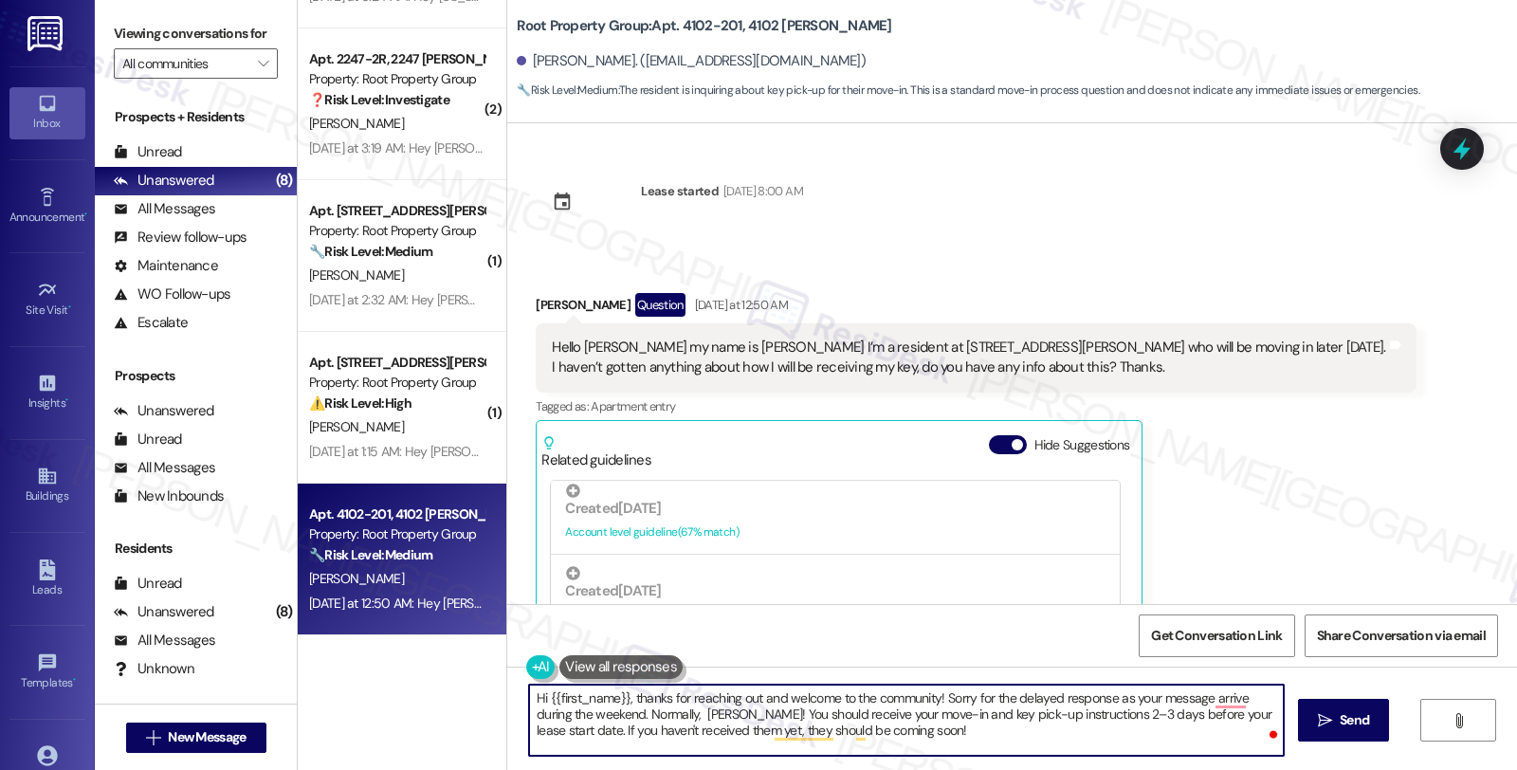
click at [636, 717] on textarea "Hi {{first_name}}, thanks for reaching out and welcome to the community! Sorry …" at bounding box center [906, 720] width 755 height 71
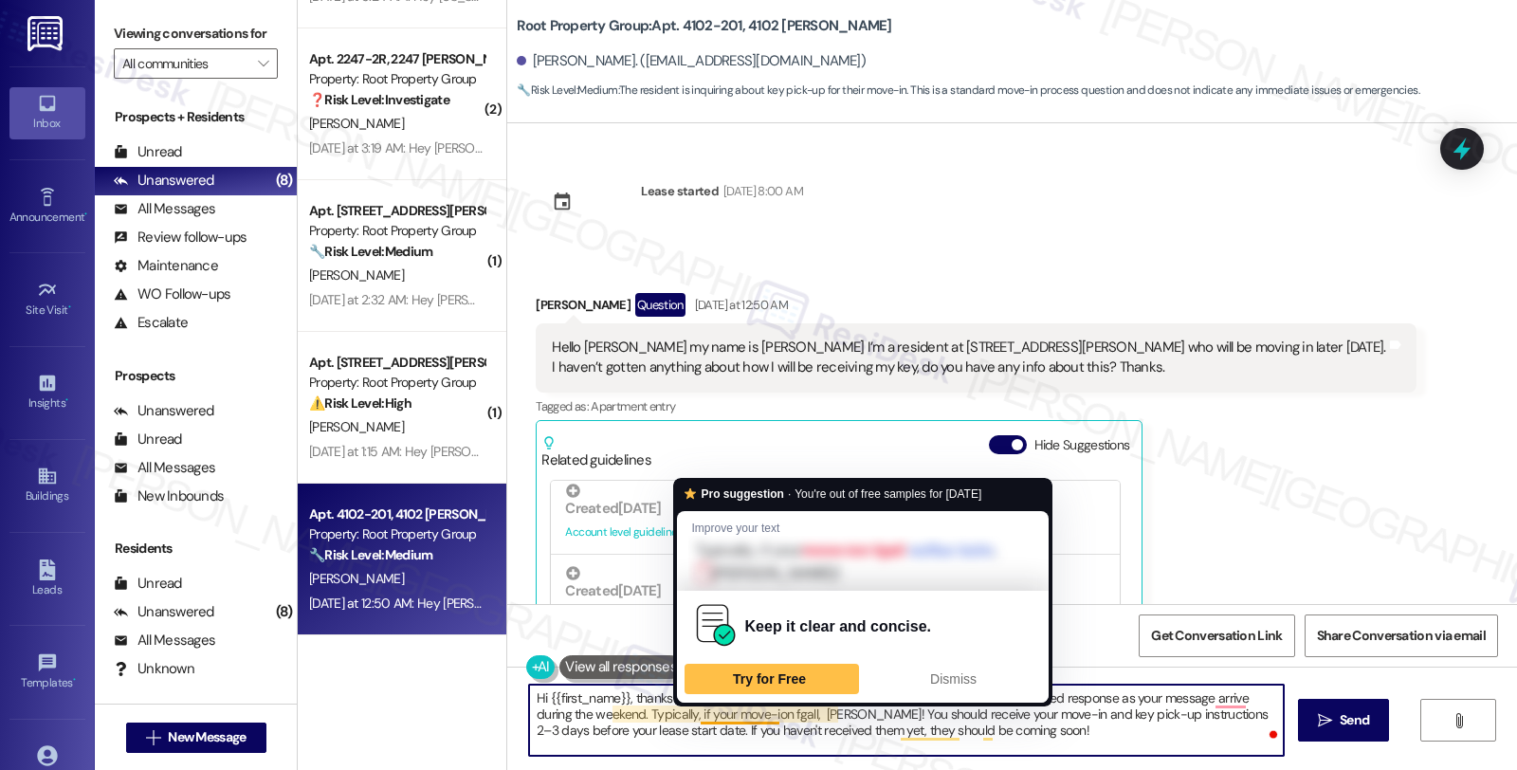
click at [728, 712] on textarea "Hi {{first_name}}, thanks for reaching out and welcome to the community! Sorry …" at bounding box center [906, 720] width 755 height 71
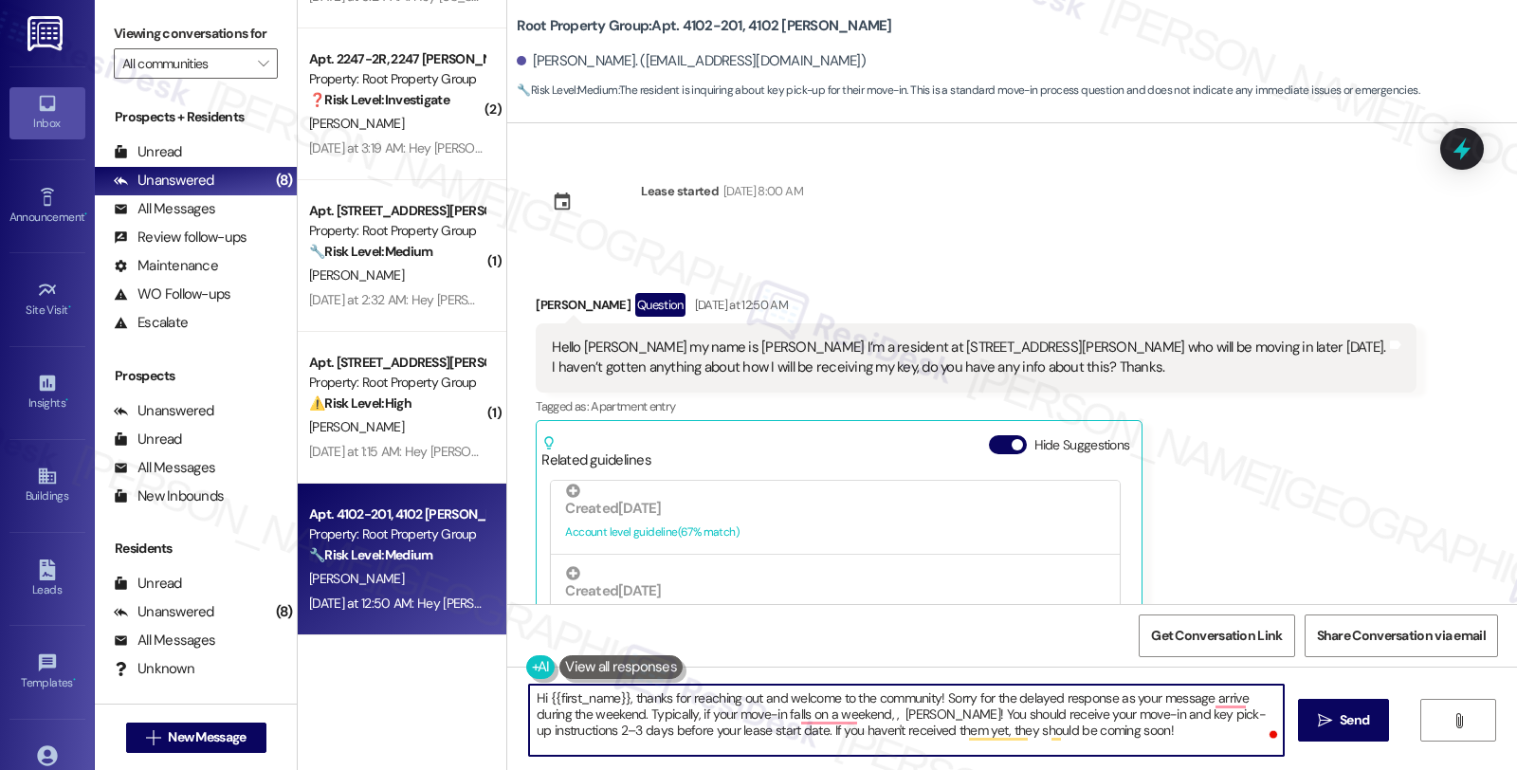
click at [704, 715] on textarea "Hi {{first_name}}, thanks for reaching out and welcome to the community! Sorry …" at bounding box center [906, 720] width 755 height 71
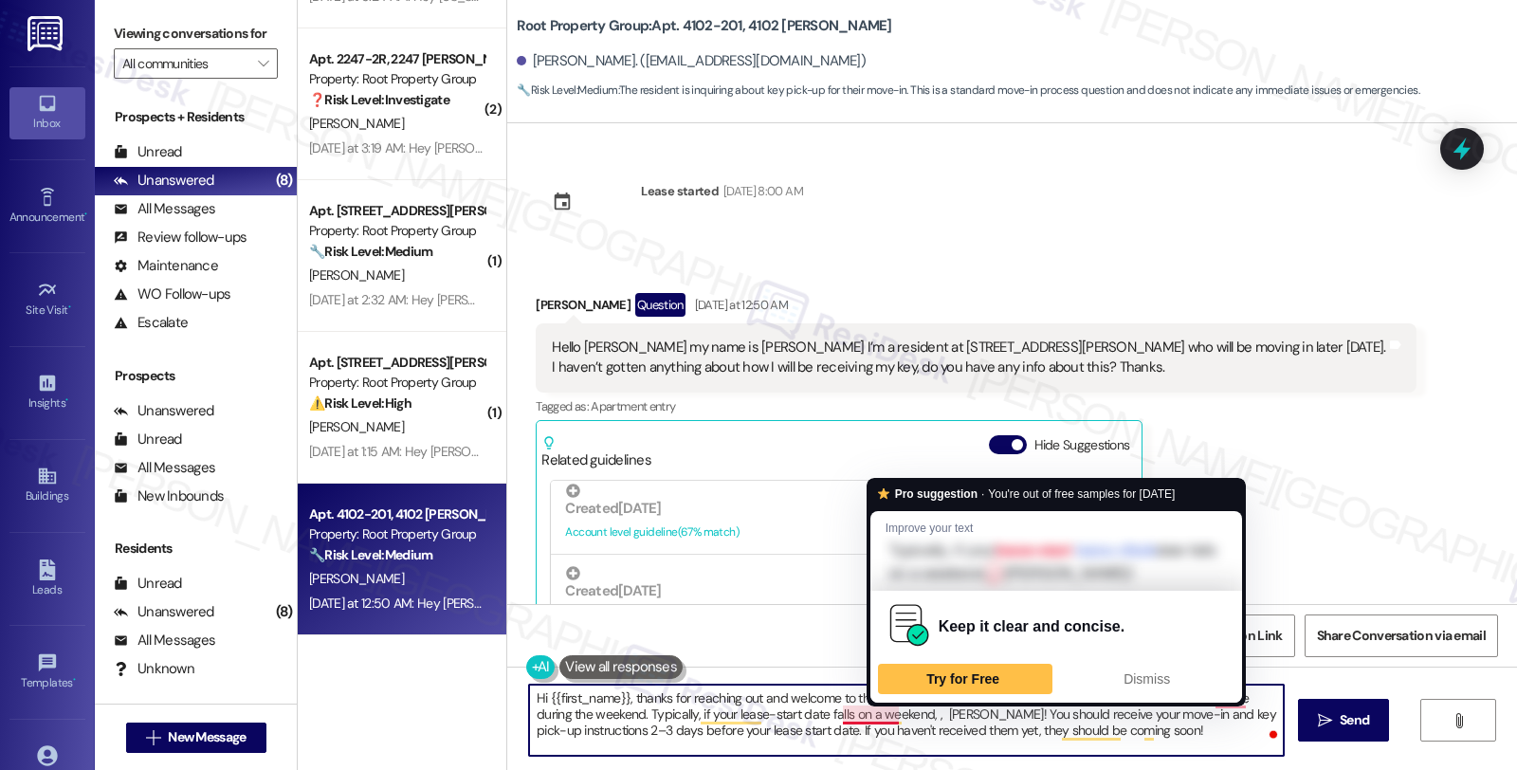
drag, startPoint x: 884, startPoint y: 716, endPoint x: 936, endPoint y: 719, distance: 52.2
click at [885, 716] on textarea "Hi {{first_name}}, thanks for reaching out and welcome to the community! Sorry …" at bounding box center [906, 720] width 755 height 71
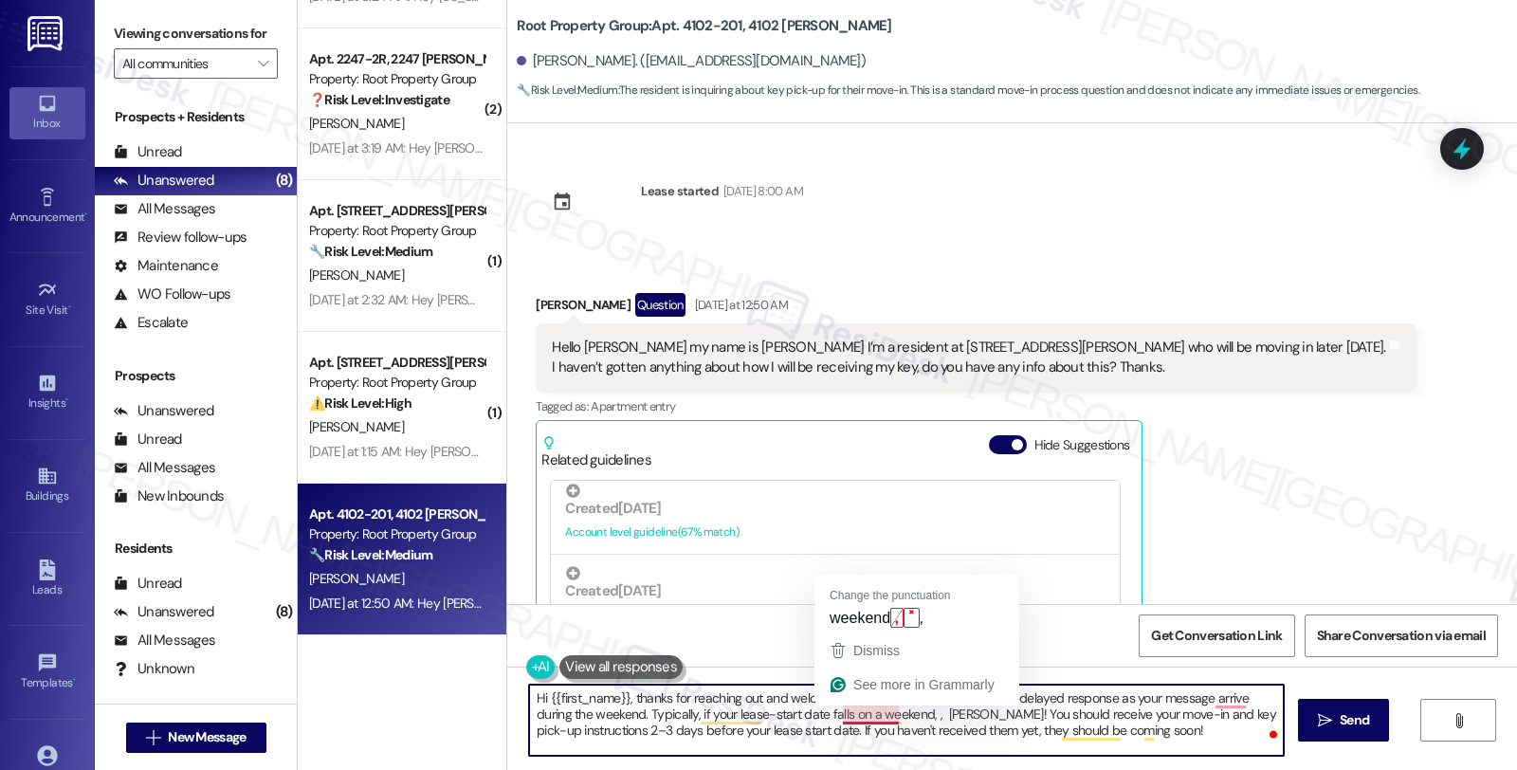
paste textarea "*If your lease-start date falls on a weekend or holiday, our team will contact …"
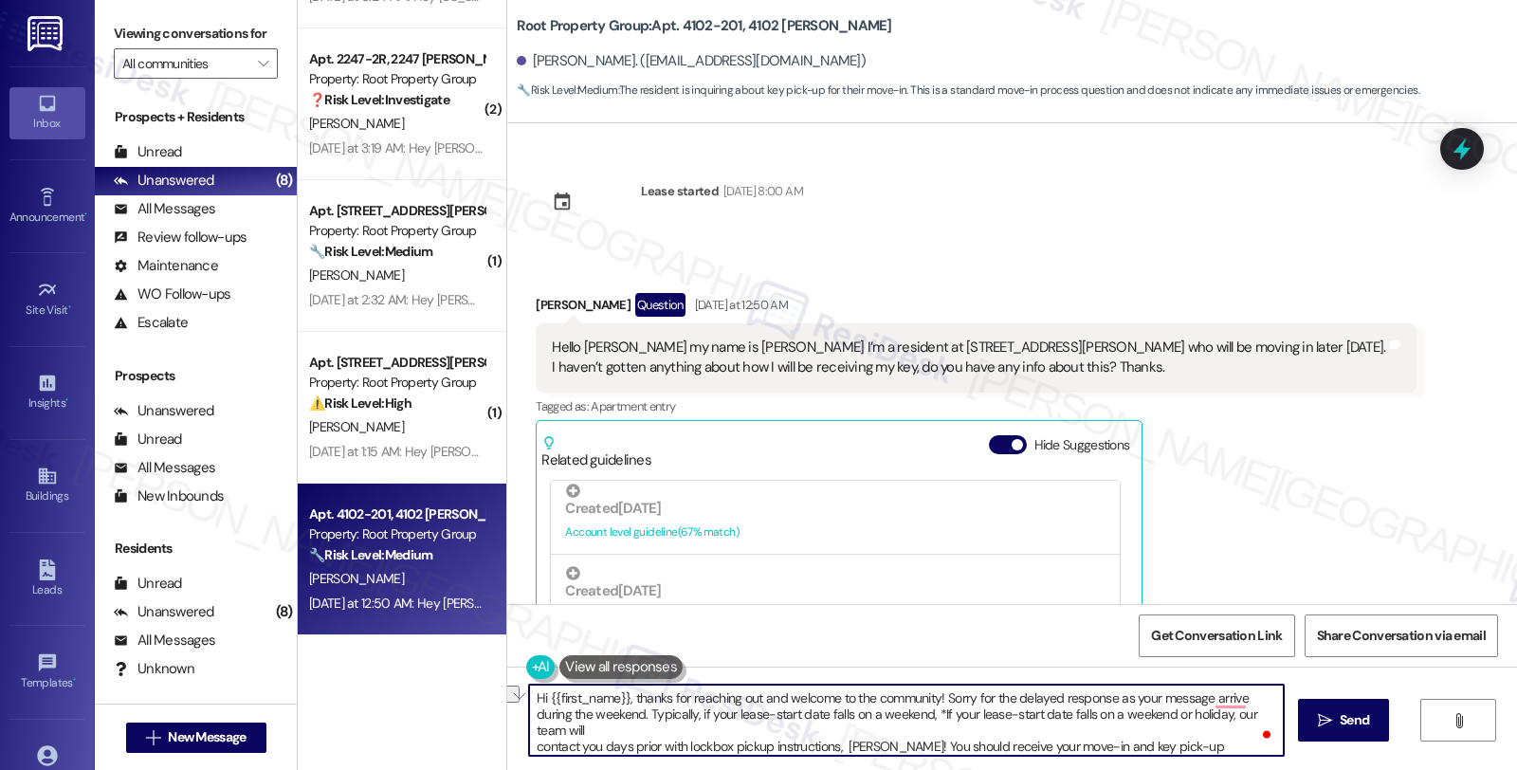
drag, startPoint x: 921, startPoint y: 708, endPoint x: 1214, endPoint y: 711, distance: 293.1
click at [1214, 711] on textarea "Hi {{first_name}}, thanks for reaching out and welcome to the community! Sorry …" at bounding box center [906, 720] width 755 height 71
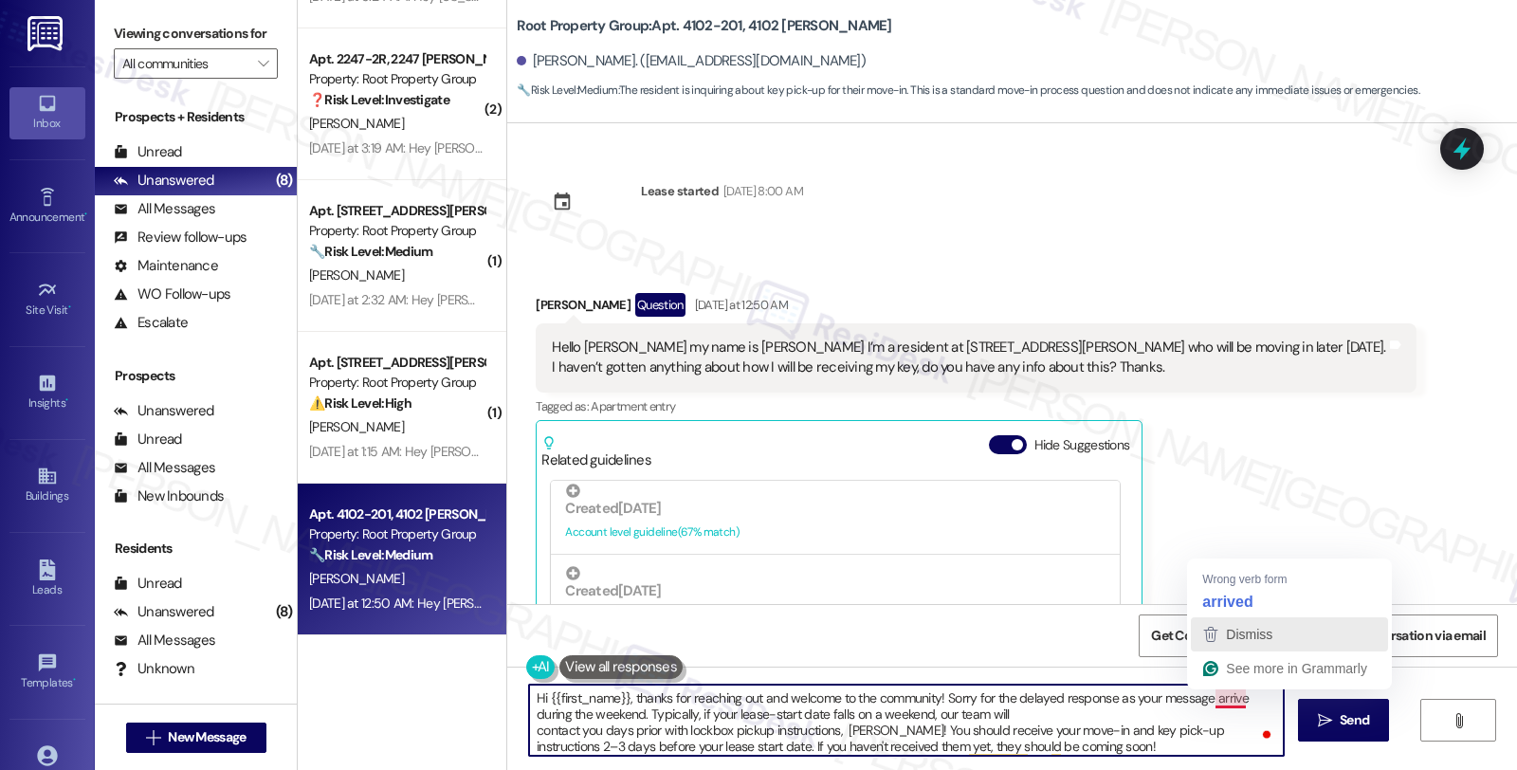
click at [1226, 617] on button "Dismiss" at bounding box center [1289, 634] width 197 height 34
click at [1012, 713] on textarea "Hi {{first_name}}, thanks for reaching out and welcome to the community! Sorry …" at bounding box center [906, 720] width 755 height 71
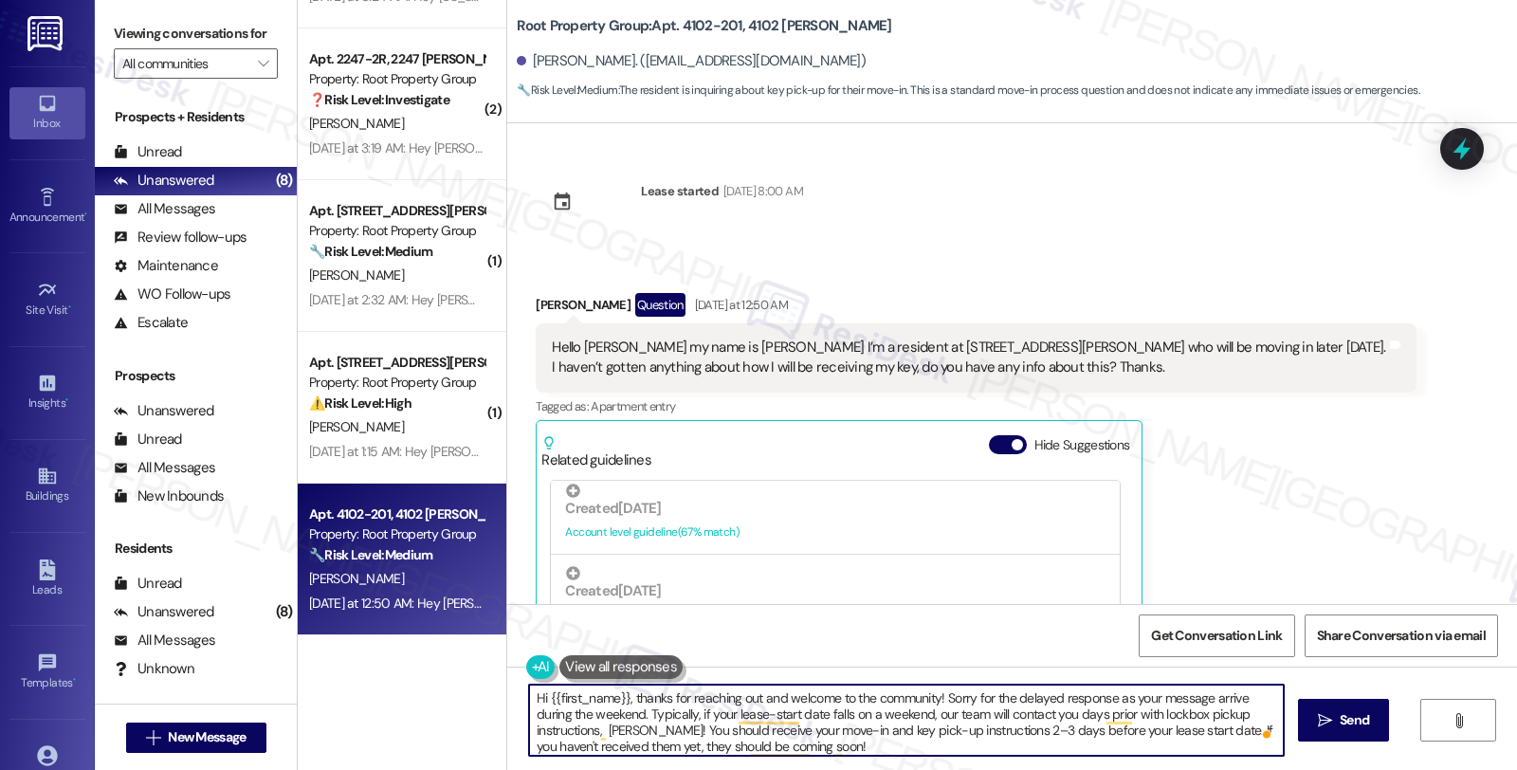
scroll to position [4, 0]
drag, startPoint x: 594, startPoint y: 726, endPoint x: 873, endPoint y: 749, distance: 279.8
click at [873, 749] on textarea "Hi {{first_name}}, thanks for reaching out and welcome to the community! Sorry …" at bounding box center [906, 720] width 755 height 71
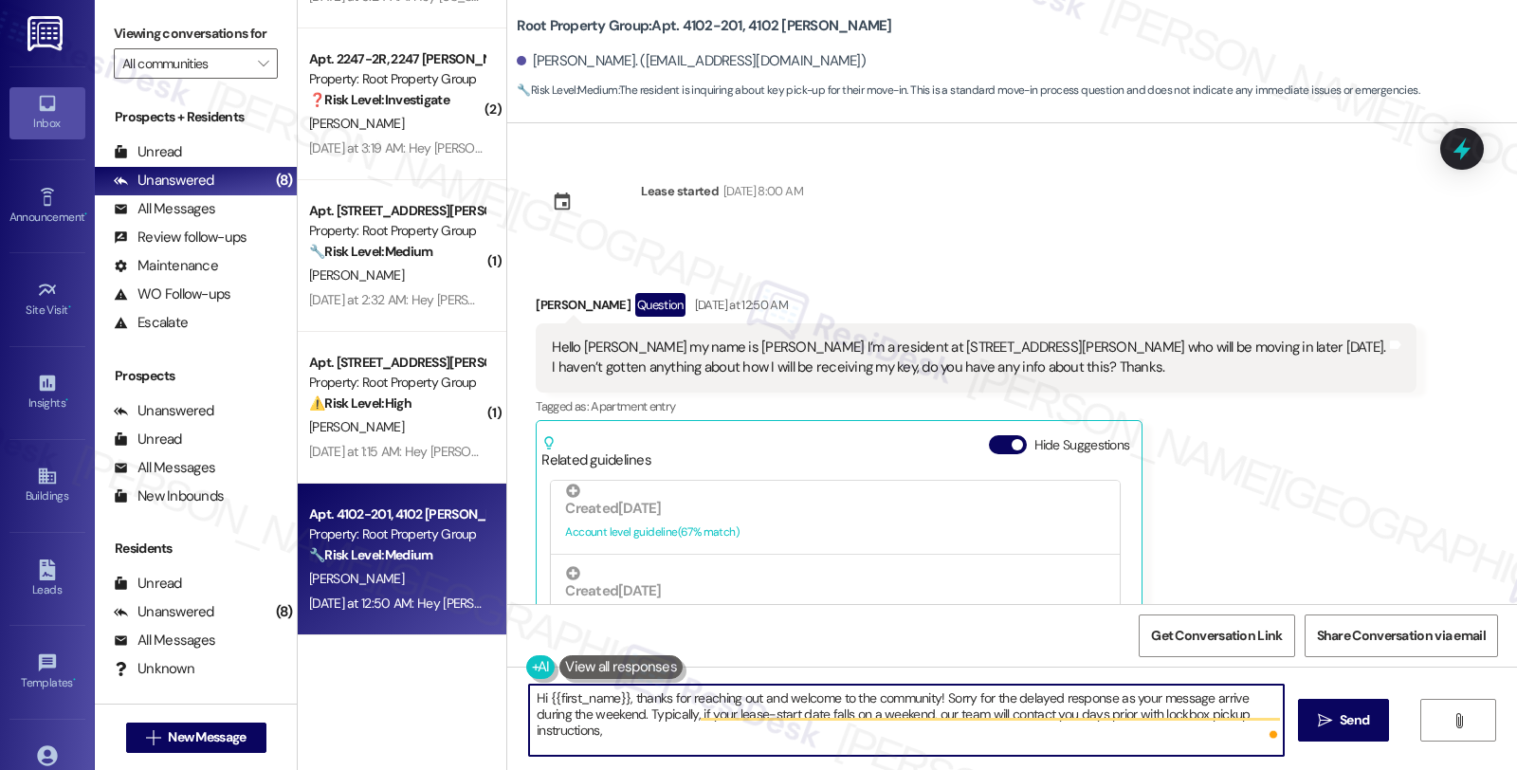
scroll to position [0, 0]
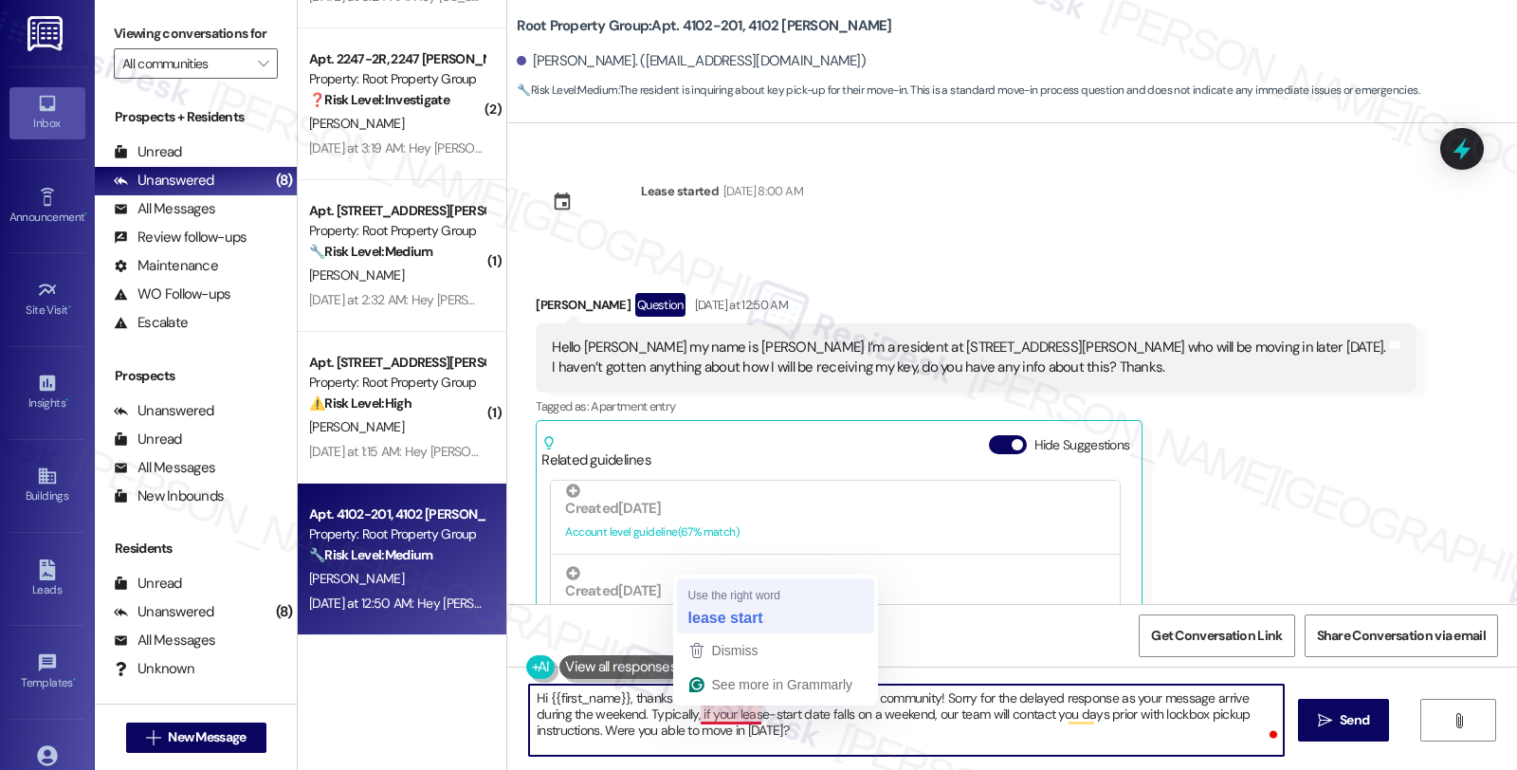
type textarea "Hi {{first_name}}, thanks for reaching out and welcome to the community! Sorry …"
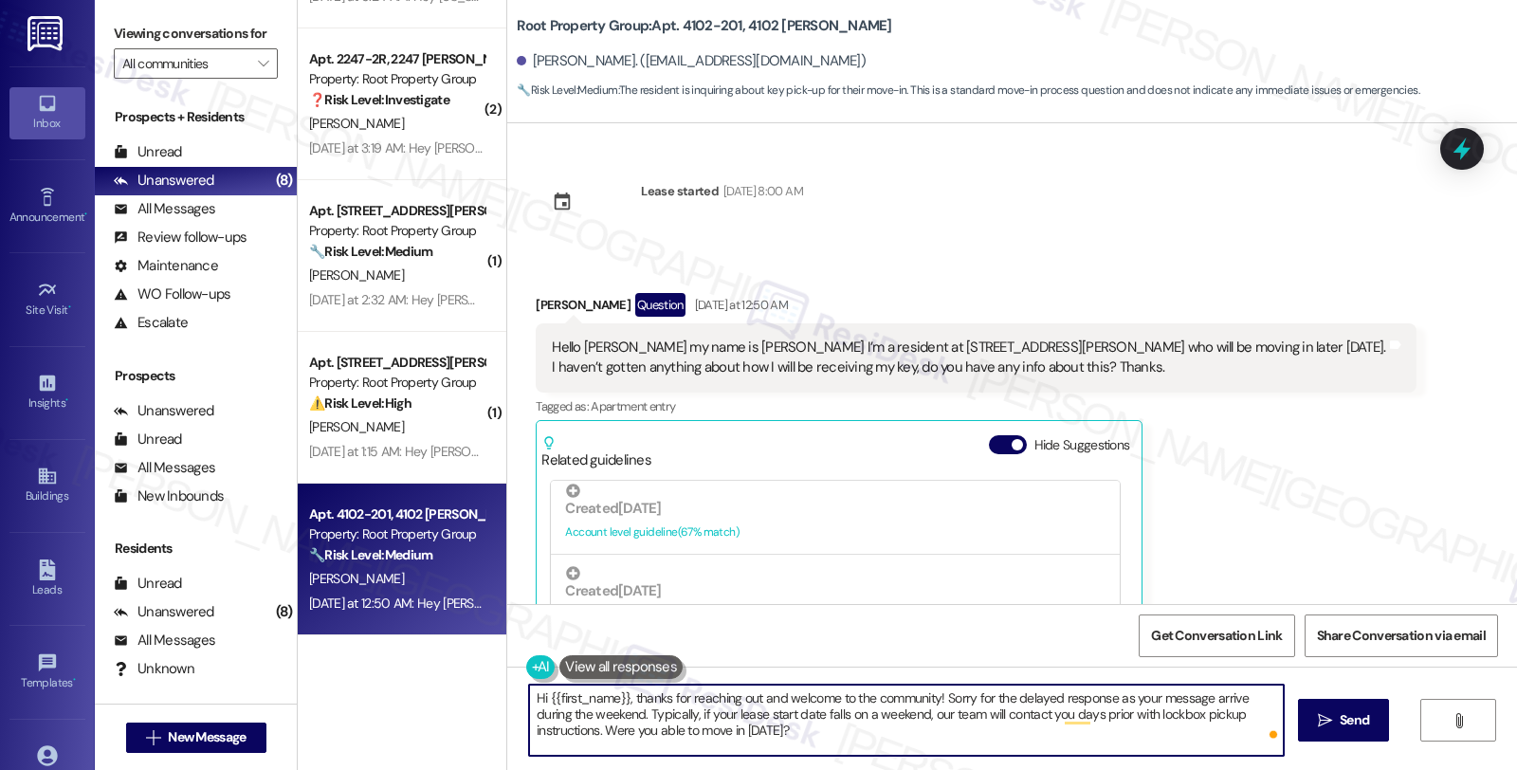
click at [894, 744] on textarea "Hi {{first_name}}, thanks for reaching out and welcome to the community! Sorry …" at bounding box center [906, 720] width 755 height 71
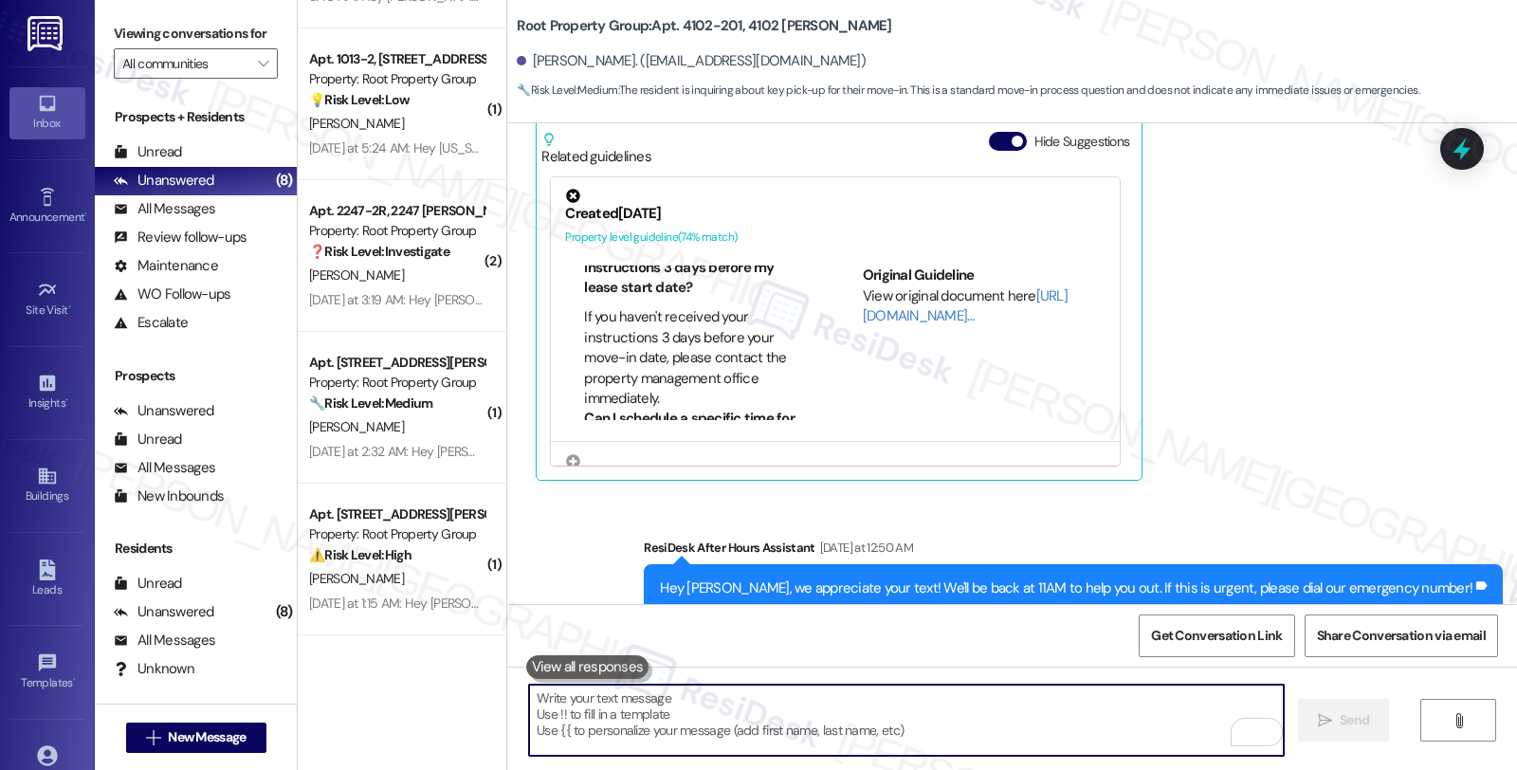
scroll to position [527, 0]
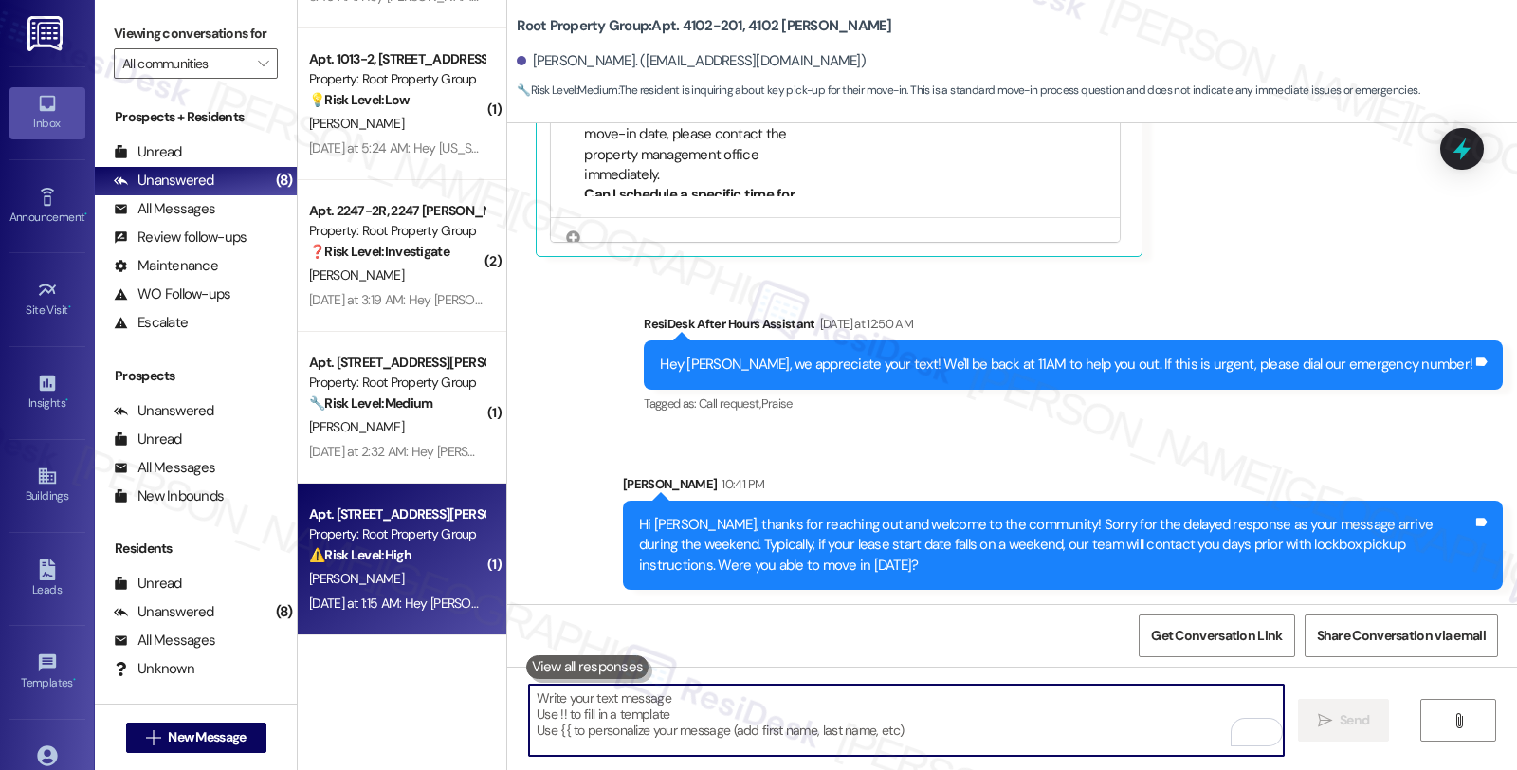
click at [423, 580] on div "[PERSON_NAME]" at bounding box center [396, 579] width 179 height 24
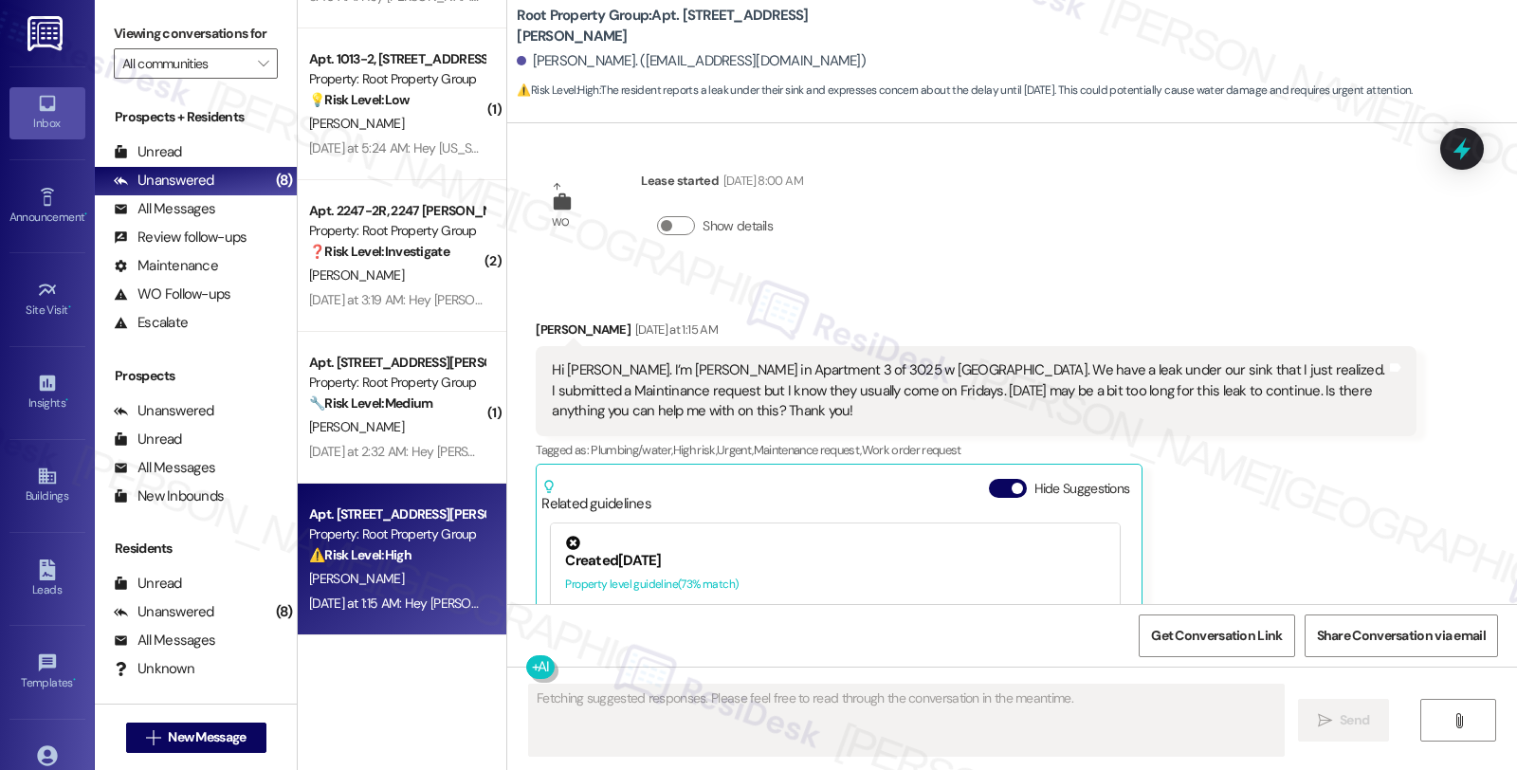
scroll to position [0, 0]
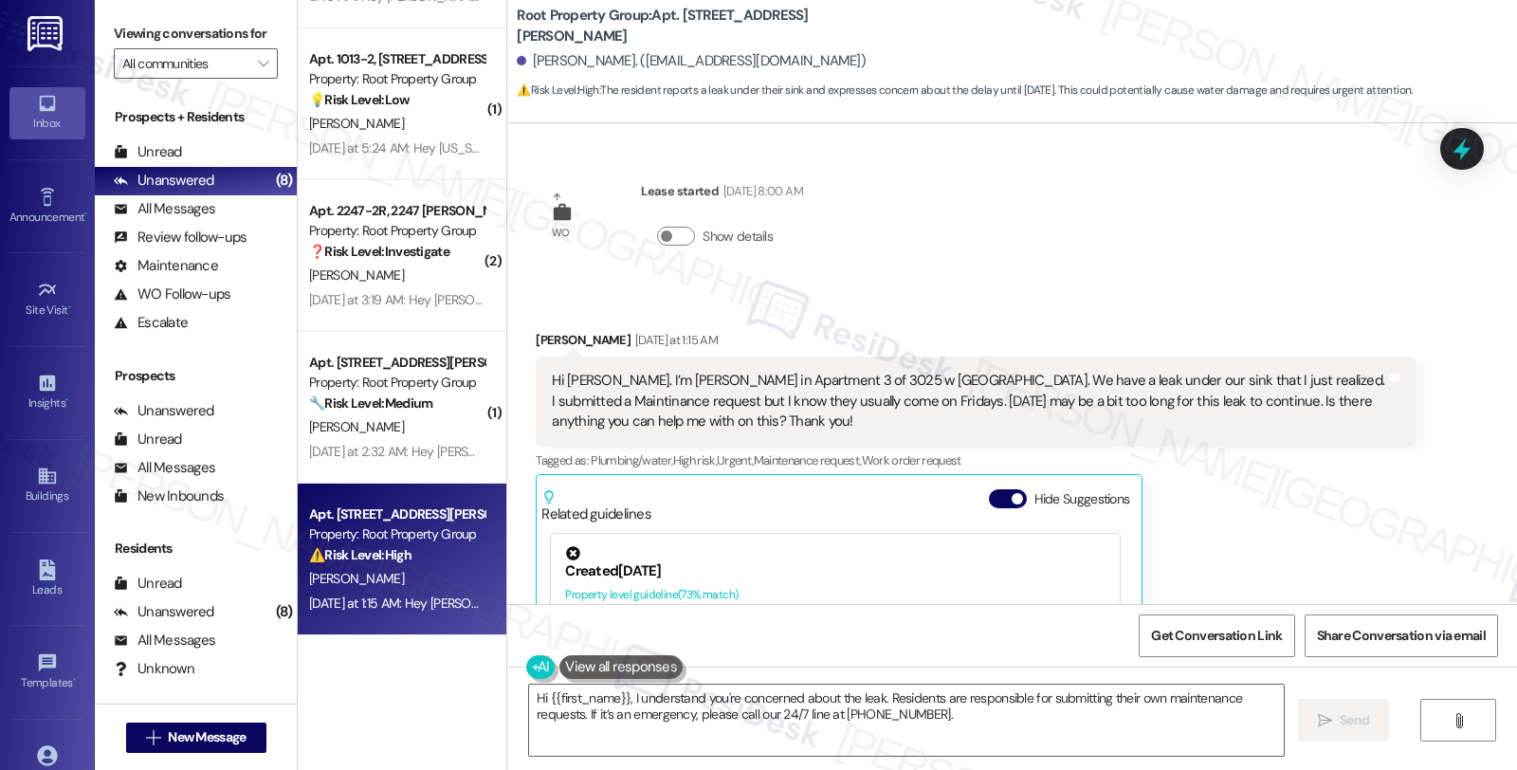
click at [671, 14] on b "Root Property Group: Apt. 3025-3, 3023-25 W. Addison Street" at bounding box center [706, 26] width 379 height 41
drag, startPoint x: 522, startPoint y: 64, endPoint x: 595, endPoint y: 64, distance: 73.0
click at [595, 64] on div "Darby Clarke. (dclark02@alumni.risd.edu)" at bounding box center [691, 61] width 349 height 20
copy div "Darby Clarke"
click at [621, 699] on textarea "Hi {{first_name}}, I understand you're concerned about the leak. Residents are …" at bounding box center [906, 720] width 755 height 71
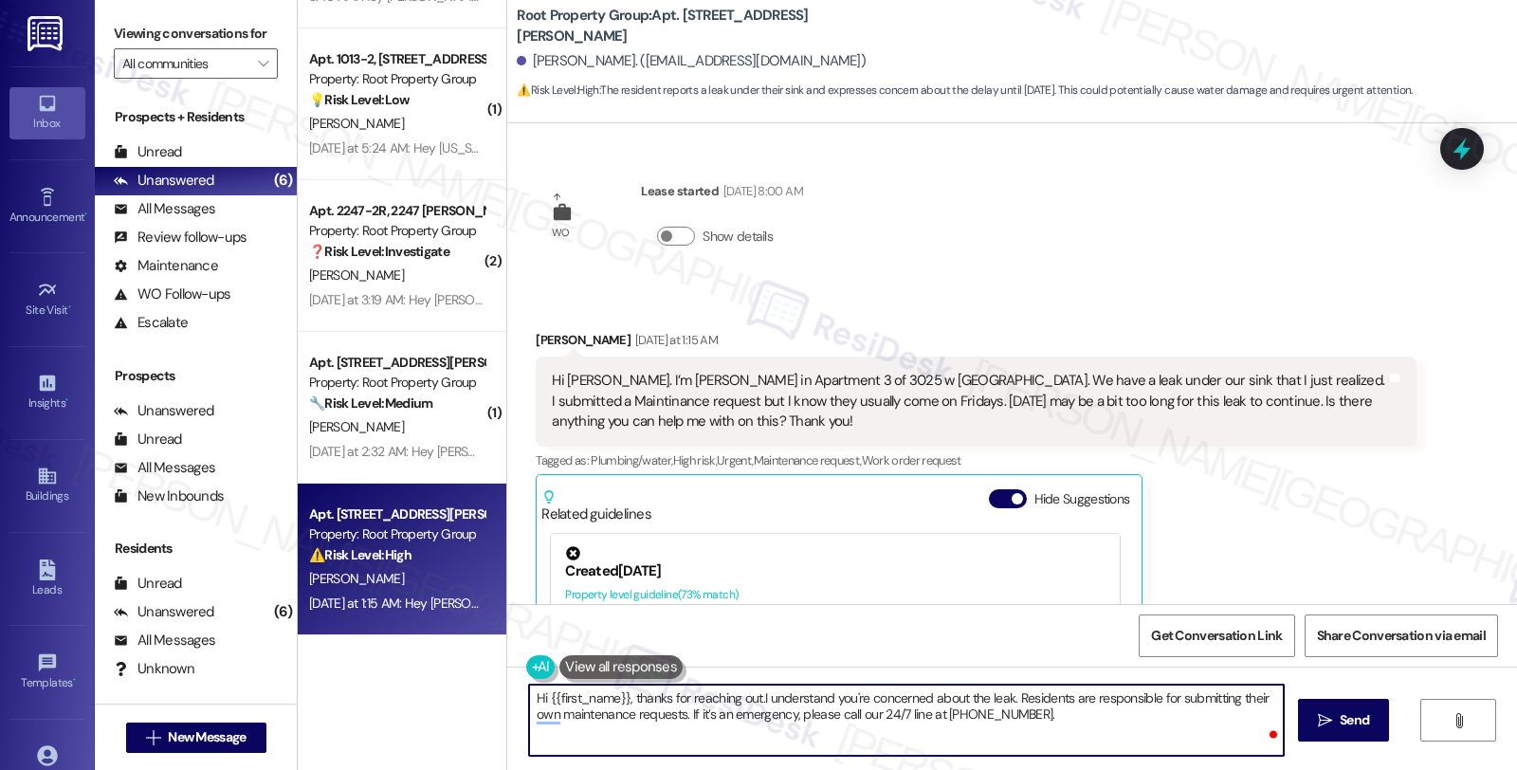
type textarea "Hi {{first_name}}, thanks for reaching out. I understand you're concerned about…"
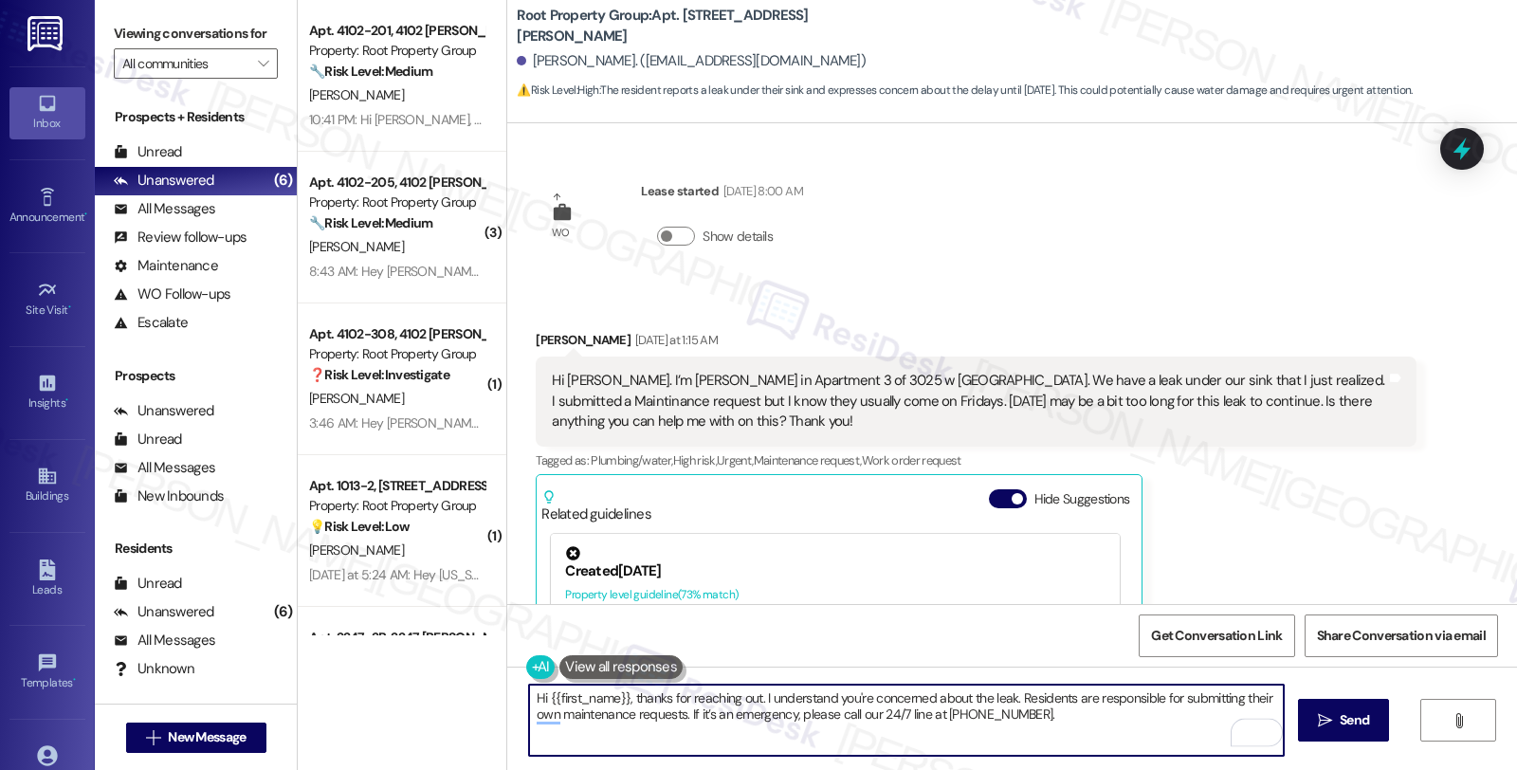
scroll to position [427, 0]
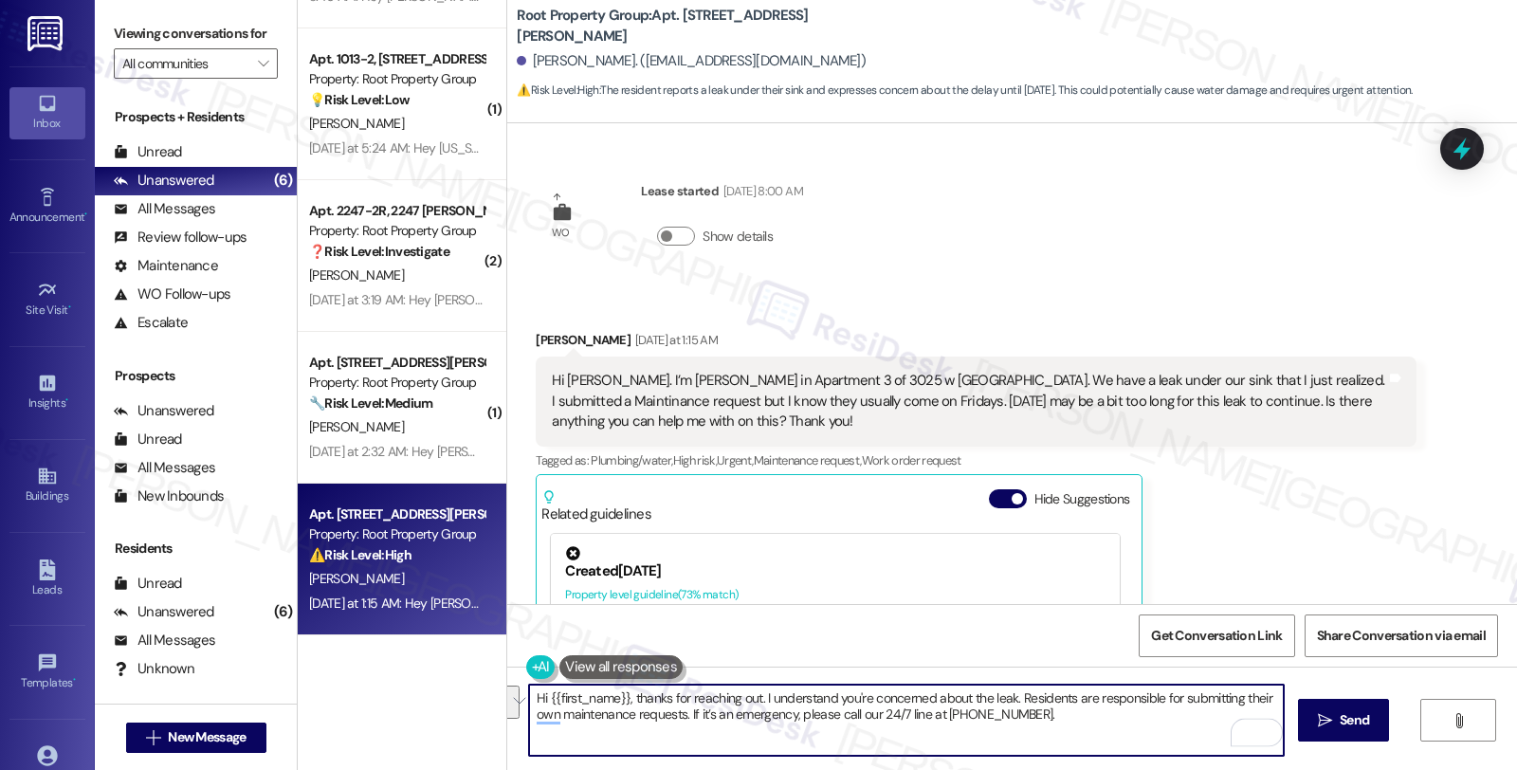
drag, startPoint x: 1007, startPoint y: 699, endPoint x: 1040, endPoint y: 723, distance: 40.8
click at [1040, 723] on textarea "Hi {{first_name}}, thanks for reaching out. I understand you're concerned about…" at bounding box center [906, 720] width 755 height 71
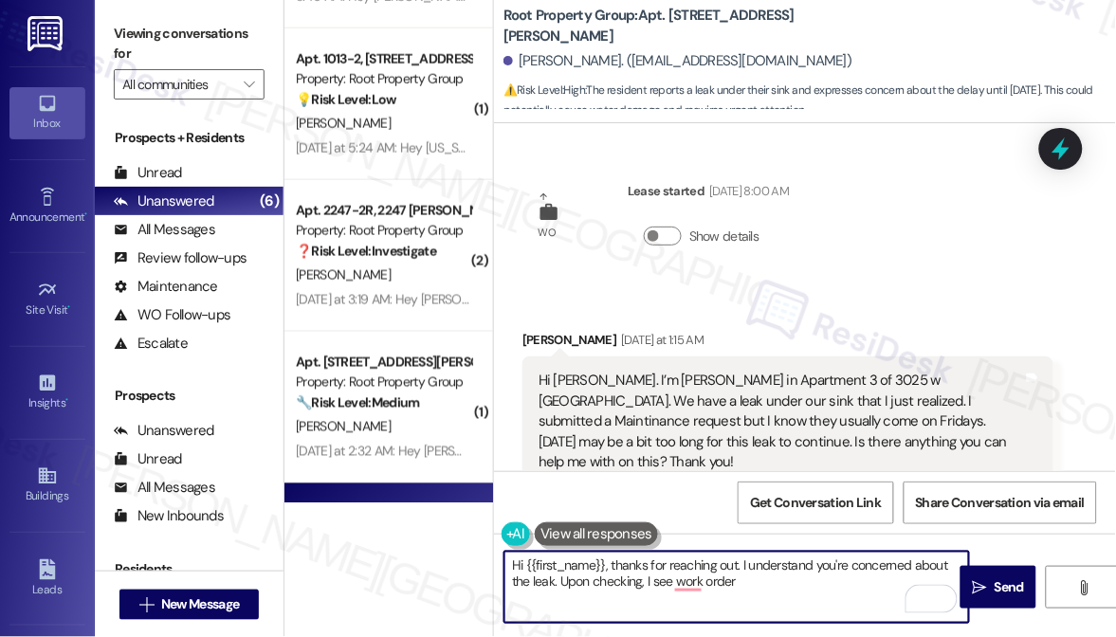
click at [757, 572] on textarea "Hi {{first_name}}, thanks for reaching out. I understand you're concerned about…" at bounding box center [737, 587] width 465 height 71
click at [756, 579] on textarea "Hi {{first_name}}, thanks for reaching out. I understand you're concerned about…" at bounding box center [737, 587] width 465 height 71
paste textarea "#36893-1"
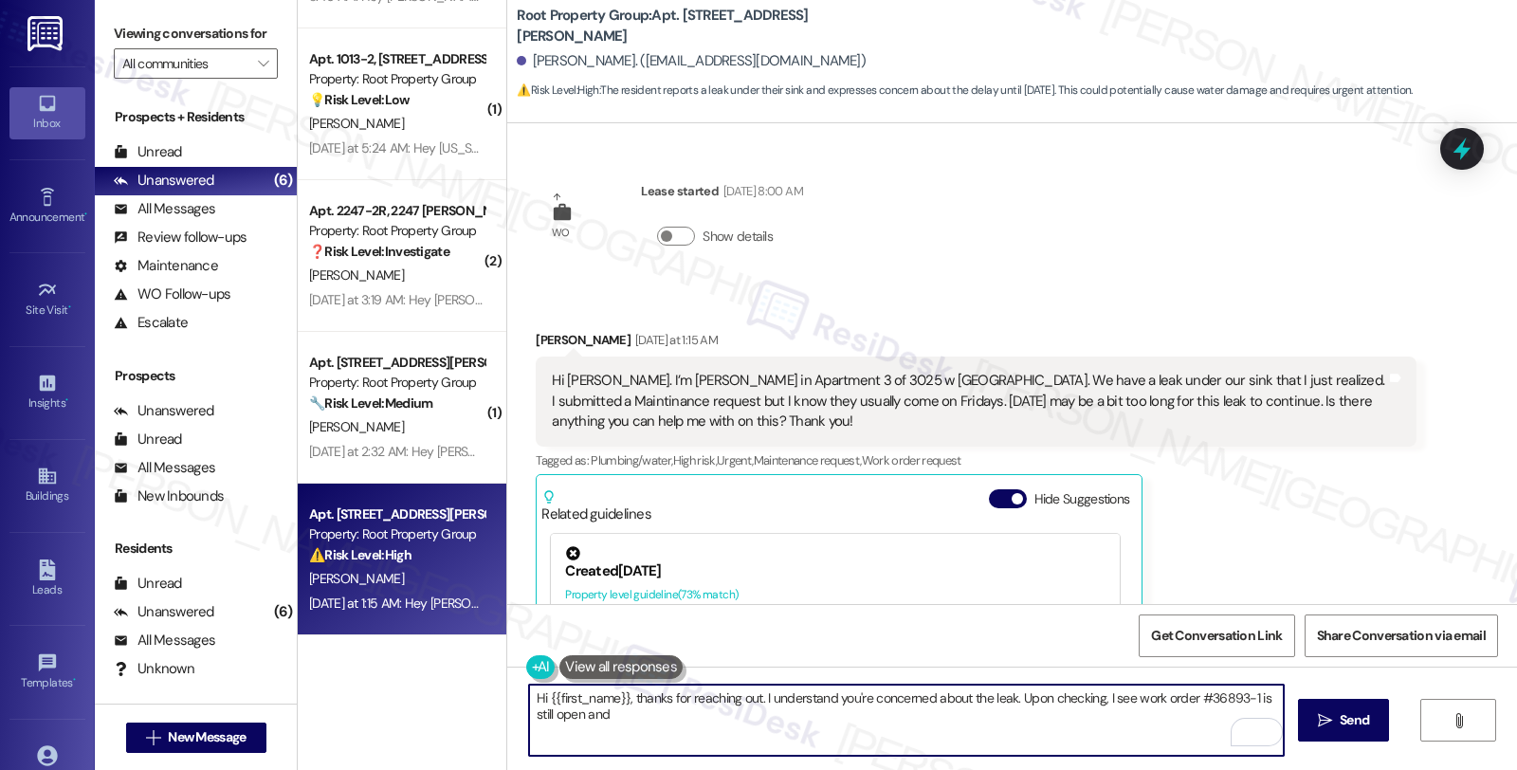
click at [590, 711] on textarea "Hi {{first_name}}, thanks for reaching out. I understand you're concerned about…" at bounding box center [906, 720] width 755 height 71
drag, startPoint x: 569, startPoint y: 715, endPoint x: 751, endPoint y: 721, distance: 182.2
click at [751, 721] on textarea "Hi {{first_name}}, thanks for reaching out. I understand you're concerned about…" at bounding box center [906, 720] width 755 height 71
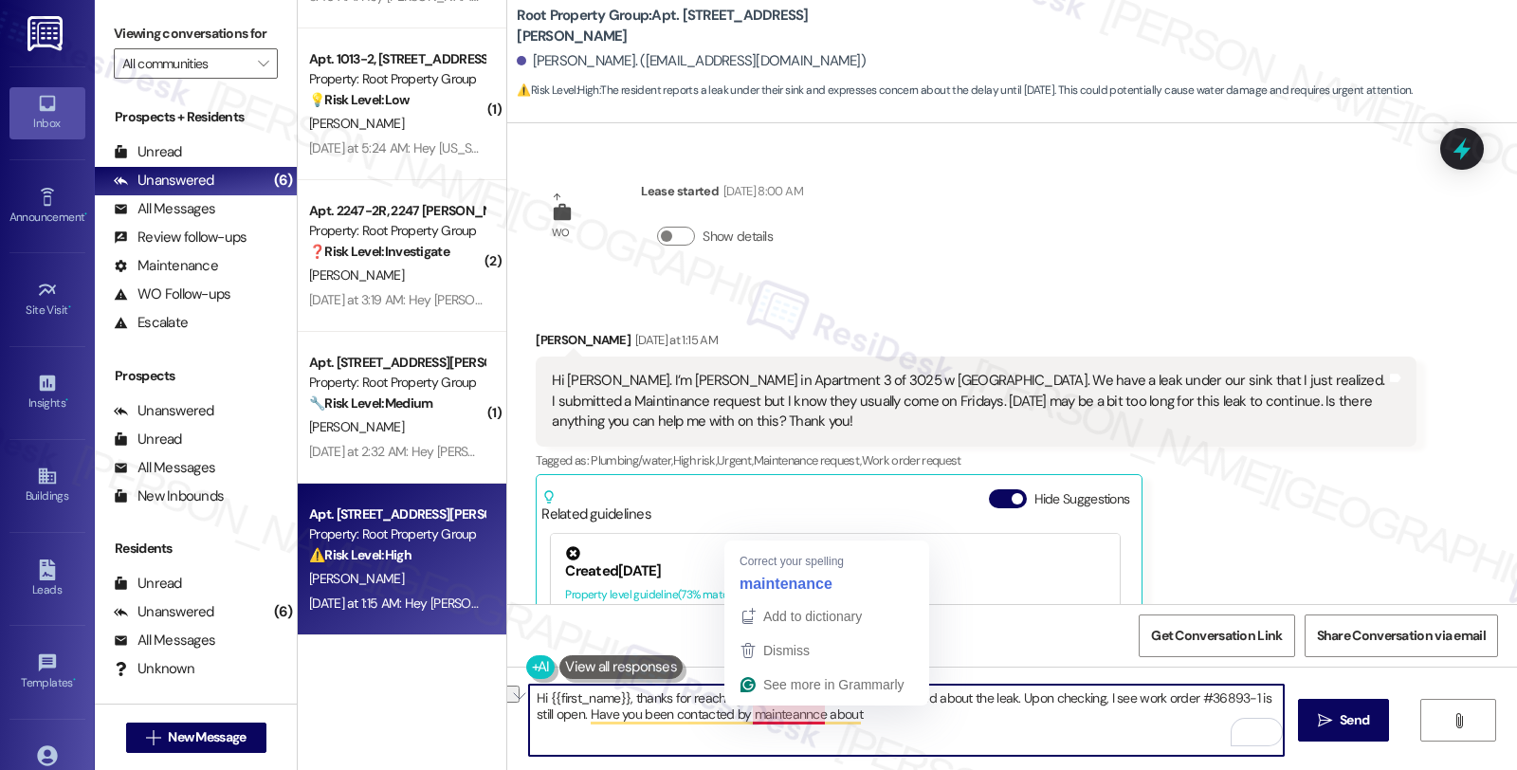
drag, startPoint x: 761, startPoint y: 716, endPoint x: 1005, endPoint y: 716, distance: 244.7
click at [1005, 716] on textarea "Hi {{first_name}}, thanks for reaching out. I understand you're concerned about…" at bounding box center [906, 720] width 755 height 71
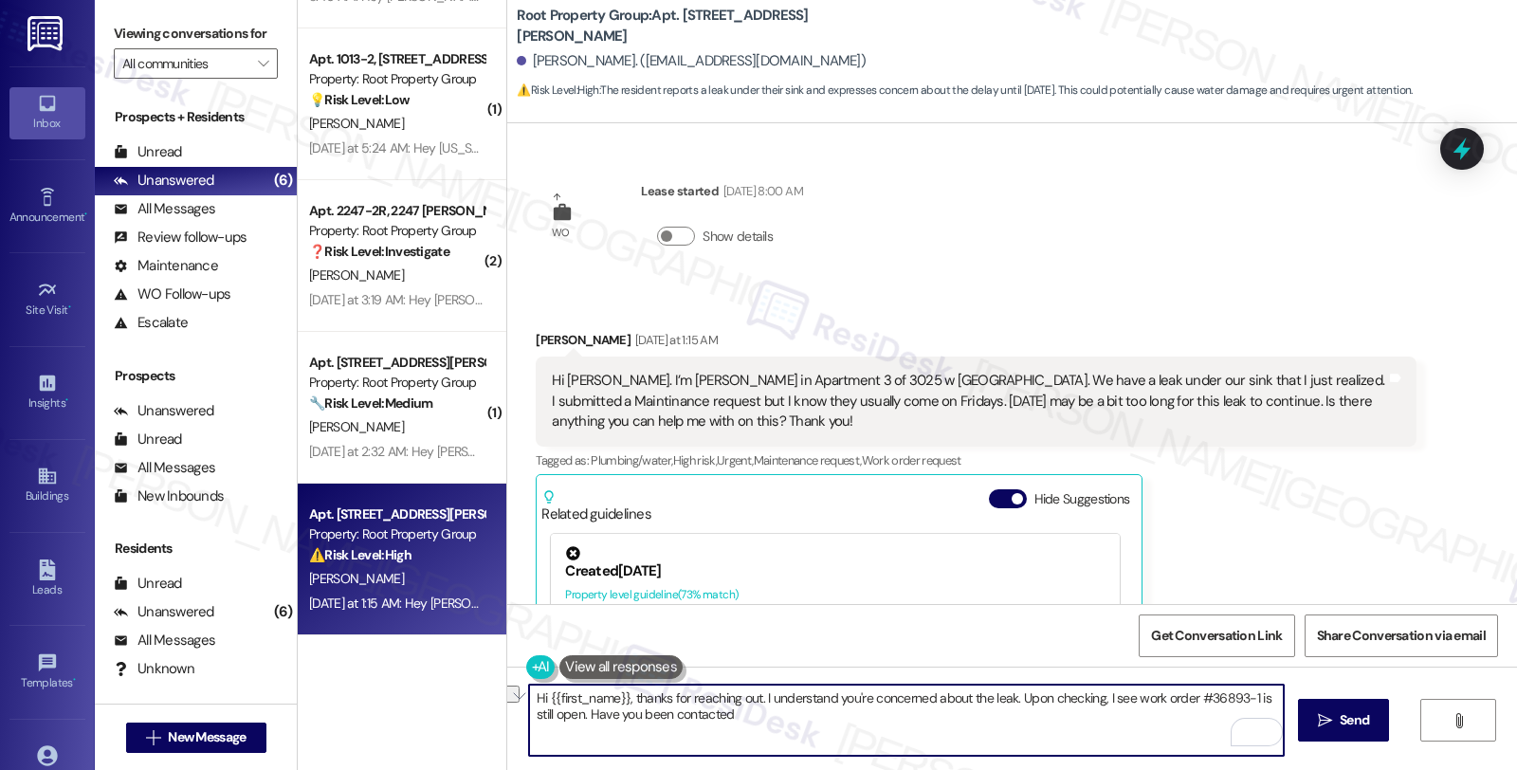
drag, startPoint x: 633, startPoint y: 709, endPoint x: 865, endPoint y: 709, distance: 232.4
click at [865, 709] on textarea "Hi {{first_name}}, thanks for reaching out. I understand you're concerned about…" at bounding box center [906, 720] width 755 height 71
click at [836, 713] on textarea "Hi {{first_name}}, thanks for reaching out. I understand you're concerned about…" at bounding box center [906, 720] width 755 height 71
click at [918, 725] on textarea "Hi {{first_name}}, thanks for reaching out. I understand you're concerned about…" at bounding box center [906, 720] width 755 height 71
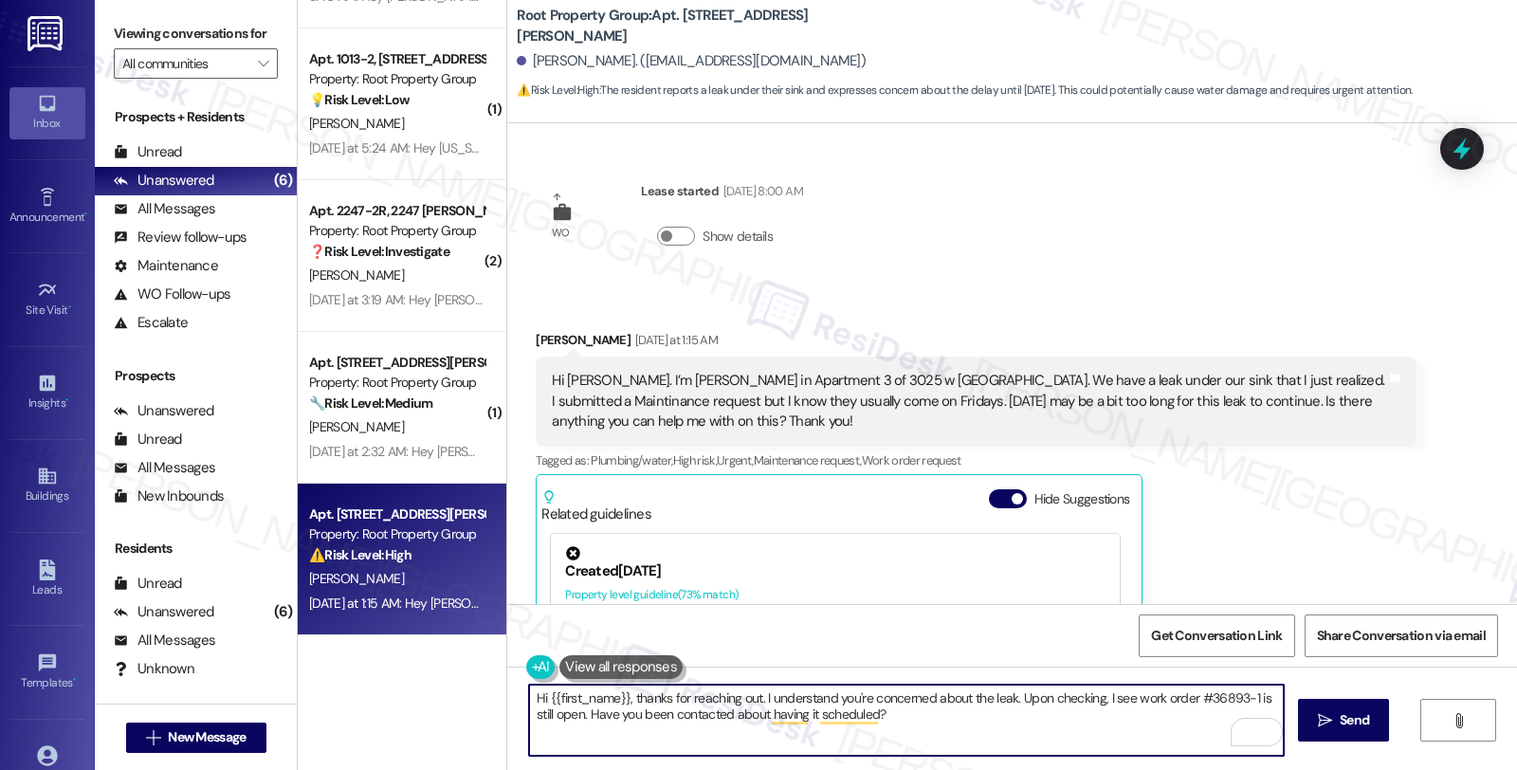
click at [933, 728] on textarea "Hi {{first_name}}, thanks for reaching out. I understand you're concerned about…" at bounding box center [906, 720] width 755 height 71
type textarea "Hi {{first_name}}, thanks for reaching out. I understand you're concerned about…"
click at [1332, 724] on span " Send" at bounding box center [1344, 720] width 60 height 20
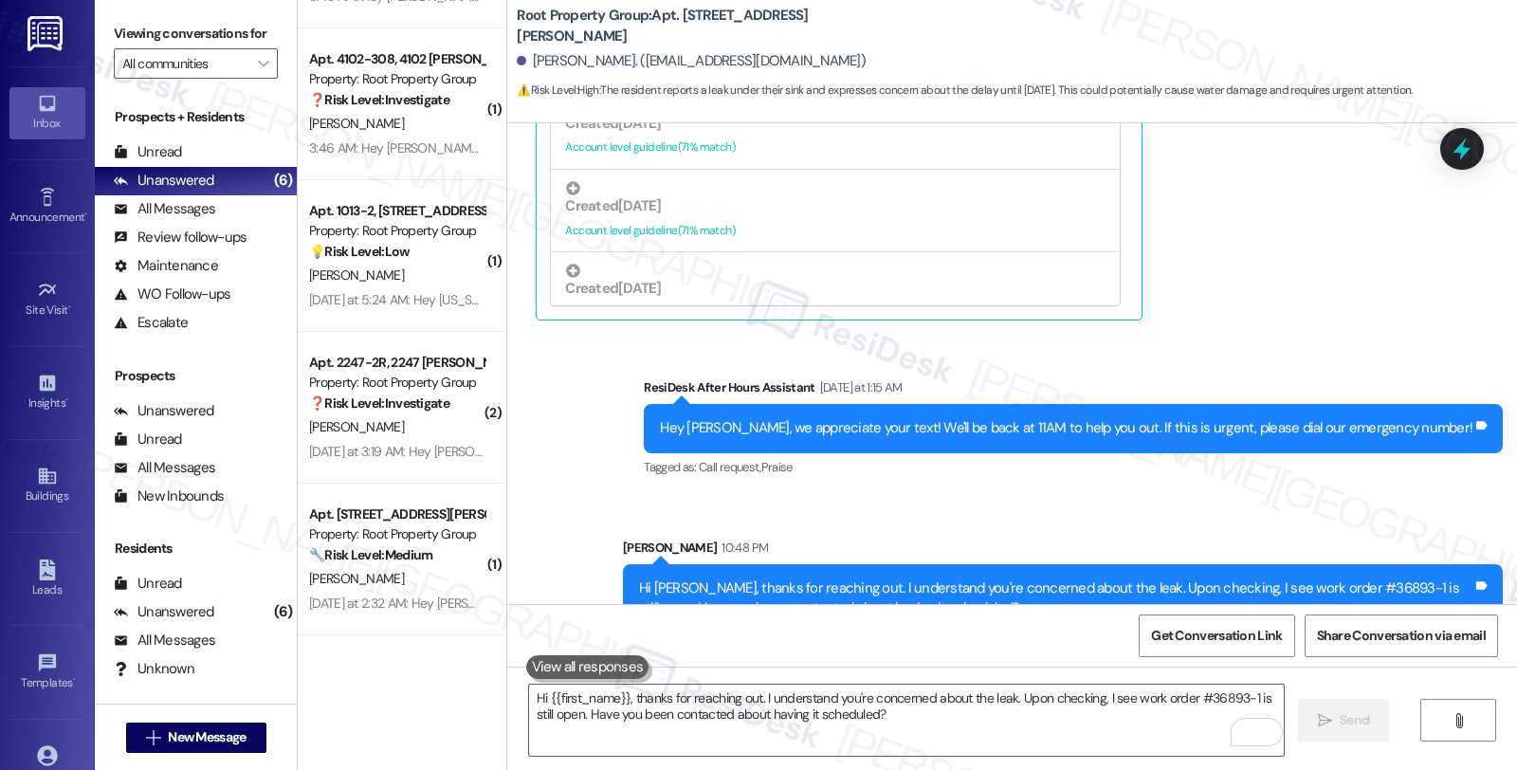
scroll to position [561, 0]
